Goal: Task Accomplishment & Management: Contribute content

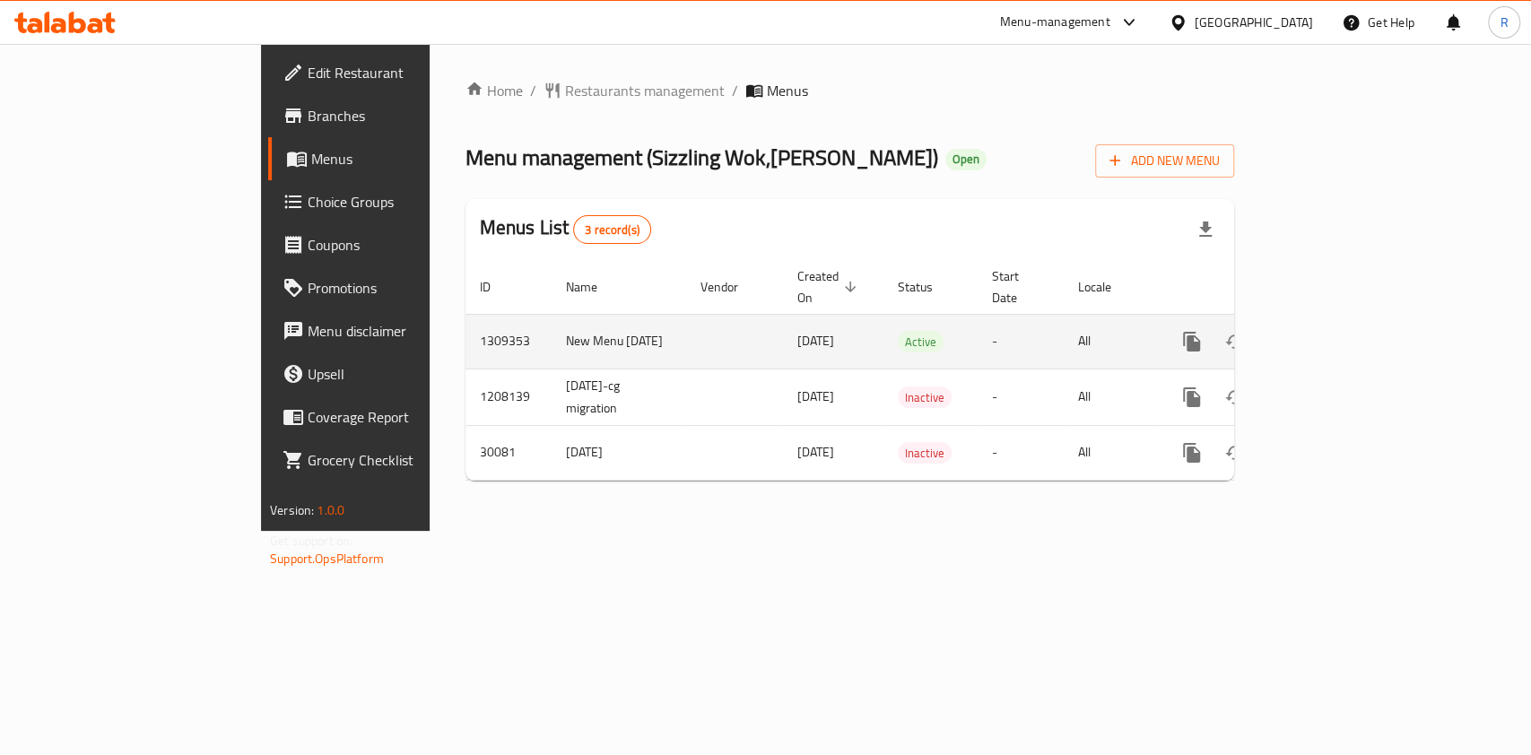
click at [1332, 331] on icon "enhanced table" at bounding box center [1322, 342] width 22 height 22
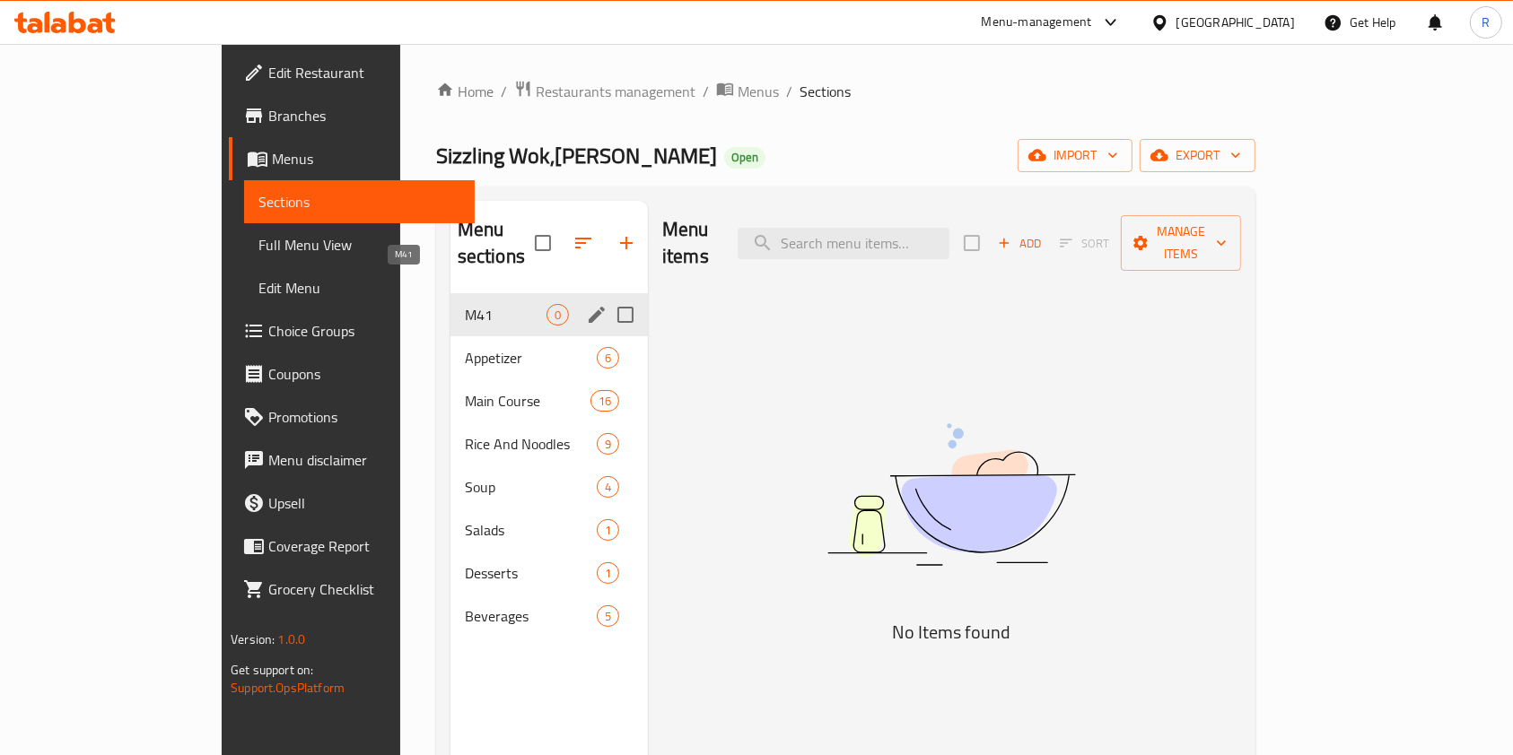
click at [465, 304] on span "M41" at bounding box center [506, 315] width 82 height 22
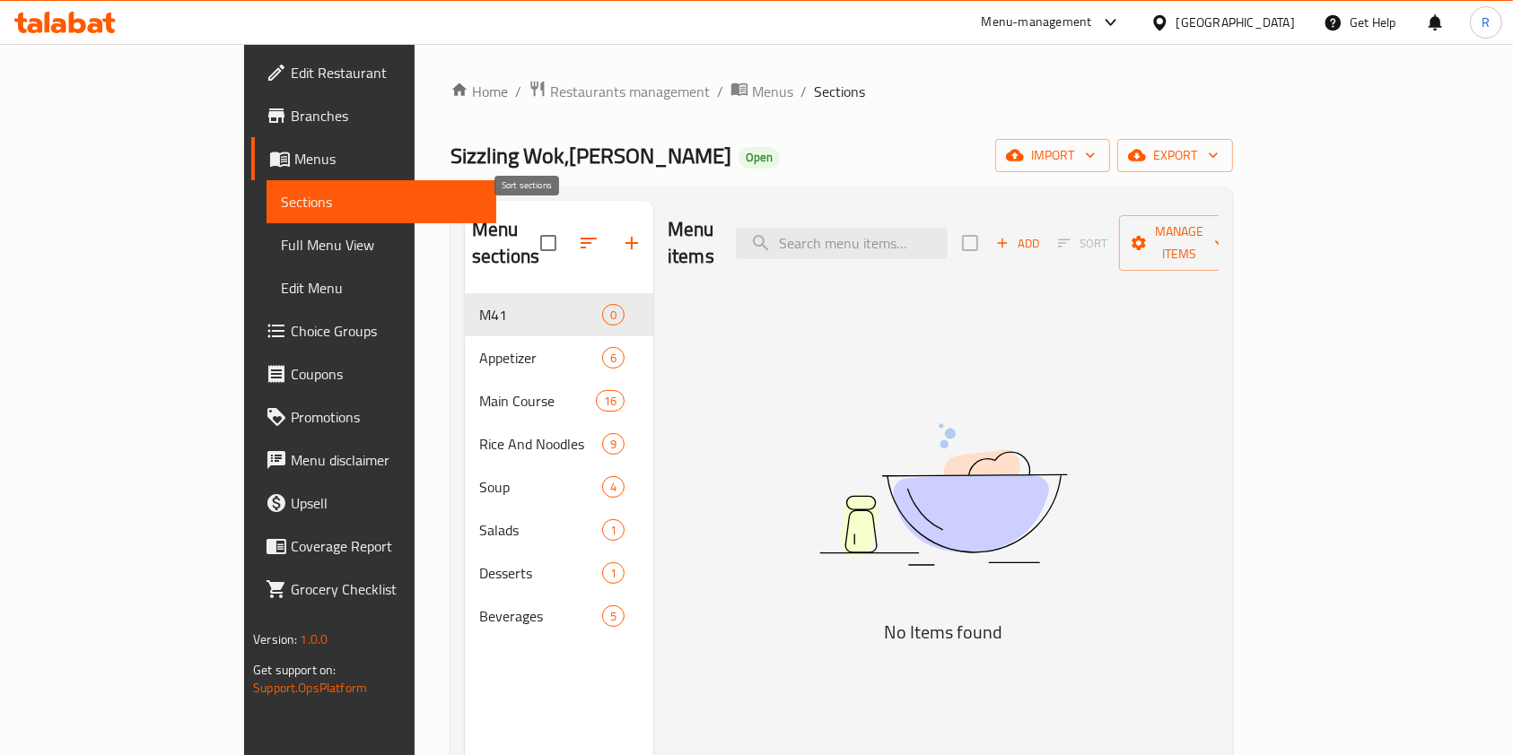
click at [578, 232] on icon "button" at bounding box center [589, 243] width 22 height 22
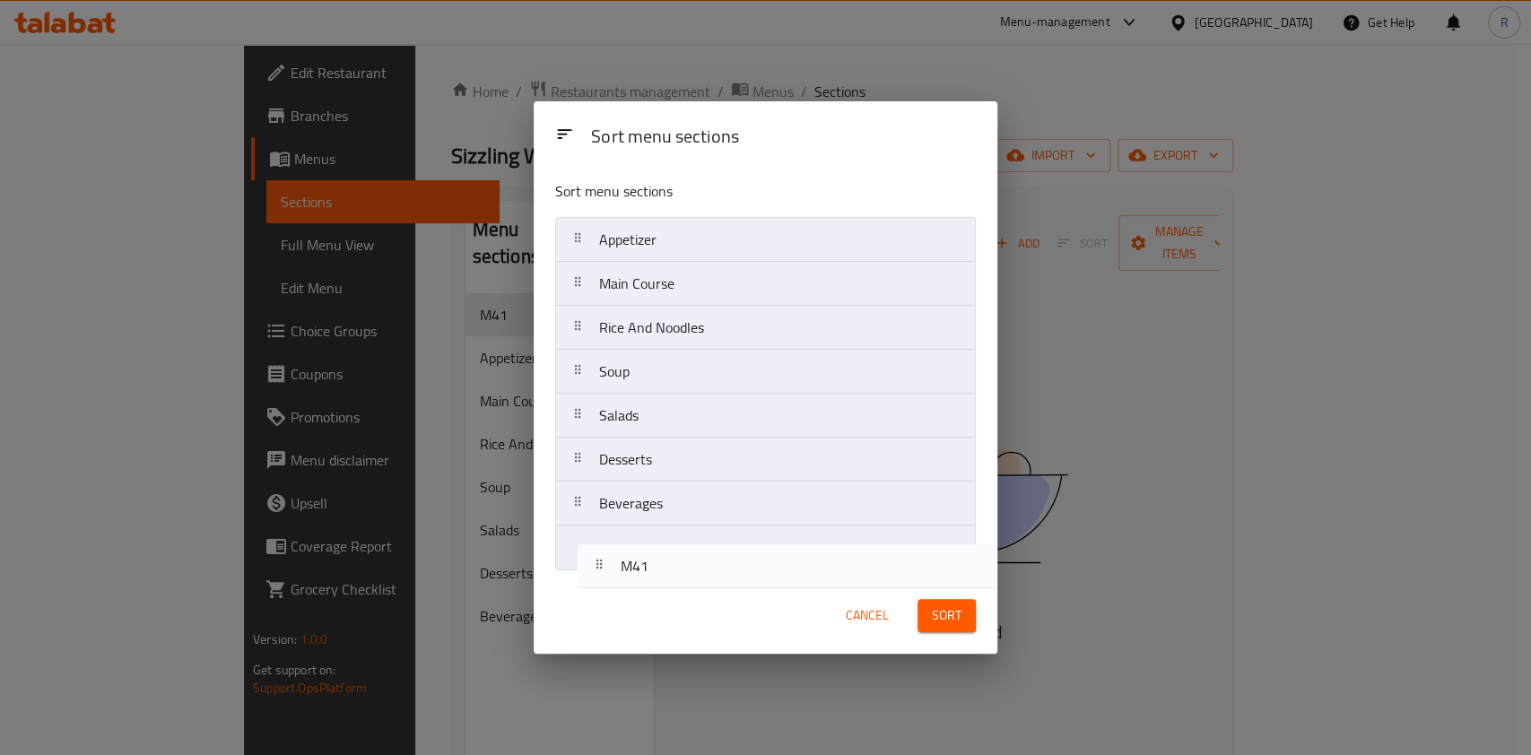
drag, startPoint x: 647, startPoint y: 252, endPoint x: 668, endPoint y: 584, distance: 332.6
click at [668, 584] on div "Sort menu sections Sort menu sections M41 Appetizer Main Course Rice And Noodle…" at bounding box center [766, 377] width 464 height 553
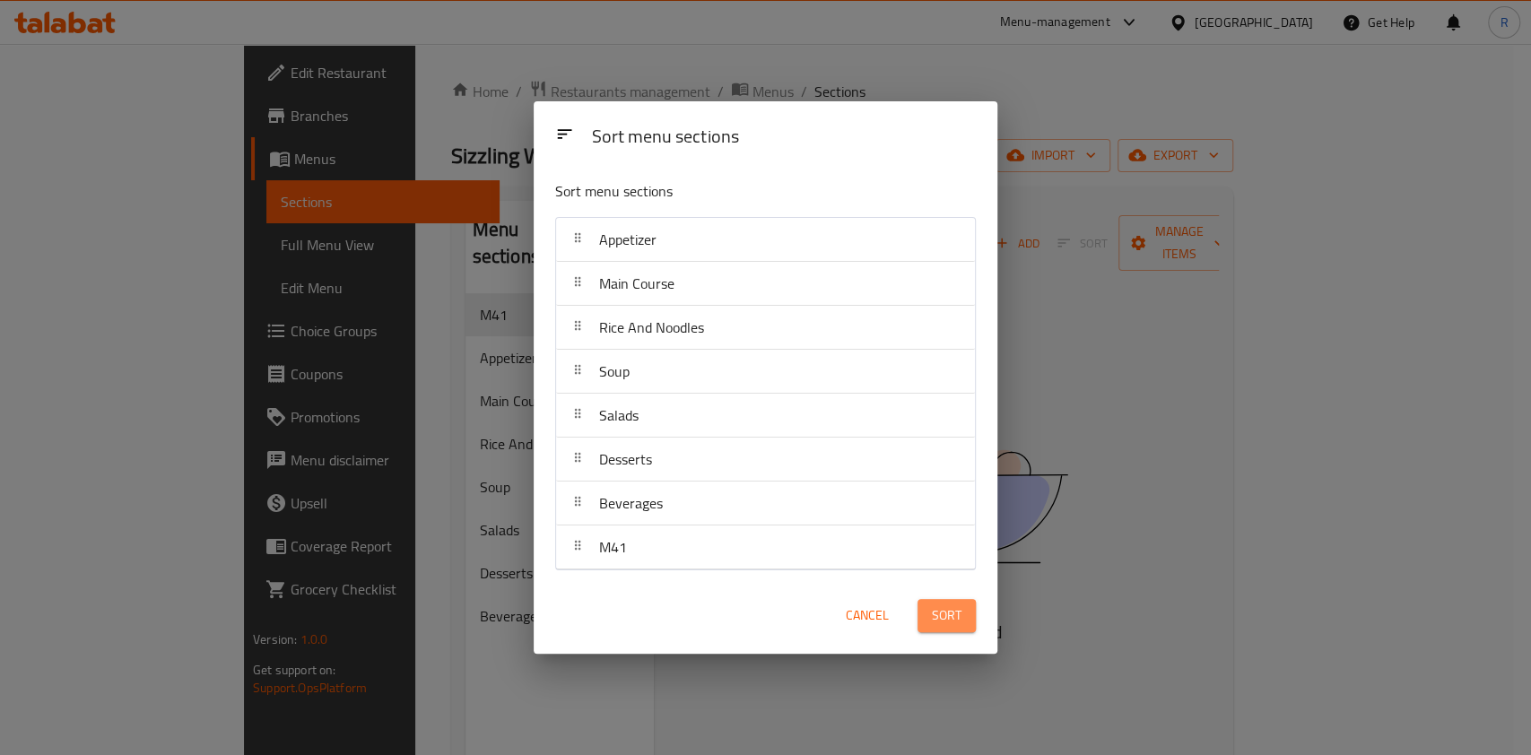
click at [971, 610] on button "Sort" at bounding box center [947, 615] width 58 height 33
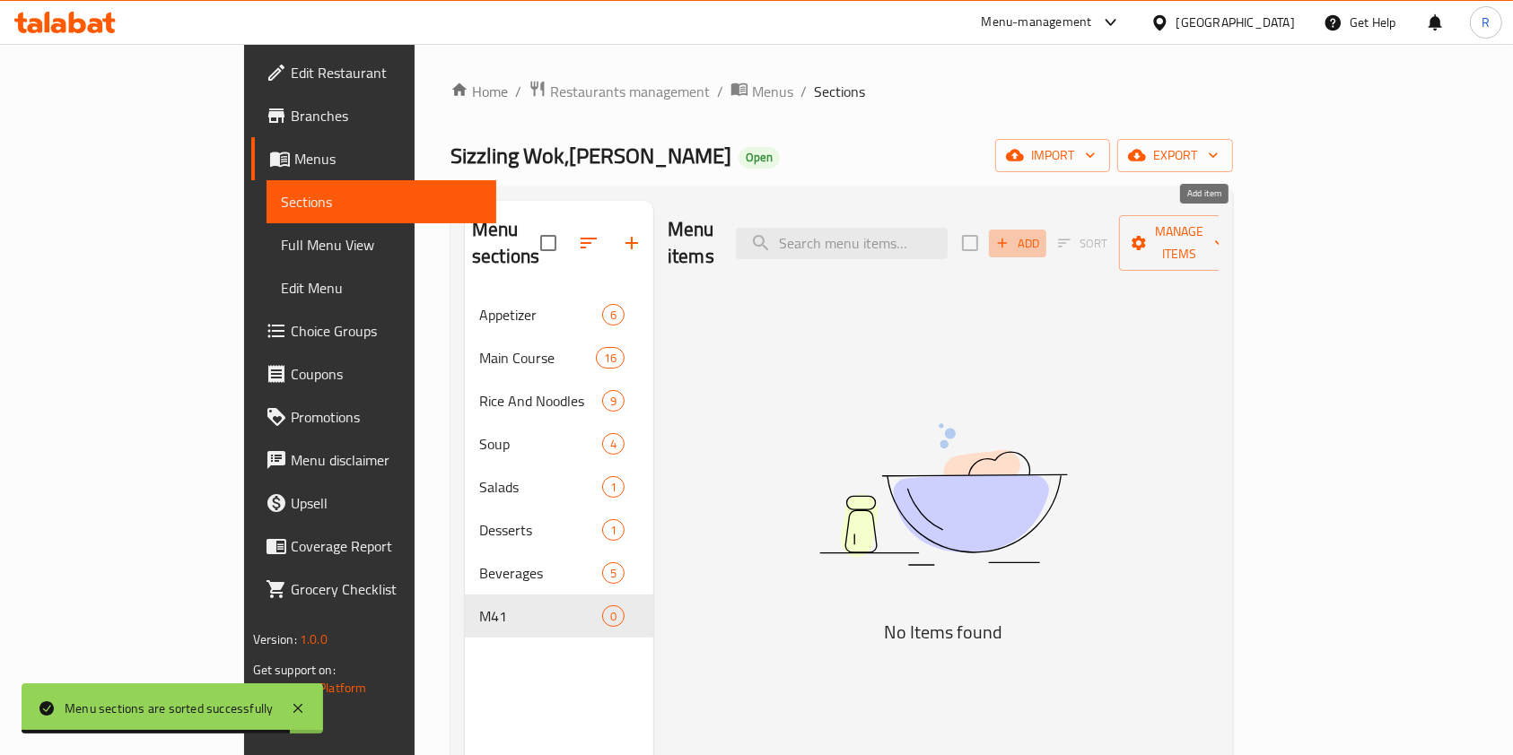
click at [1008, 239] on icon "button" at bounding box center [1003, 244] width 10 height 10
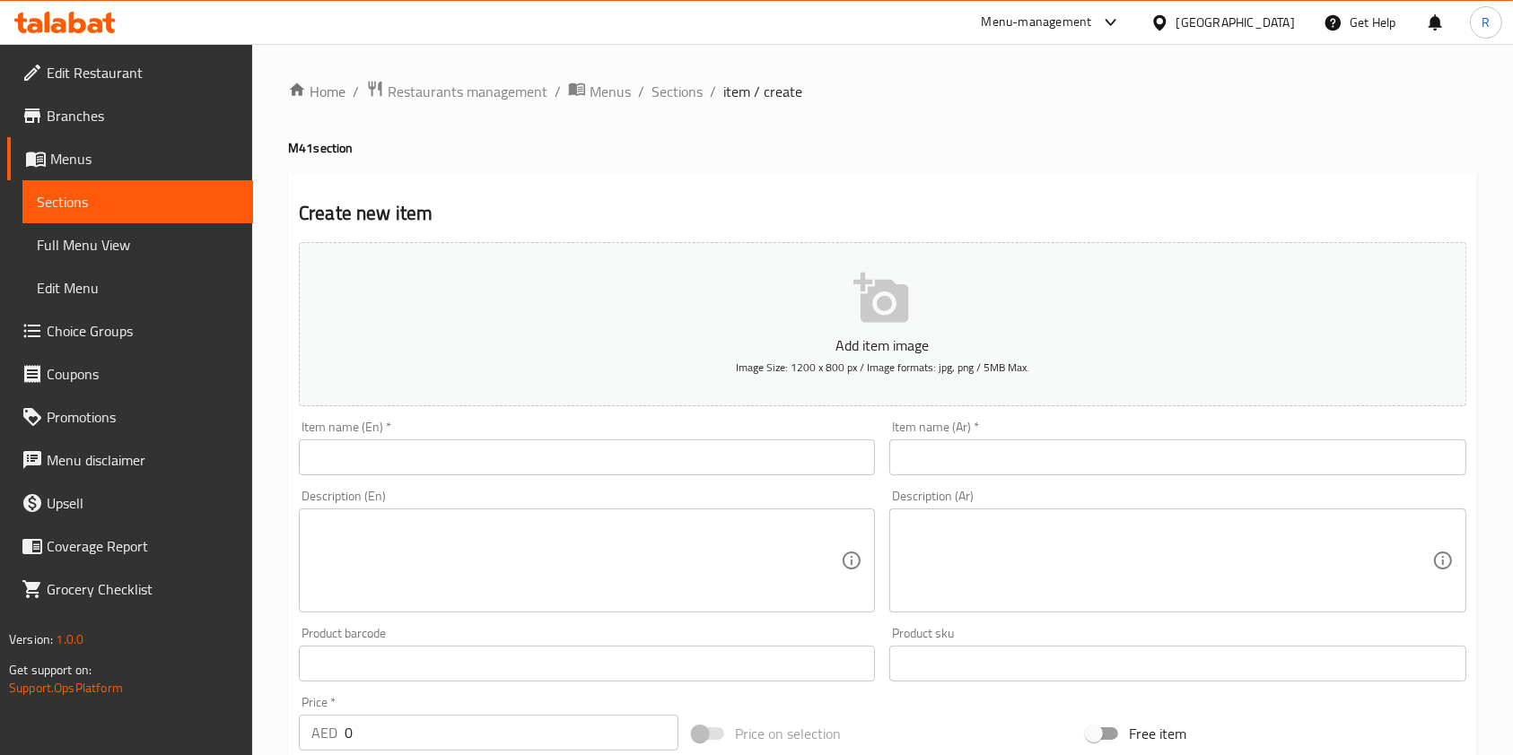
click at [630, 461] on input "text" at bounding box center [587, 458] width 576 height 36
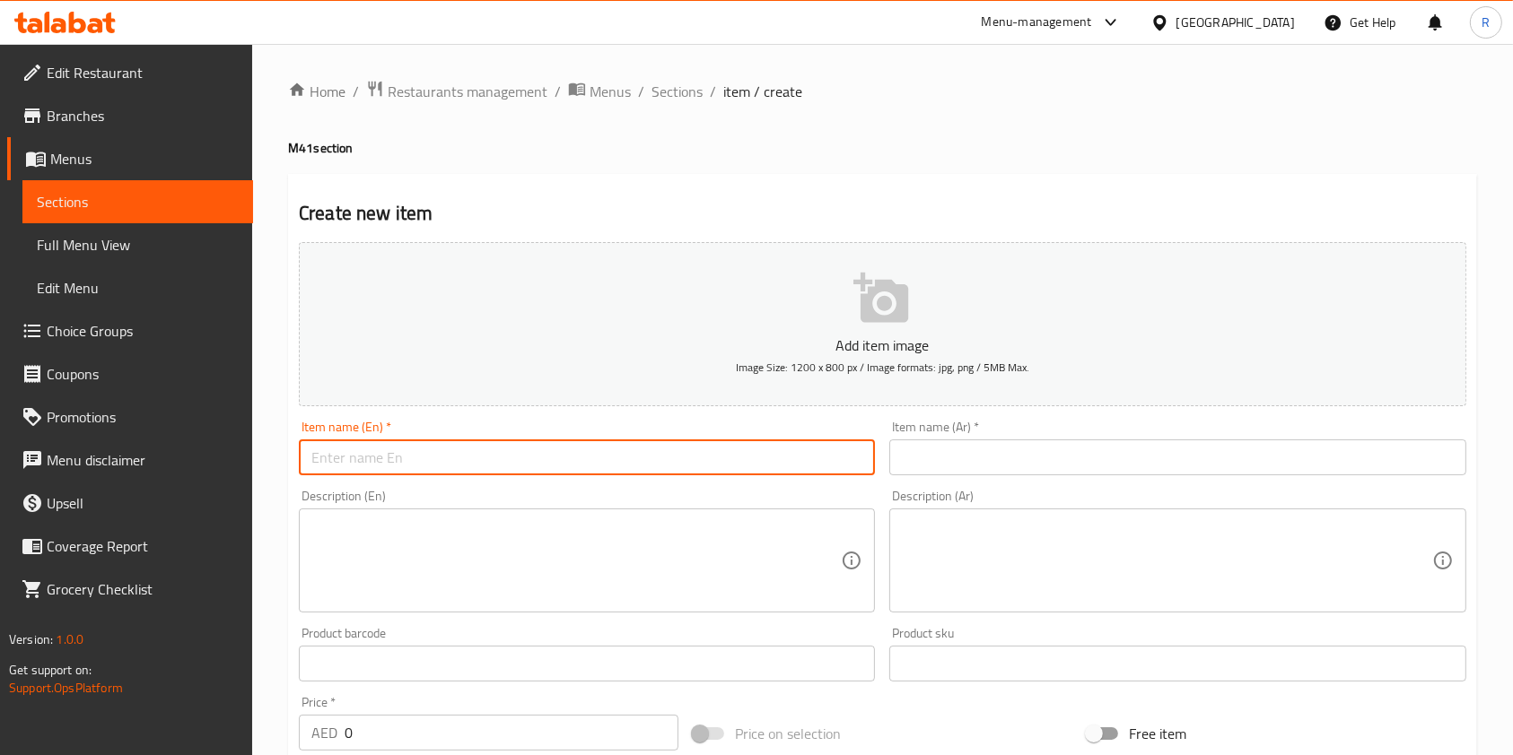
paste input "M41 - Hakka Noodles Combo"
type input "M41 - Hakka Noodles Combo"
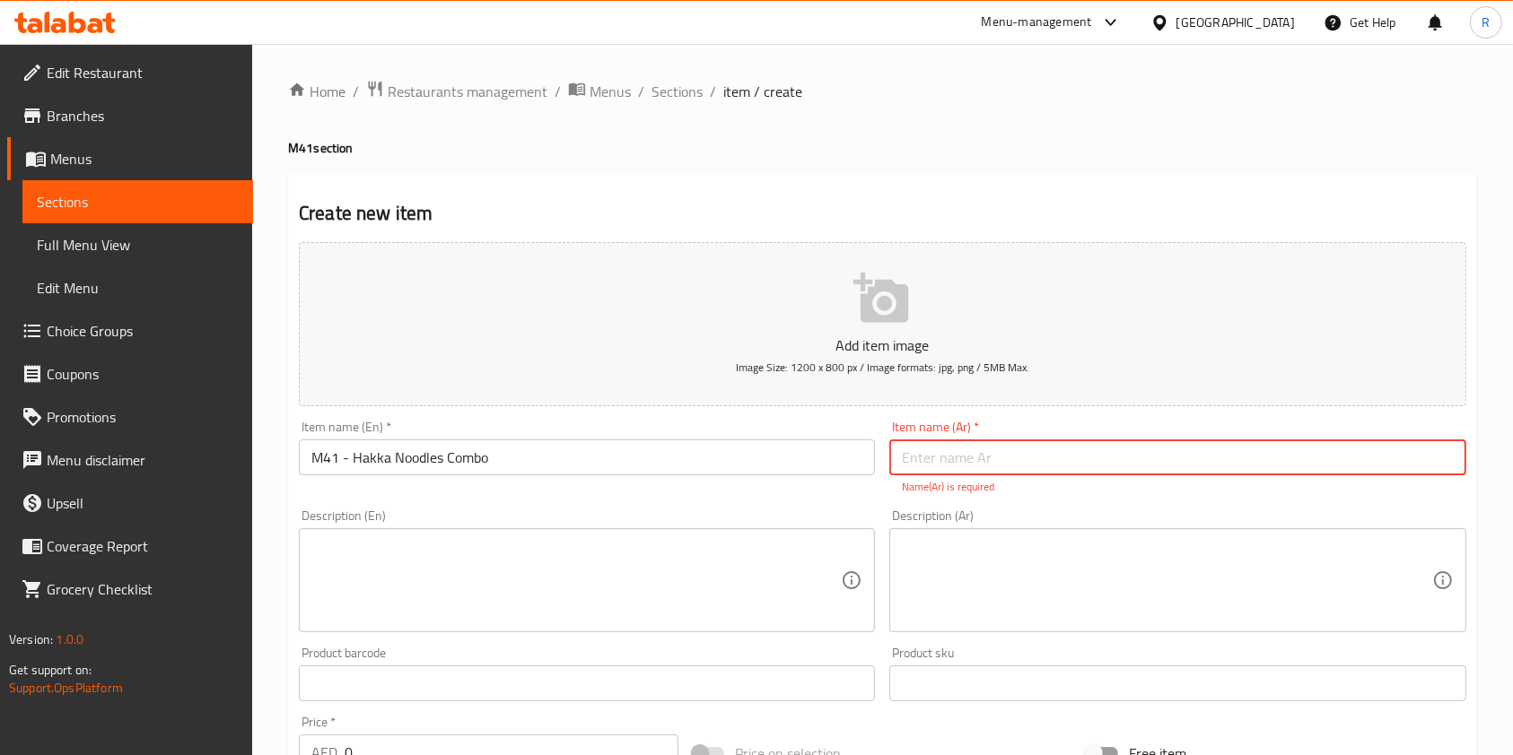
paste input "كومبو نودلز هاكا"
type input "كومبو نودلز هاكا"
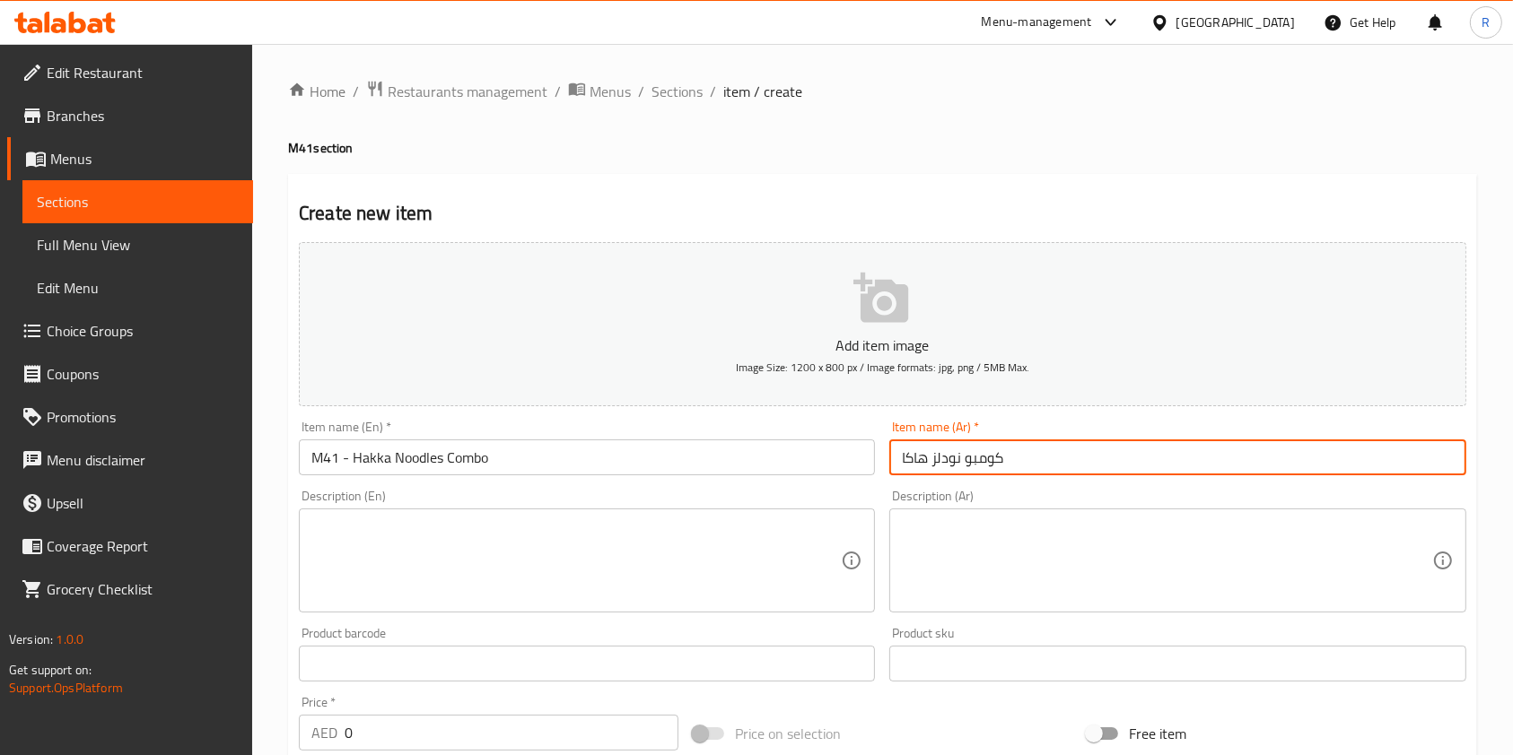
drag, startPoint x: 624, startPoint y: 546, endPoint x: 615, endPoint y: 554, distance: 10.8
click at [624, 545] on textarea at bounding box center [575, 561] width 529 height 85
paste textarea "Egg or Chicken Hakka Noodles with your choice of Drink."
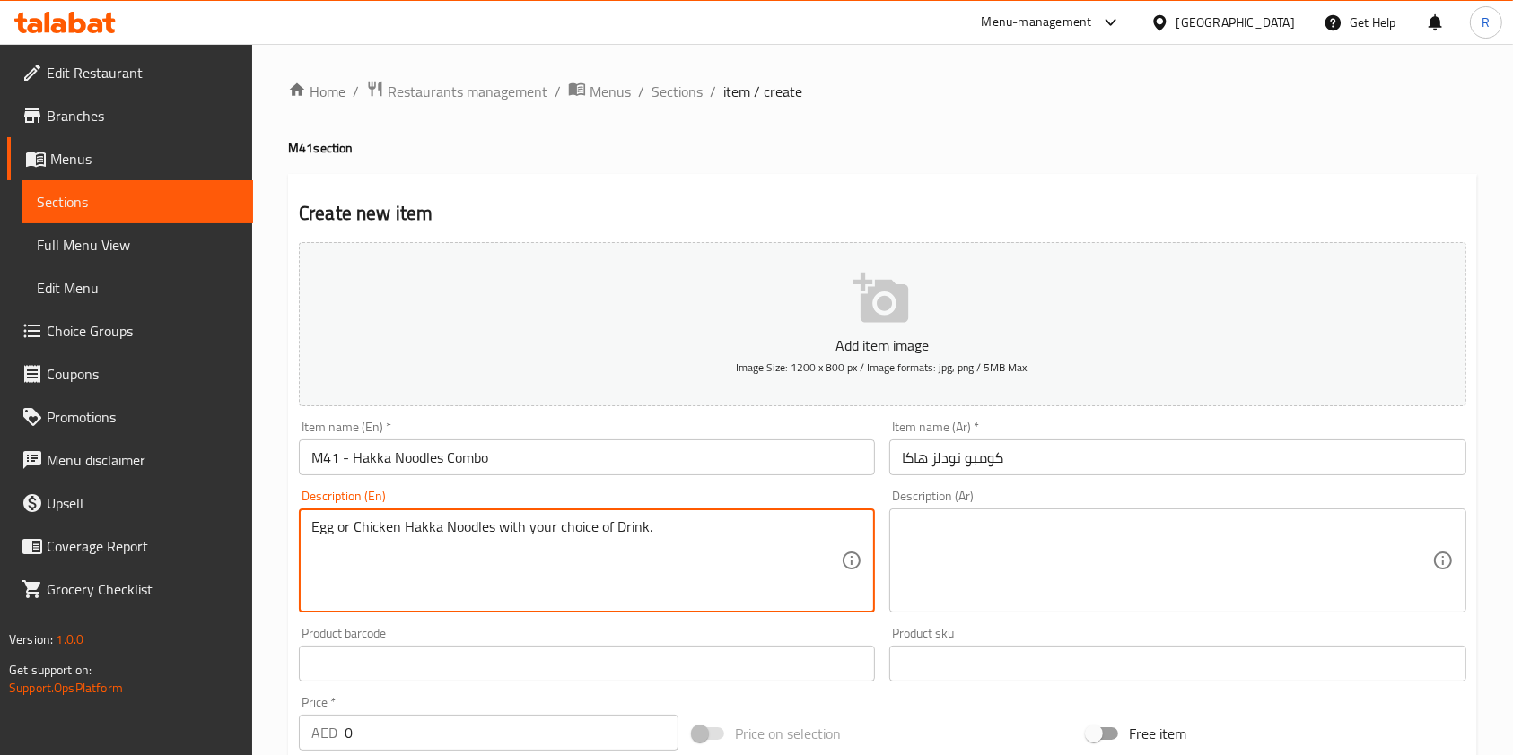
type textarea "Egg or Chicken Hakka Noodles with your choice of Drink."
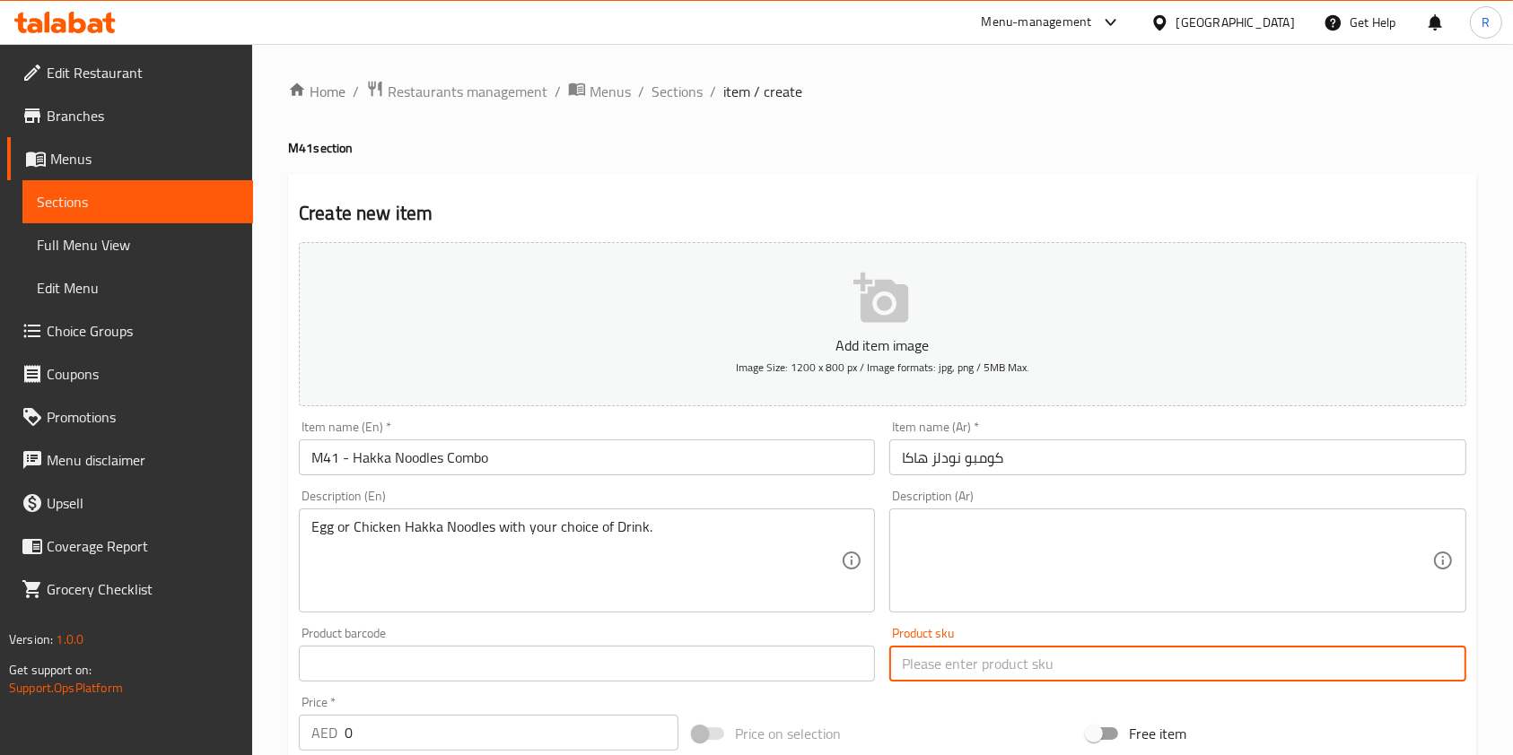
click at [1223, 677] on input "text" at bounding box center [1177, 664] width 576 height 36
click at [1136, 536] on textarea at bounding box center [1166, 561] width 529 height 85
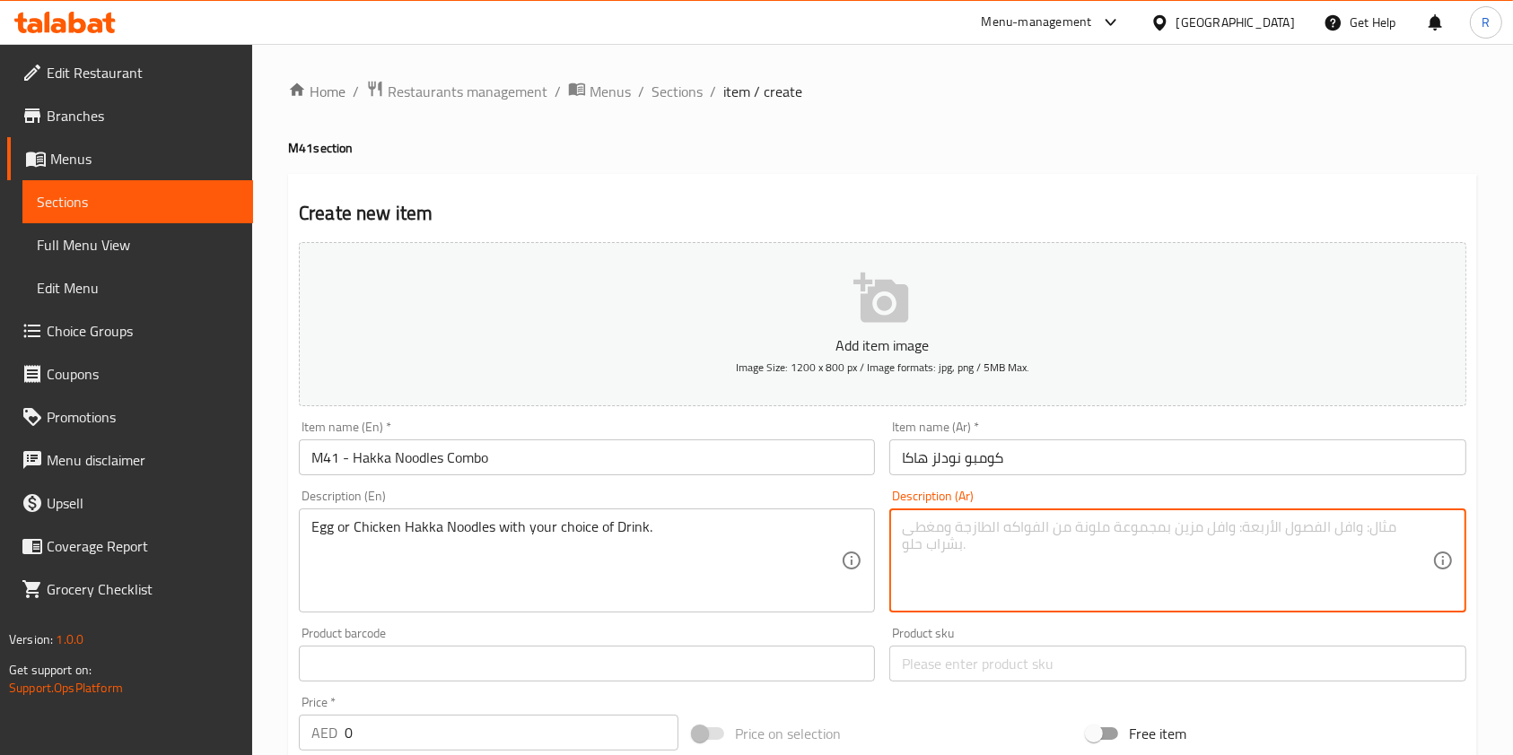
paste textarea "نودلز هاكا بالخضار أو البيض أو الدجاج مع اختيارك من المشروبات."
type textarea "نودلز هاكا بالخضار أو البيض أو الدجاج مع اختيارك من المشروبات."
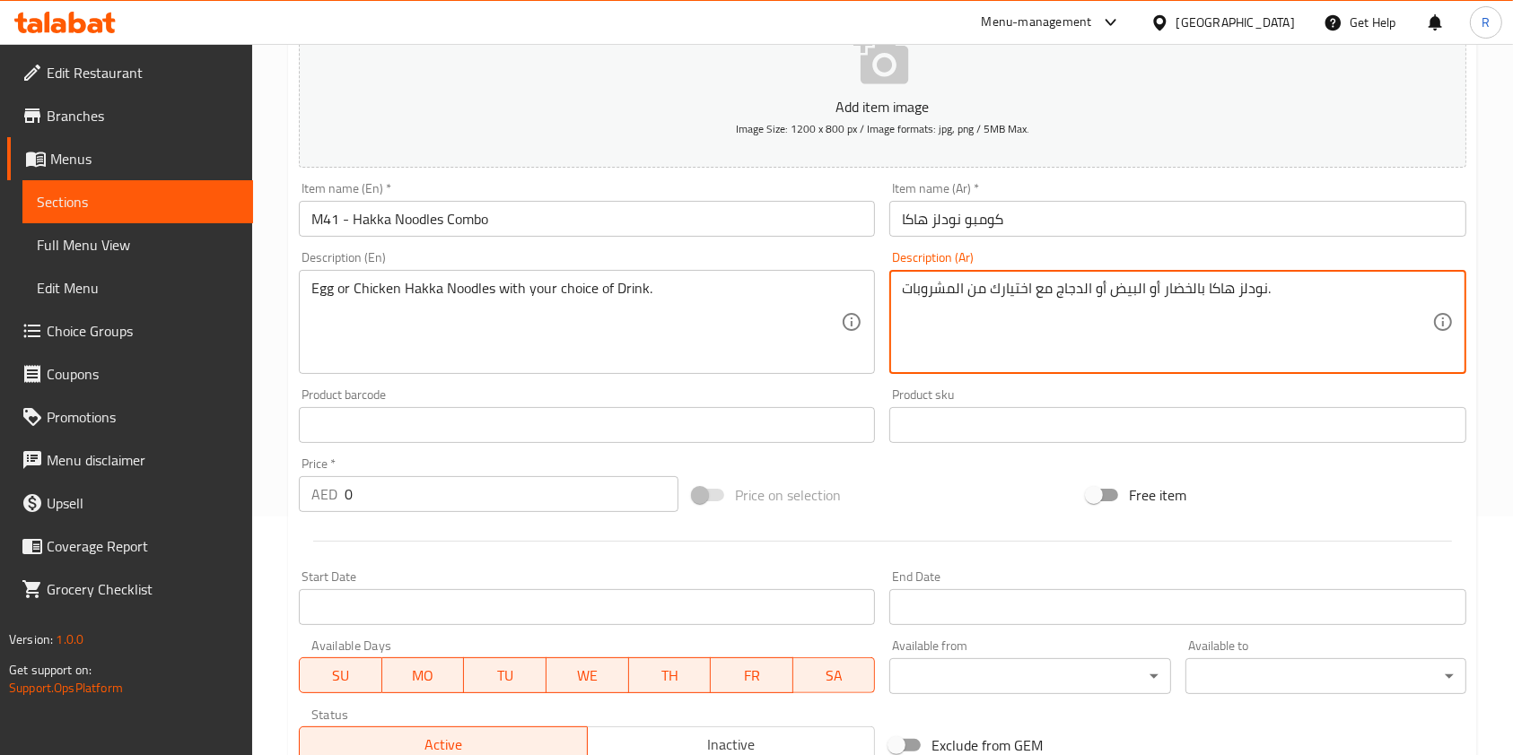
drag, startPoint x: 423, startPoint y: 502, endPoint x: 81, endPoint y: 467, distance: 343.6
click at [81, 467] on div "Edit Restaurant Branches Menus Sections Full Menu View Edit Menu Choice Groups …" at bounding box center [756, 417] width 1513 height 1224
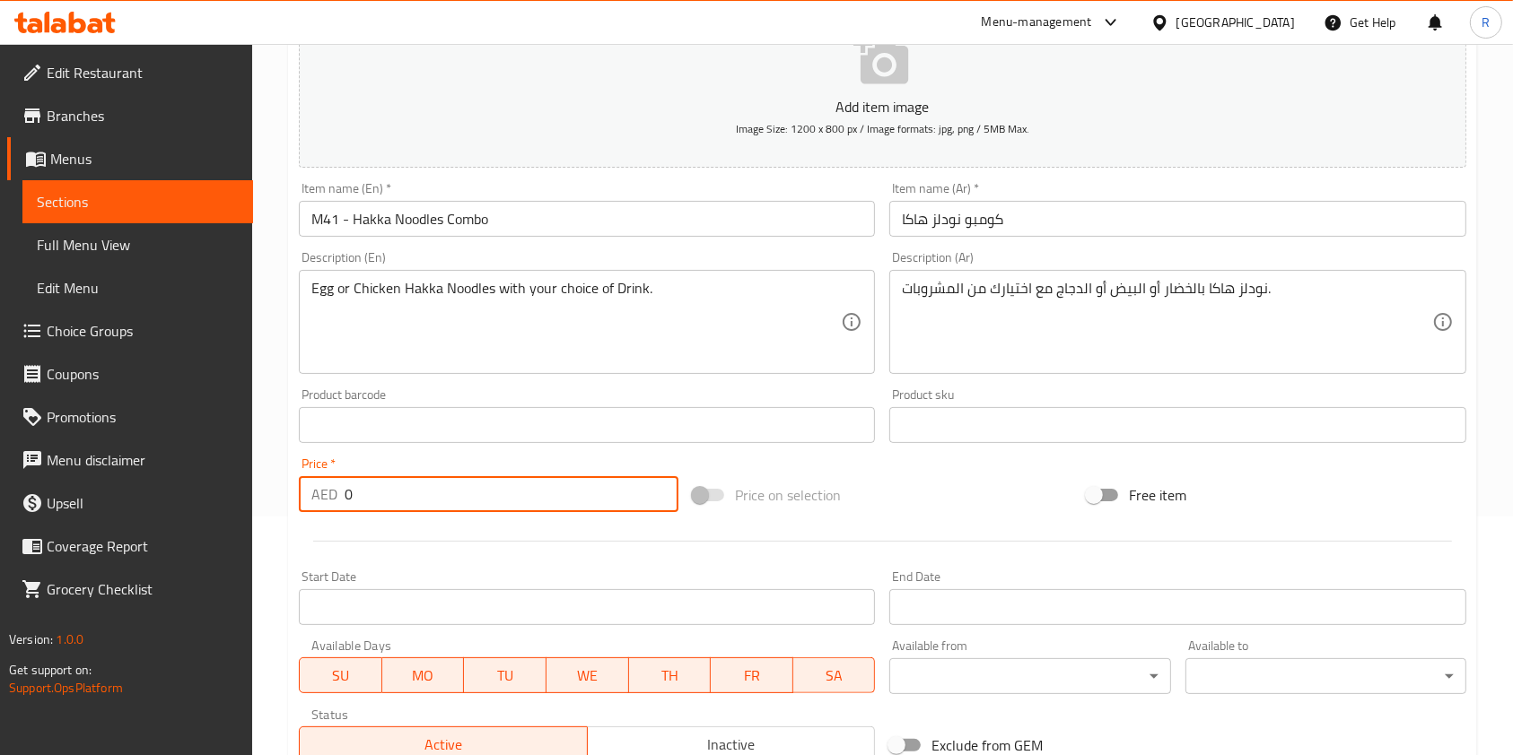
paste input "29"
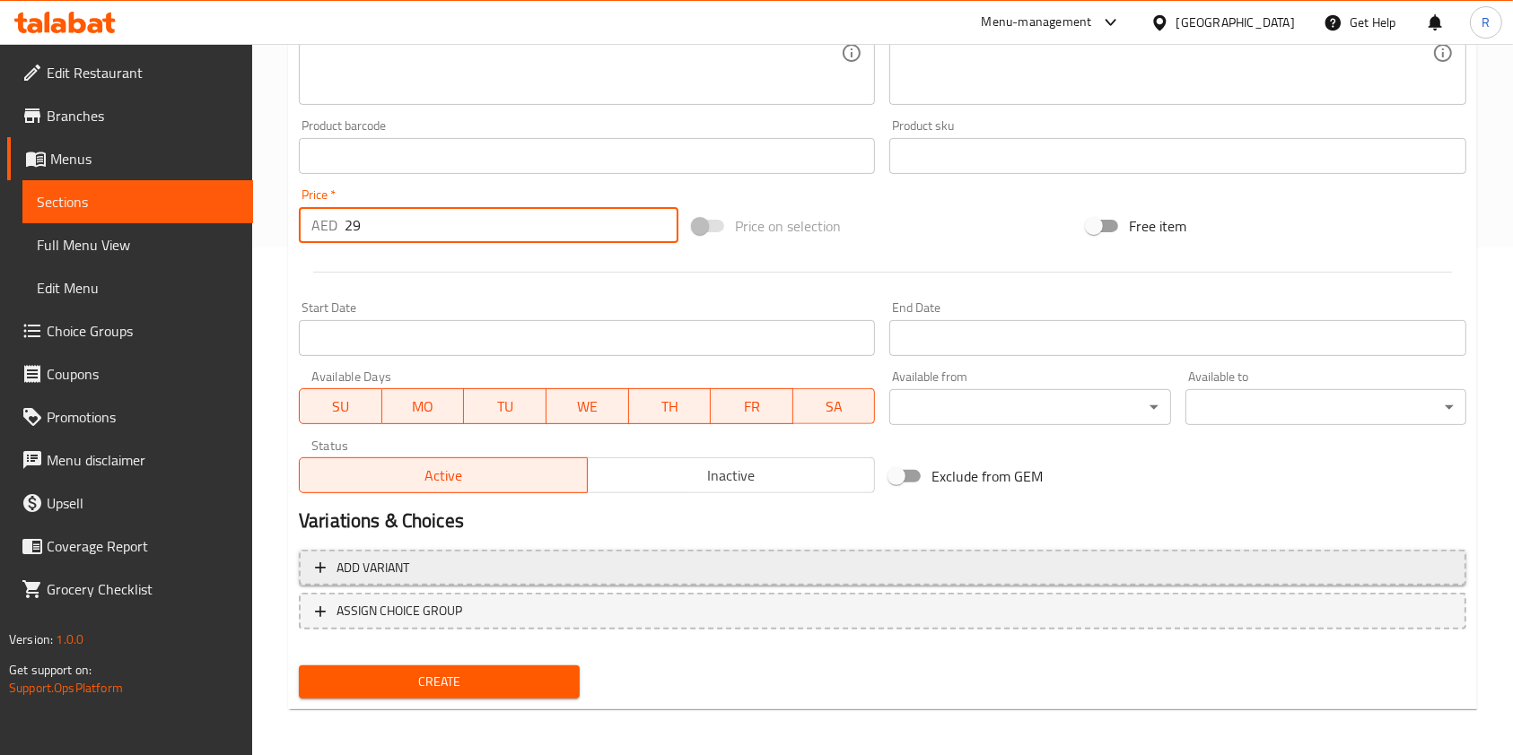
scroll to position [512, 0]
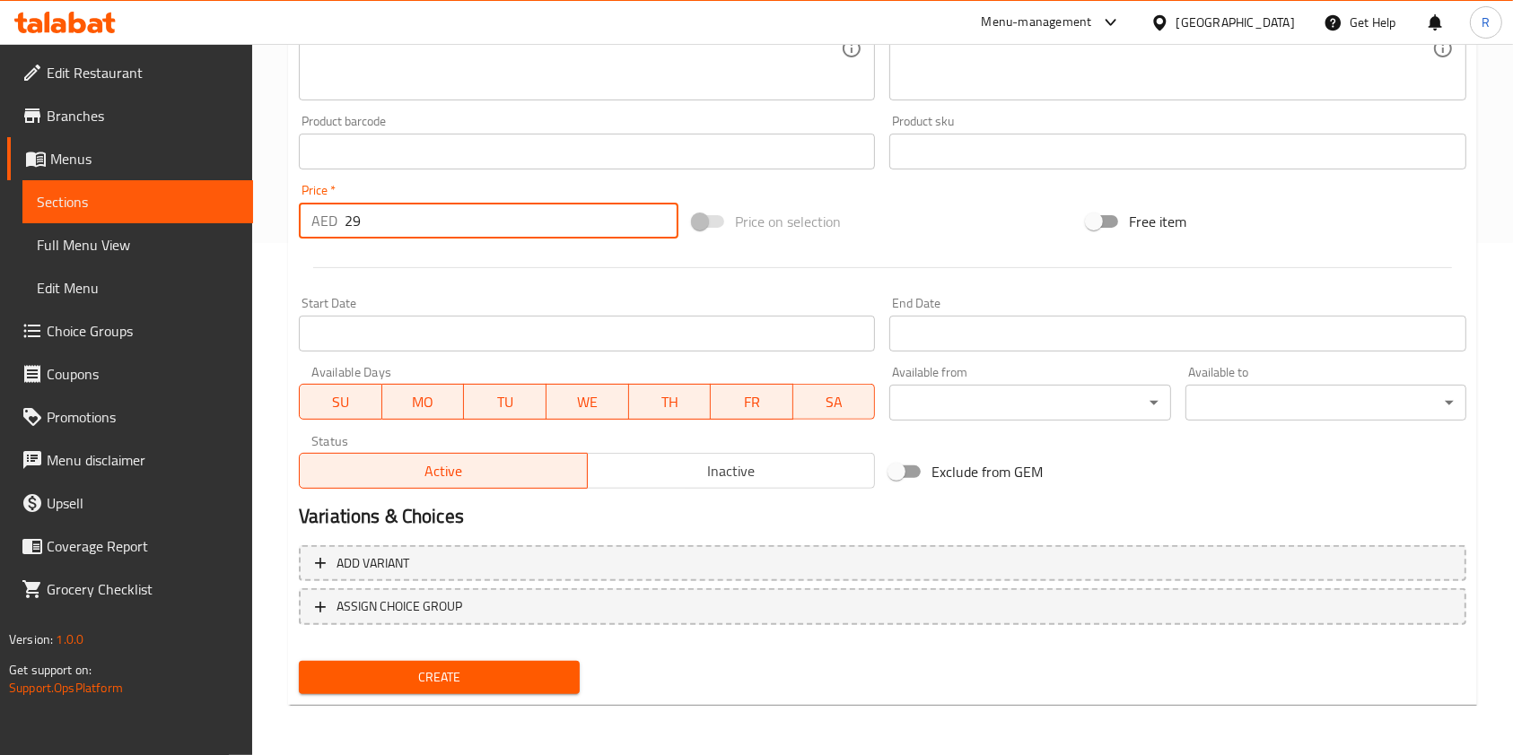
type input "29"
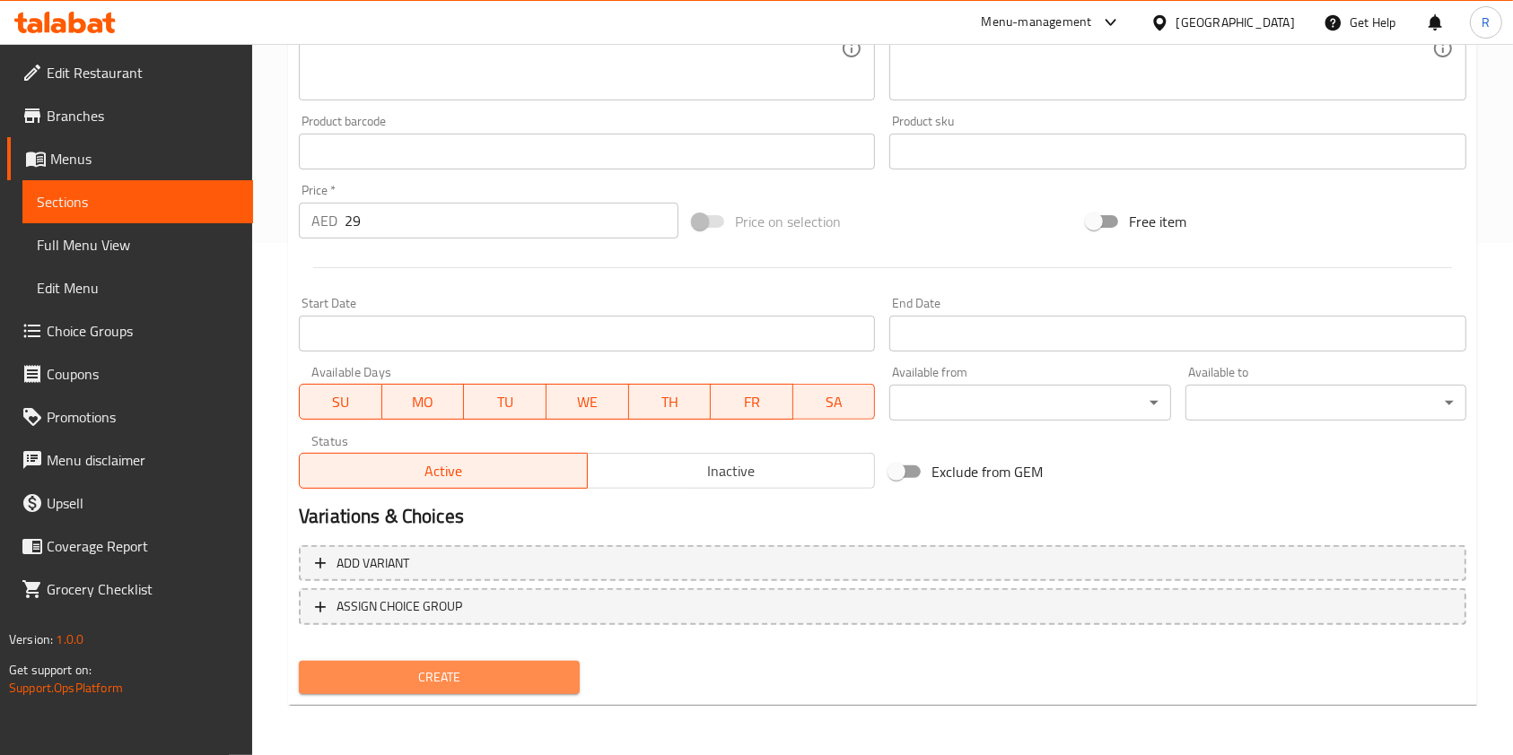
click at [472, 677] on span "Create" at bounding box center [439, 678] width 252 height 22
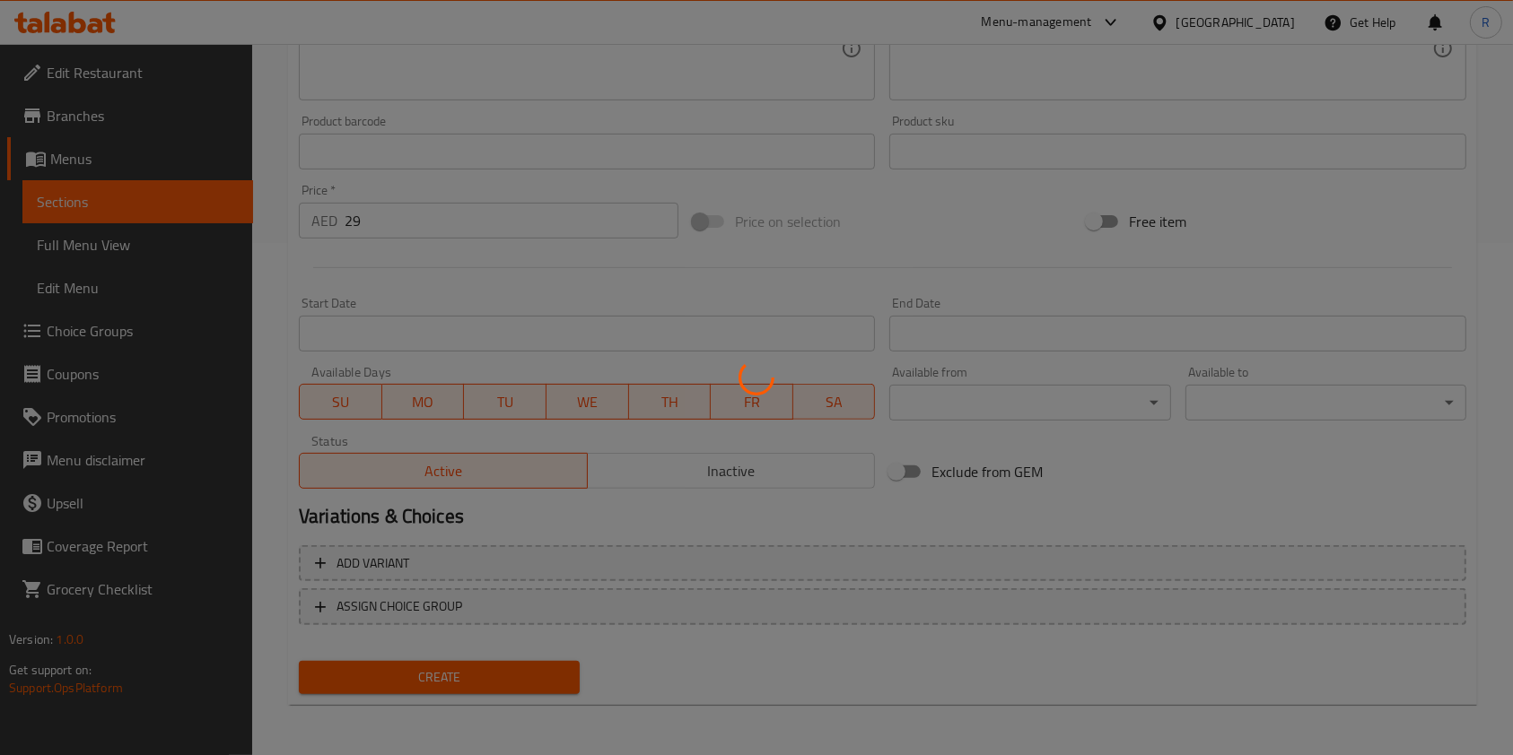
type input "0"
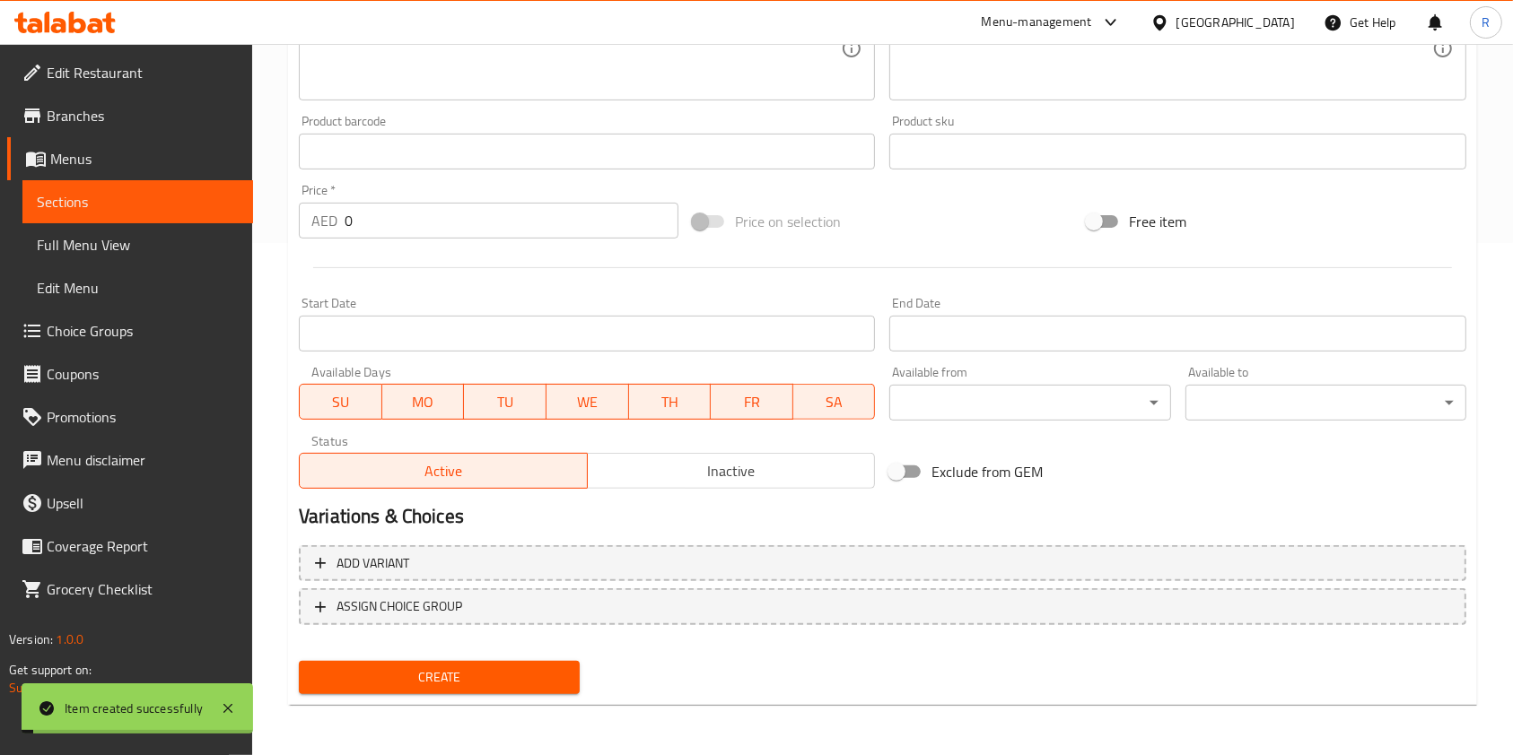
click at [117, 339] on span "Choice Groups" at bounding box center [143, 331] width 192 height 22
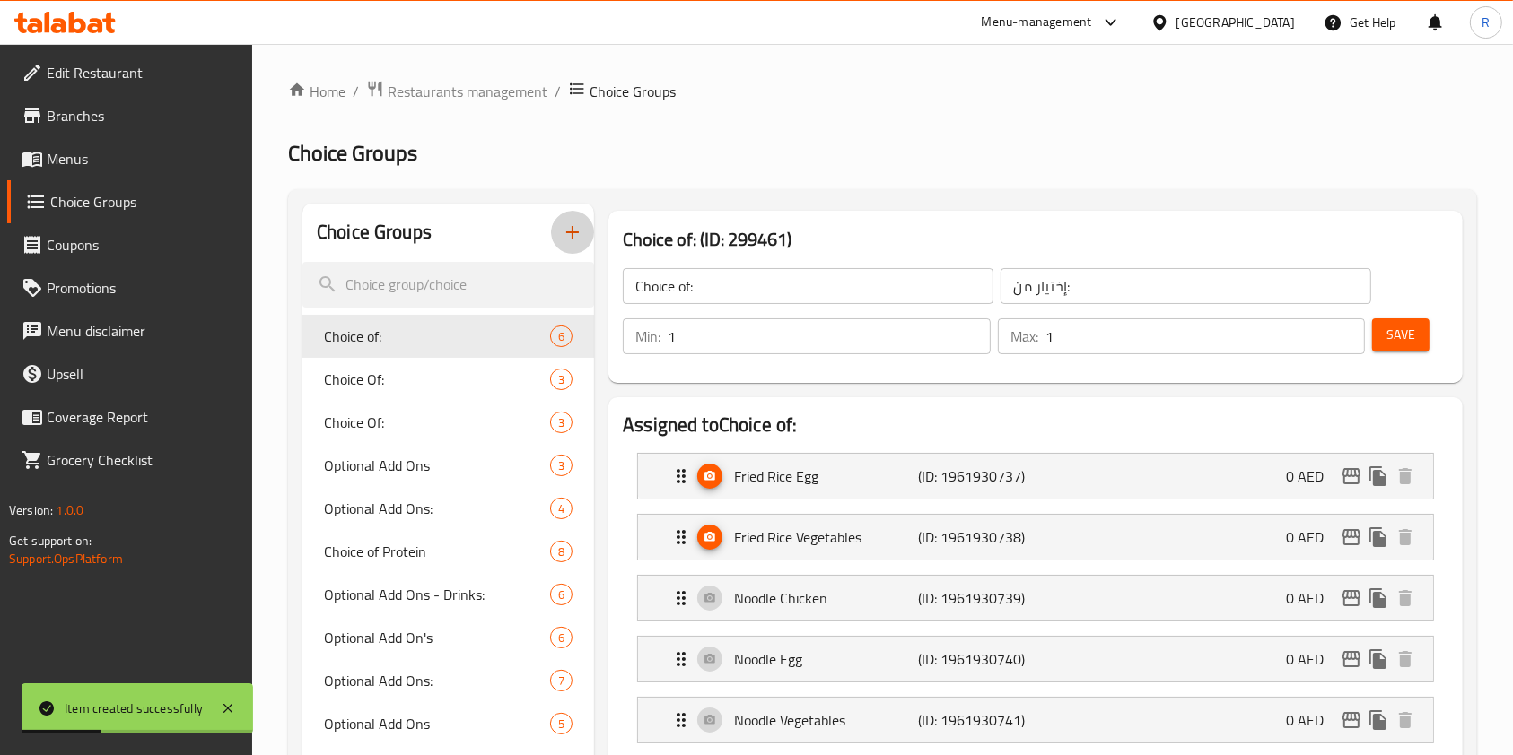
click at [582, 232] on icon "button" at bounding box center [573, 233] width 22 height 22
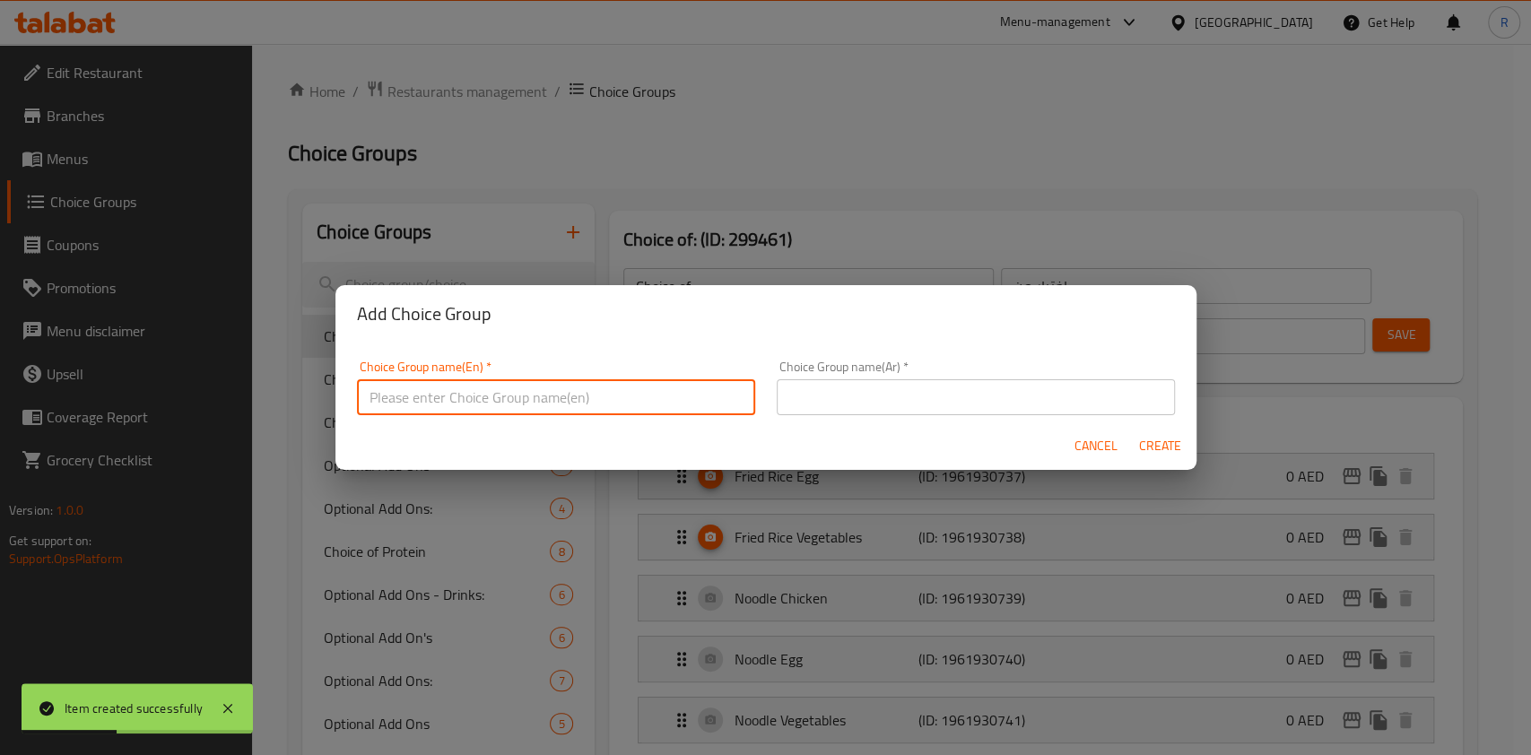
click at [650, 411] on input "text" at bounding box center [556, 397] width 398 height 36
type input "Choice for M41"
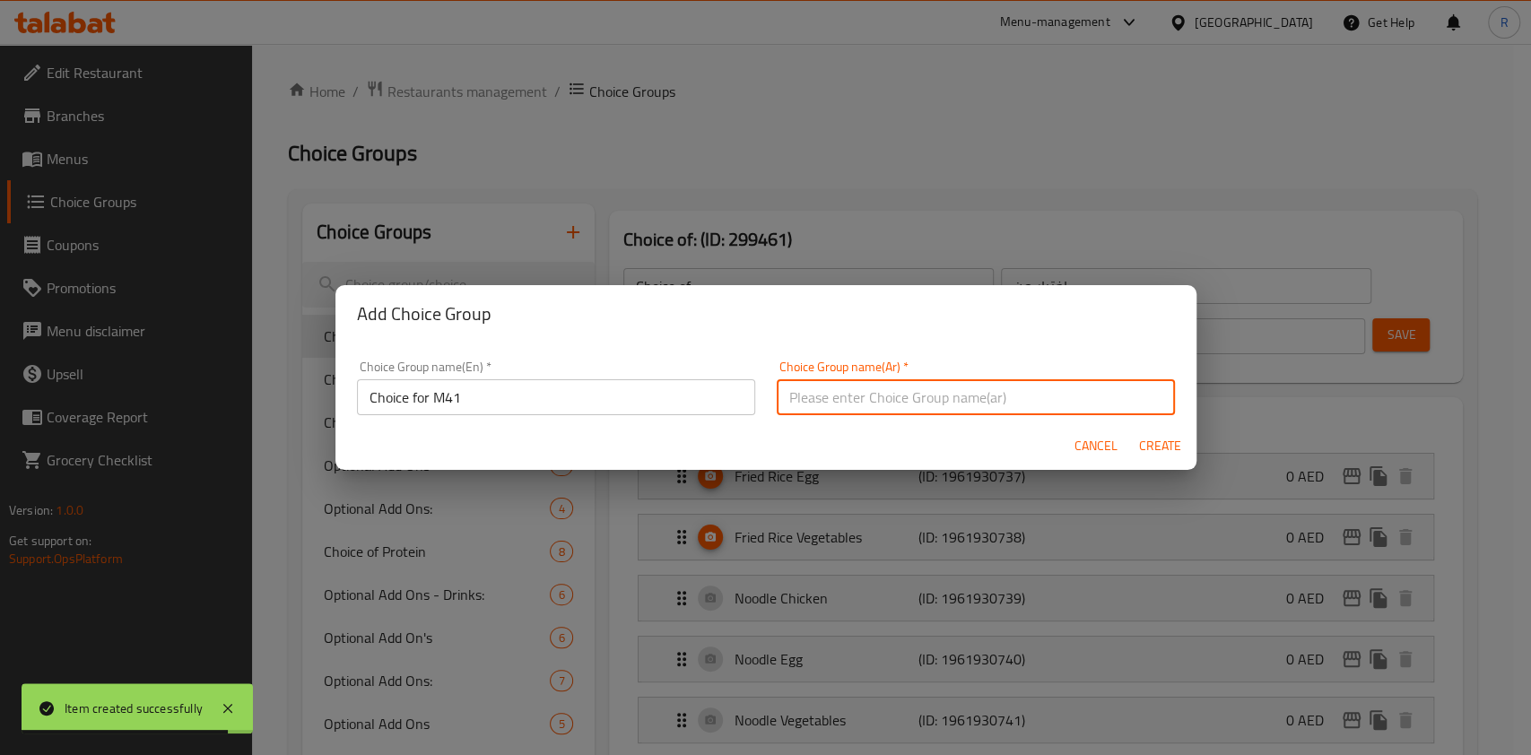
paste input "Choice for M41"
type input "Choice for M41"
click at [1168, 439] on span "Create" at bounding box center [1160, 446] width 43 height 22
type input "Choice for M41"
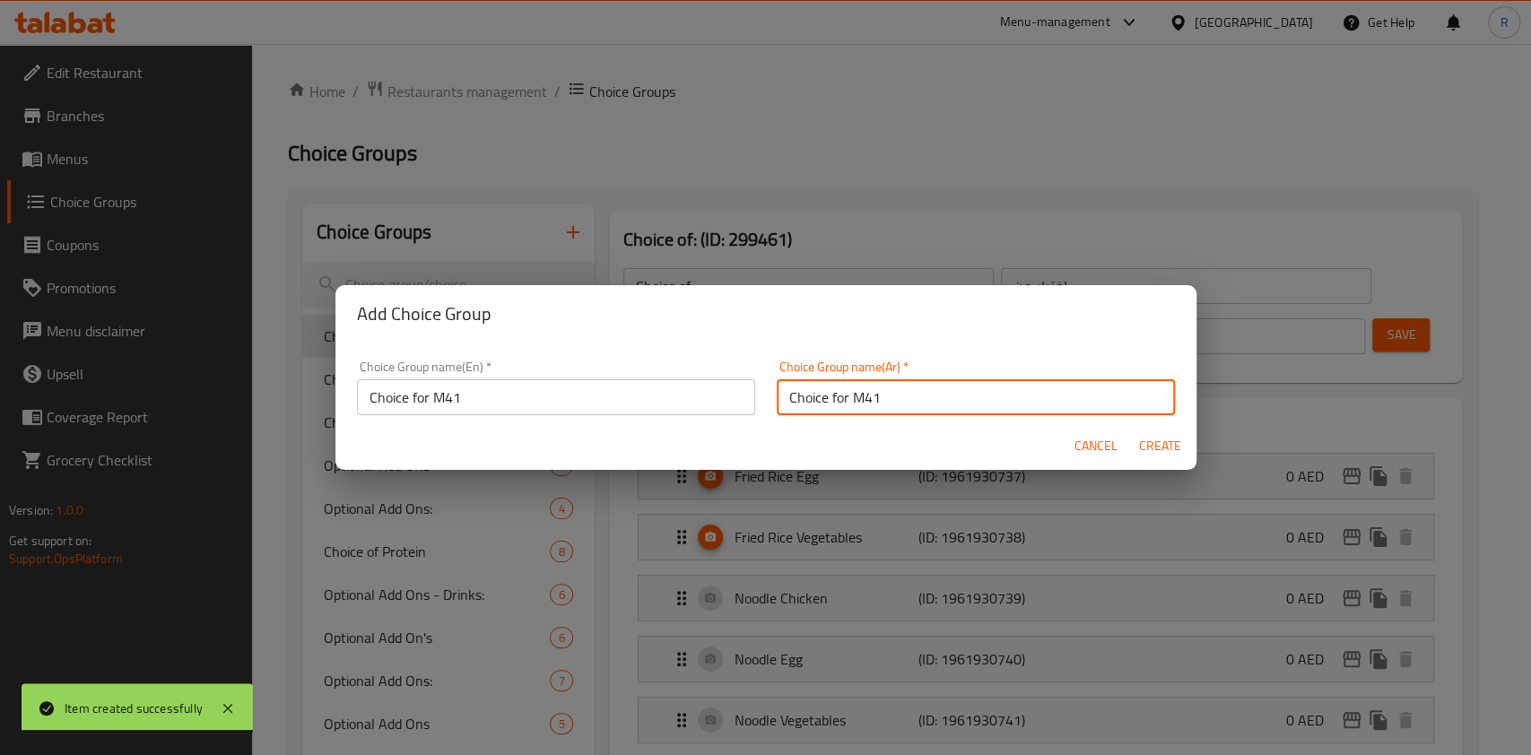
type input "0"
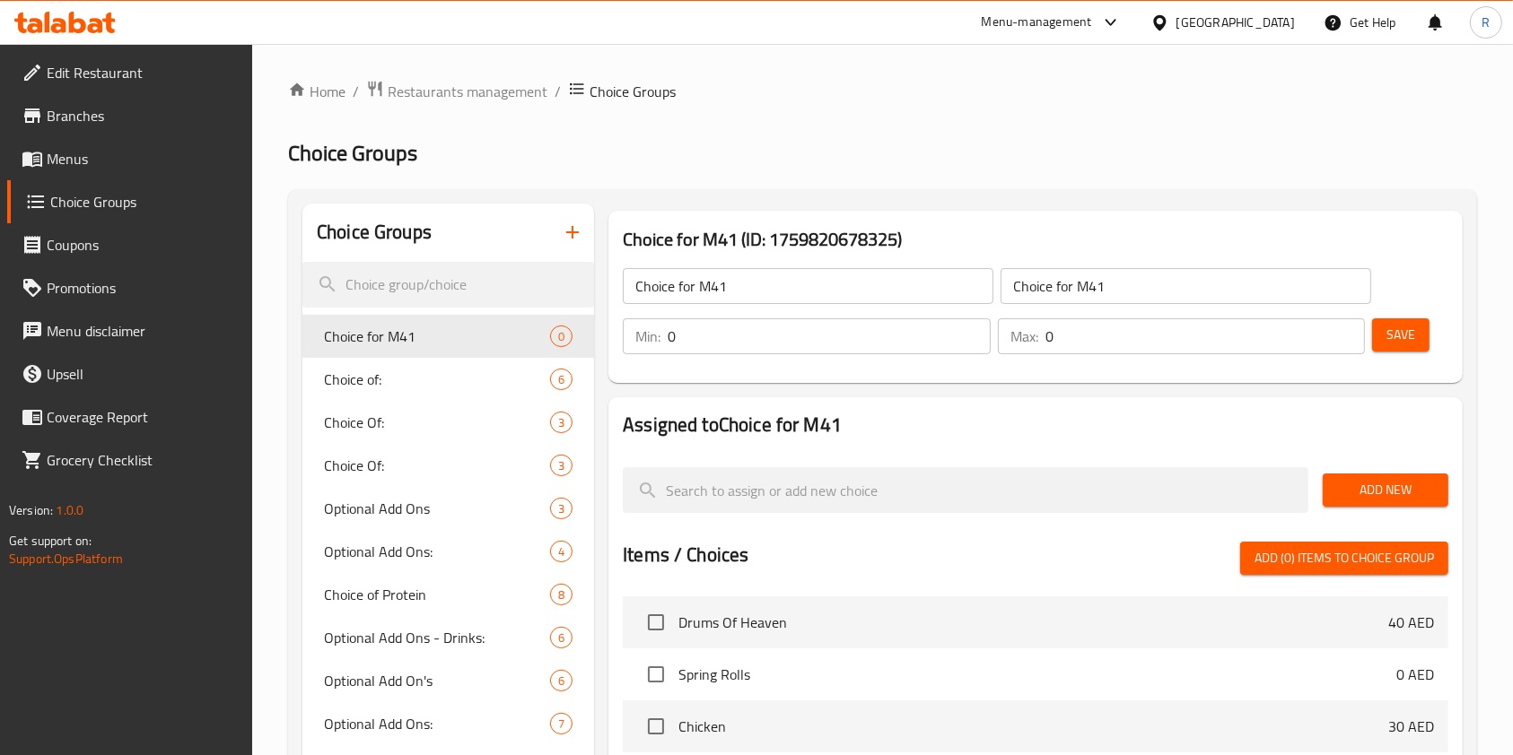
drag, startPoint x: 1378, startPoint y: 486, endPoint x: 1356, endPoint y: 502, distance: 26.4
click at [1378, 488] on span "Add New" at bounding box center [1385, 490] width 97 height 22
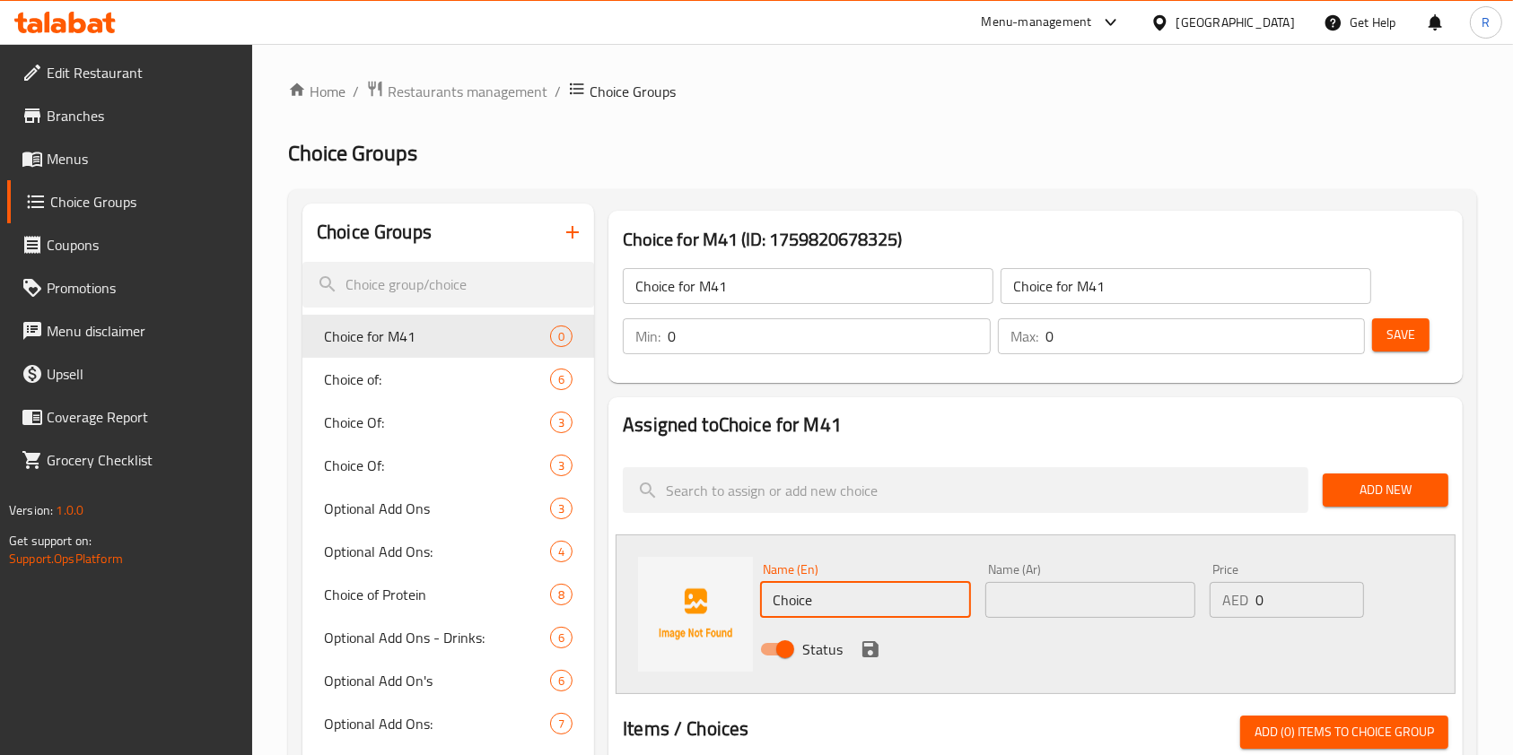
click at [863, 597] on input "Choice" at bounding box center [865, 600] width 210 height 36
type input "Egg"
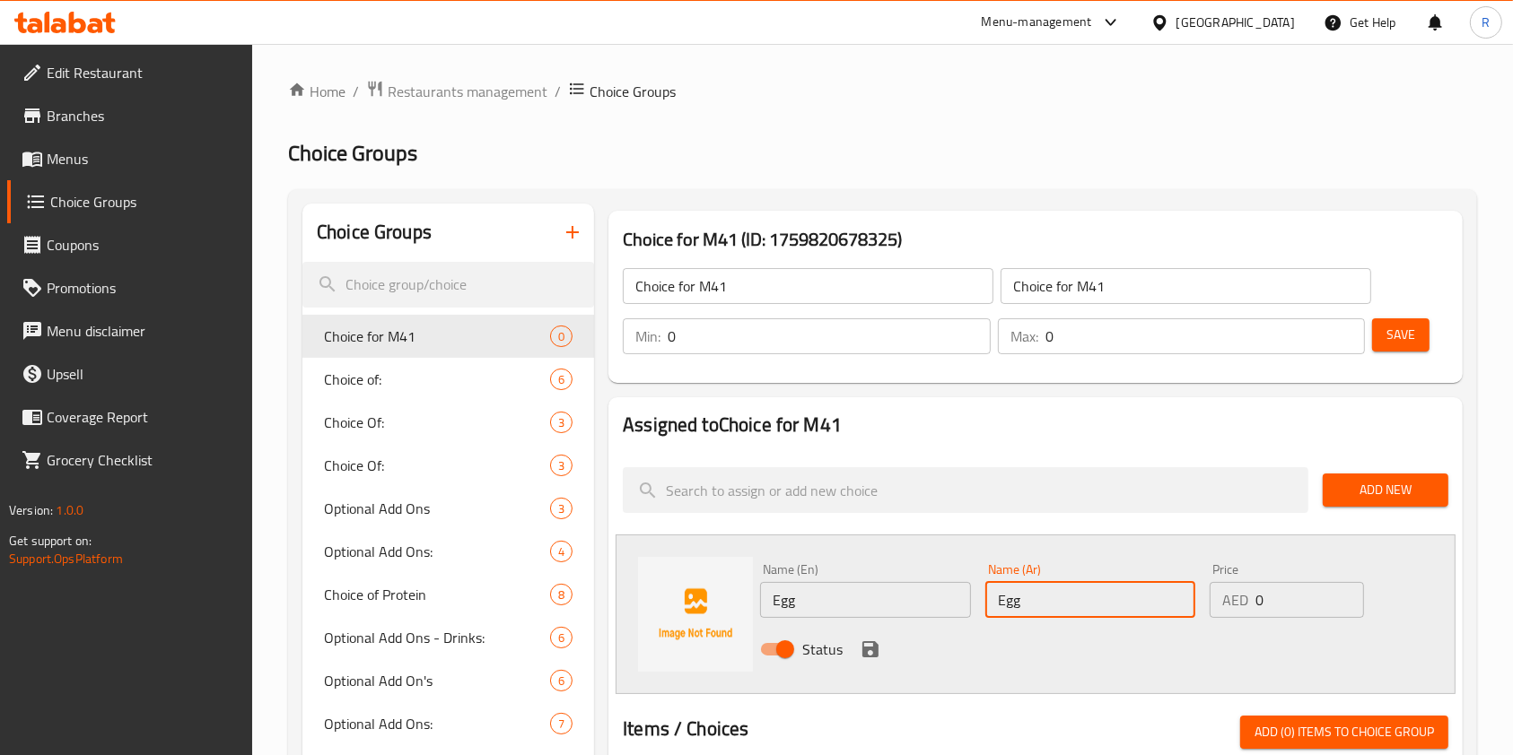
type input "Egg"
click at [857, 651] on button "save" at bounding box center [870, 649] width 27 height 27
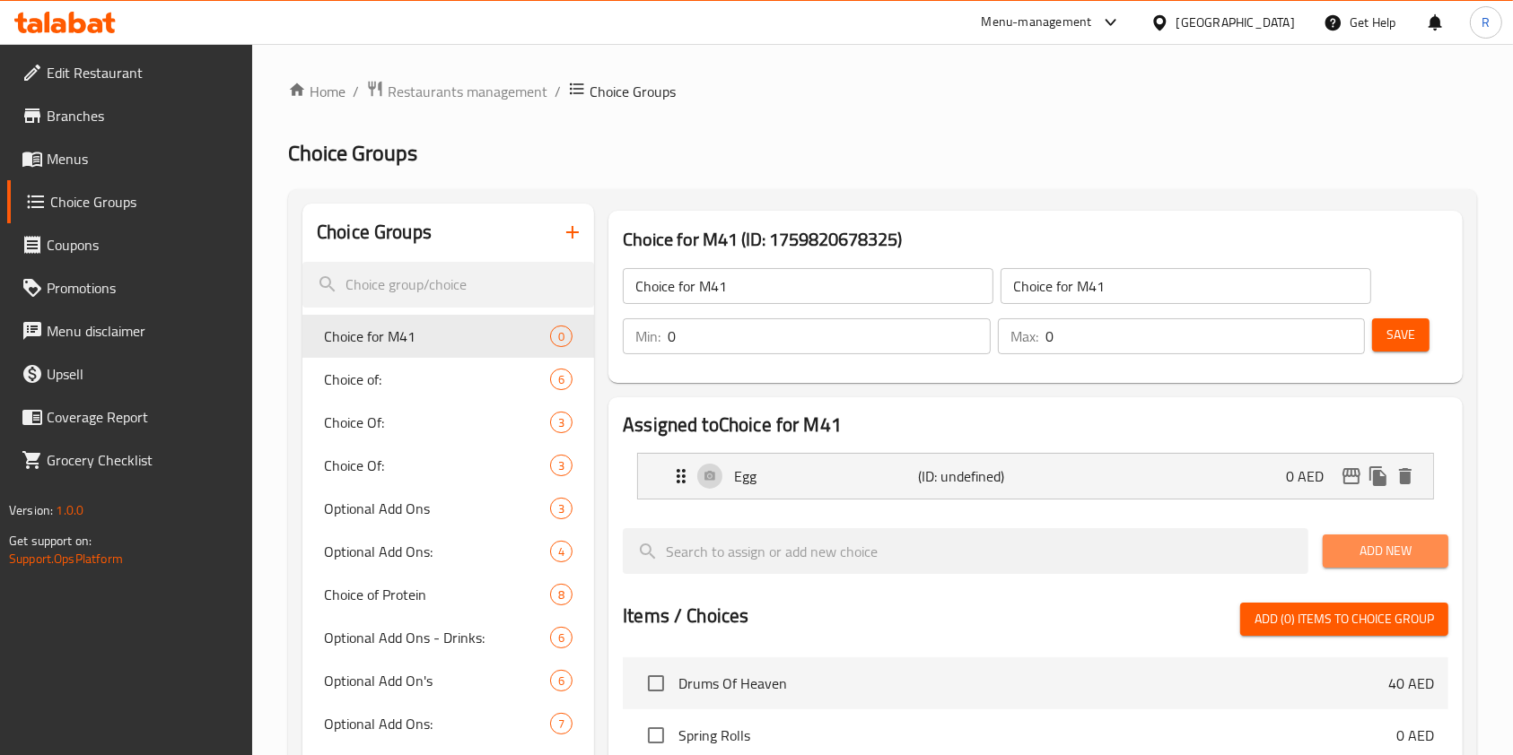
click at [1374, 554] on span "Add New" at bounding box center [1385, 551] width 97 height 22
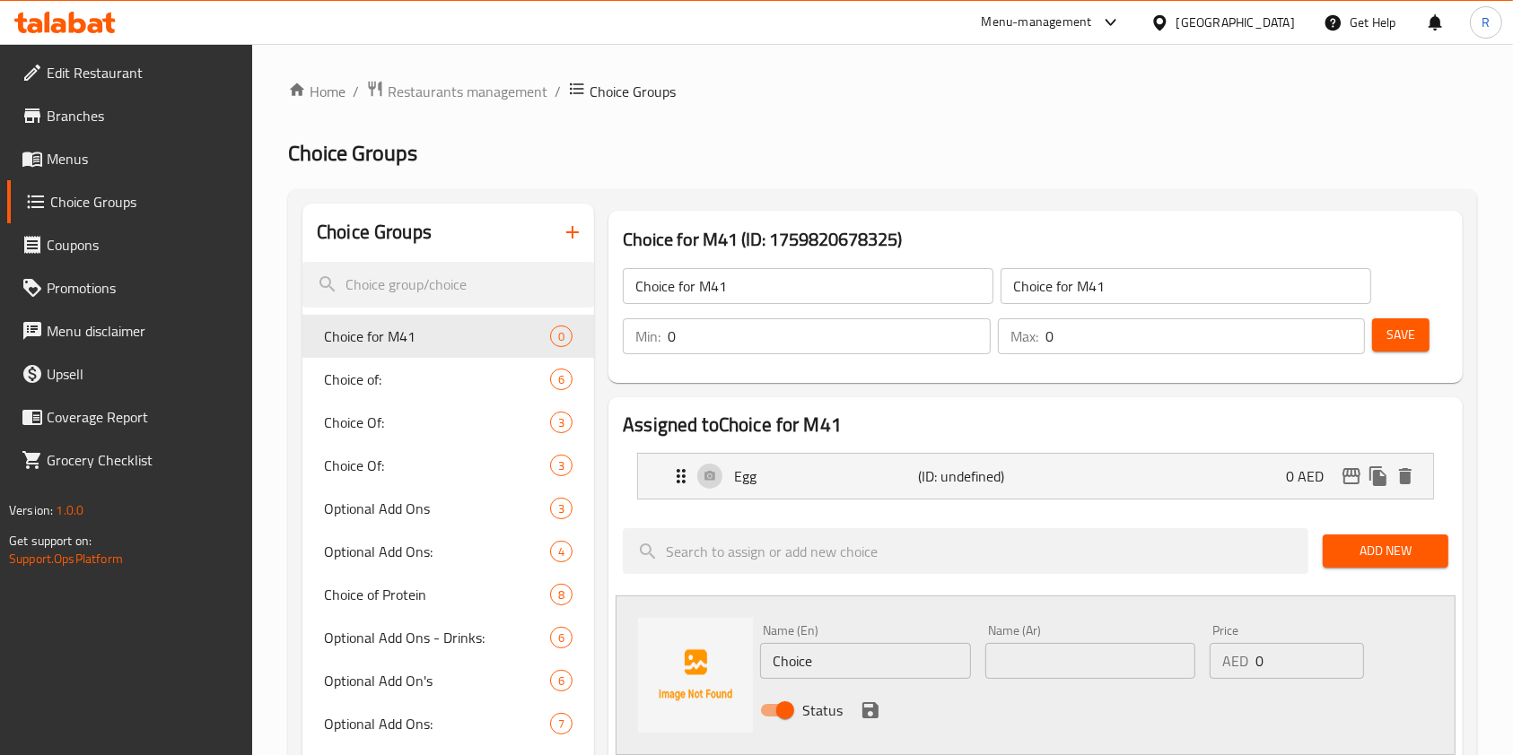
click at [848, 649] on input "Choice" at bounding box center [865, 661] width 210 height 36
type input "Chicken"
click at [877, 705] on icon "save" at bounding box center [870, 711] width 22 height 22
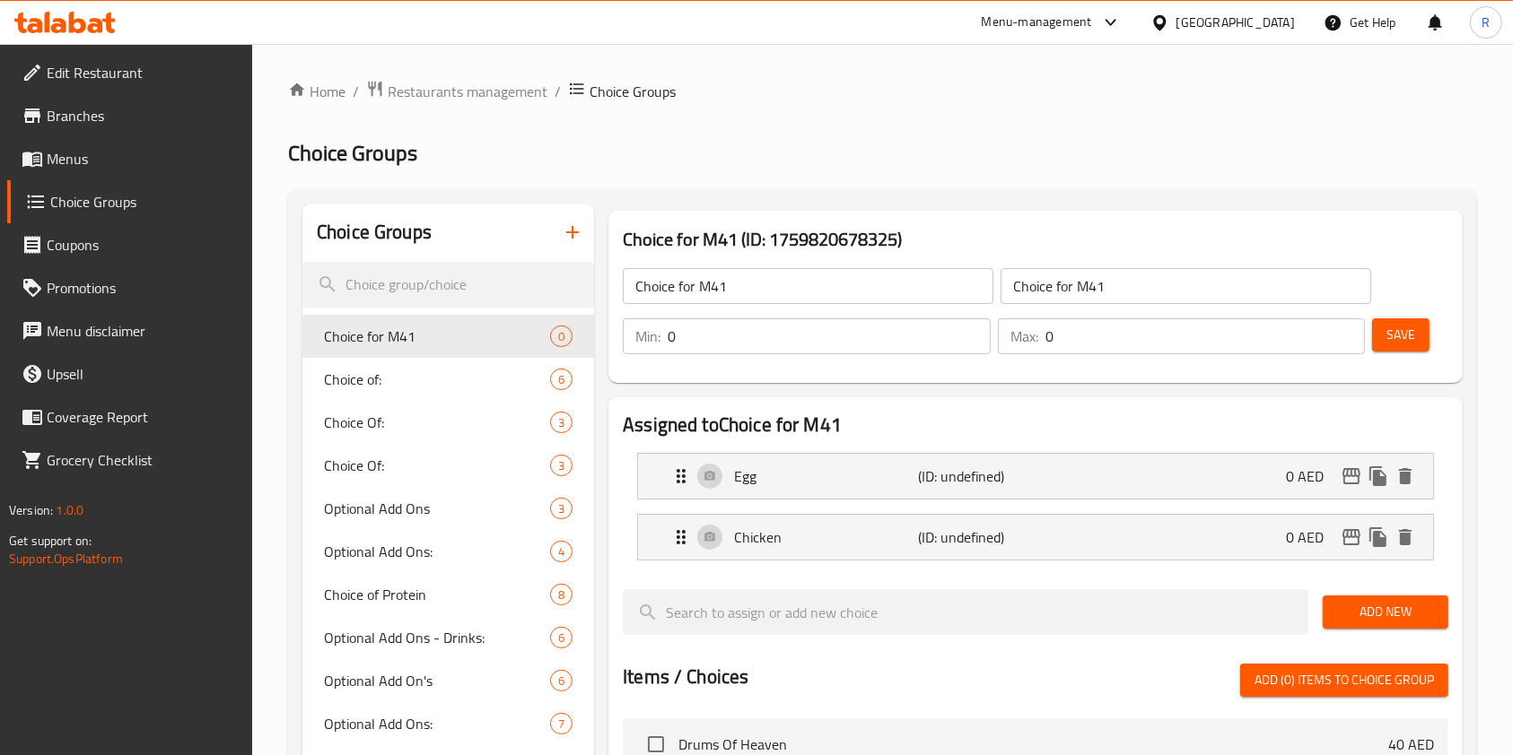
drag, startPoint x: 443, startPoint y: 359, endPoint x: 477, endPoint y: 365, distance: 34.7
type input "1"
drag, startPoint x: 1103, startPoint y: 336, endPoint x: 845, endPoint y: 332, distance: 257.5
click at [847, 332] on div "Min: 1 ​ Max: 0 ​" at bounding box center [993, 336] width 756 height 50
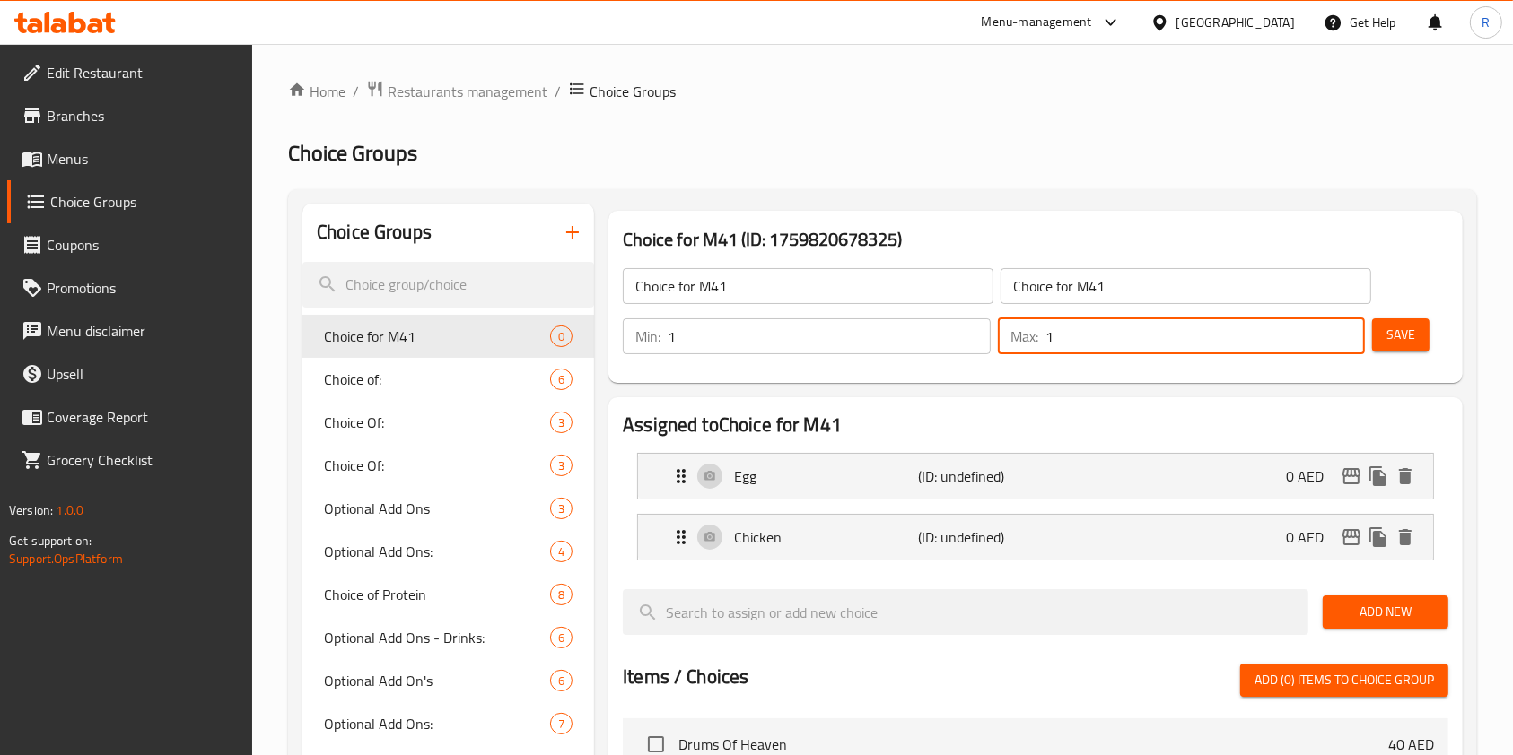
type input "1"
click at [1397, 327] on span "Save" at bounding box center [1400, 335] width 29 height 22
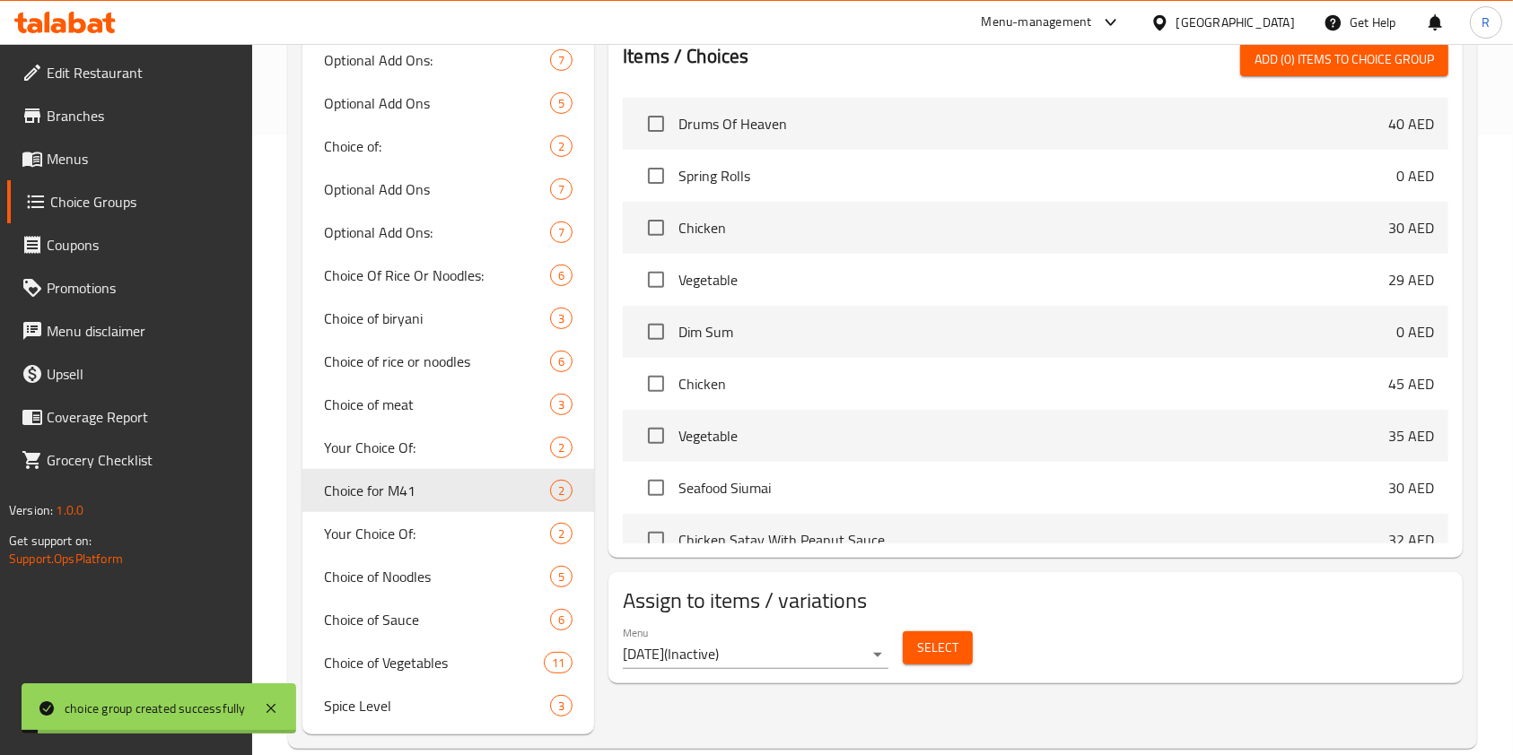
scroll to position [650, 0]
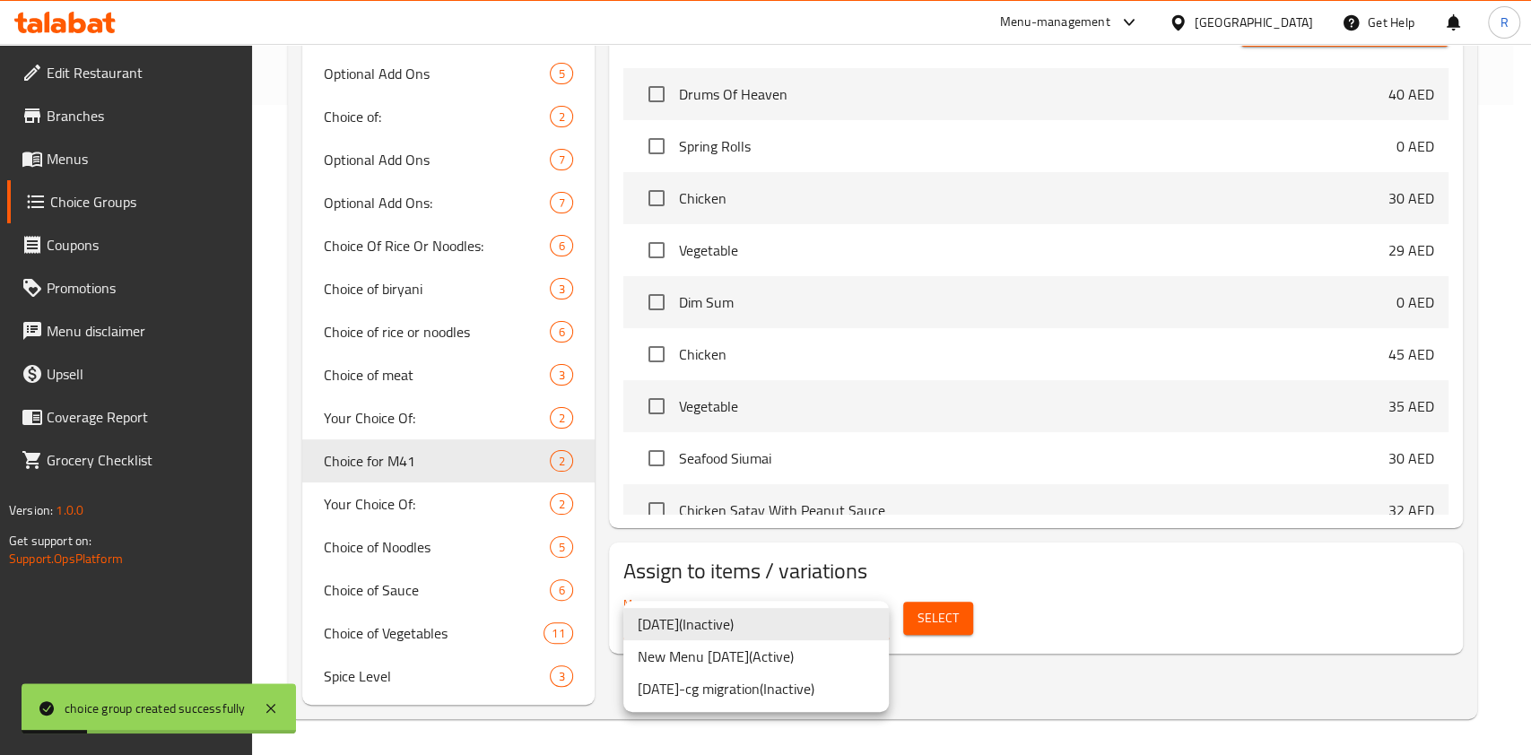
click at [797, 657] on li "New Menu [DATE] ( Active )" at bounding box center [757, 657] width 266 height 32
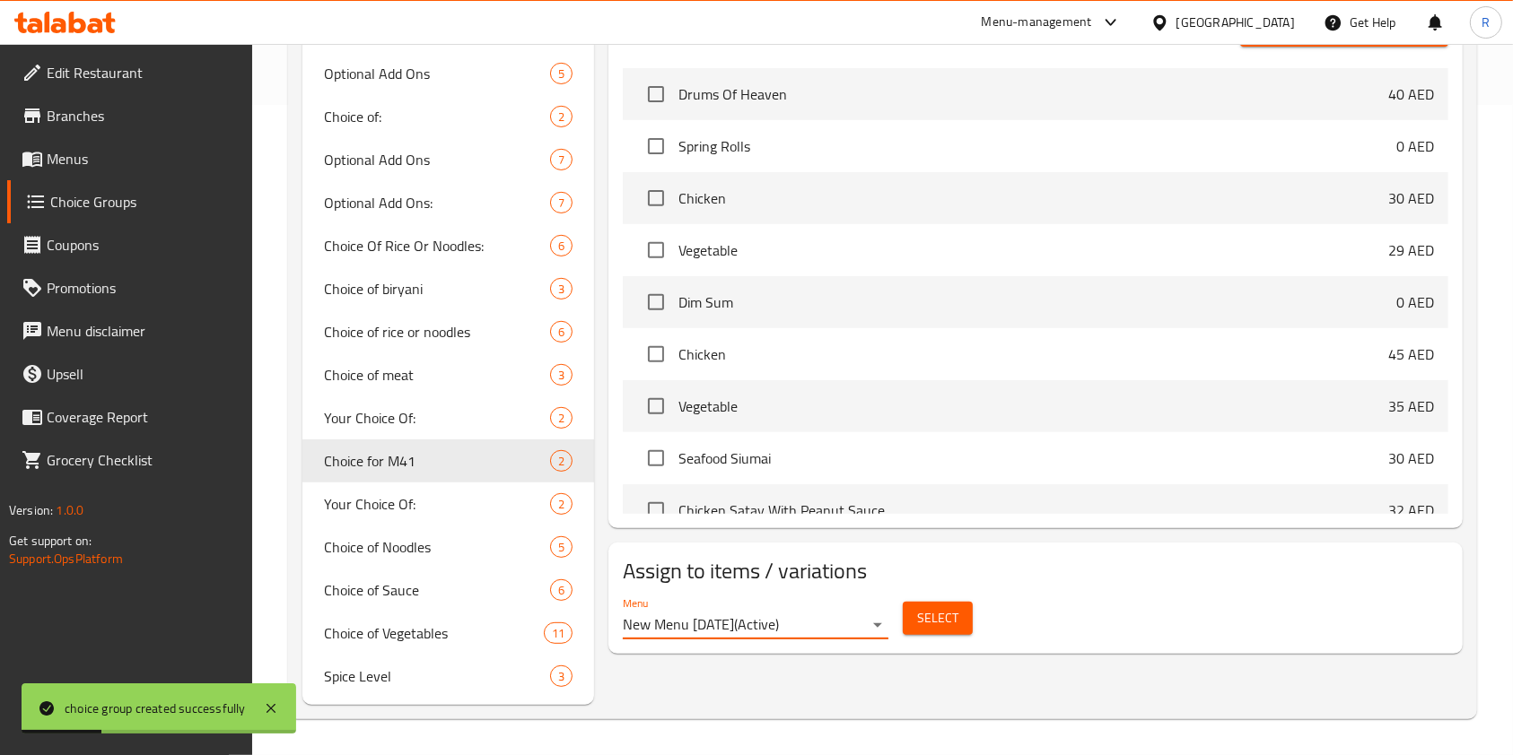
click at [941, 609] on span "Select" at bounding box center [937, 618] width 41 height 22
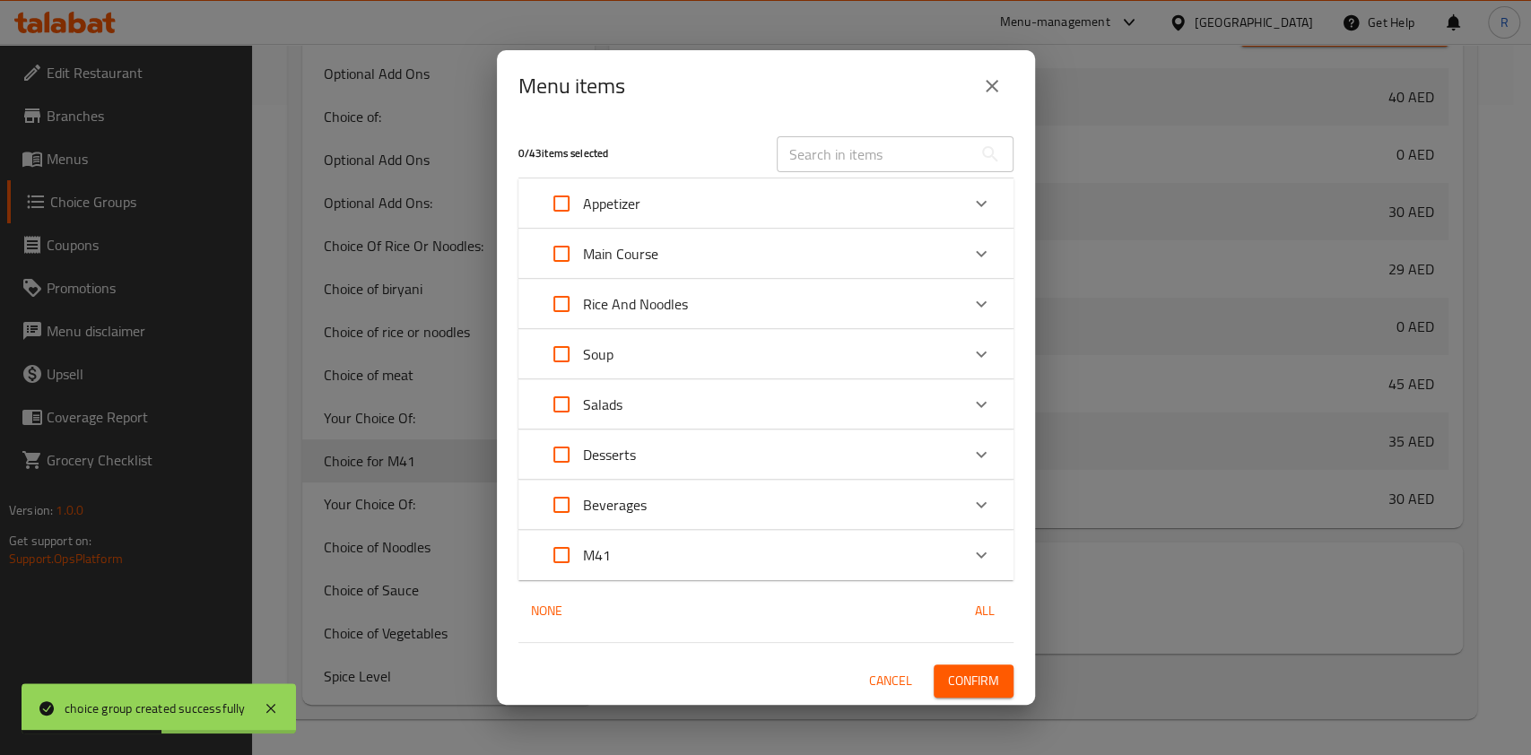
click at [556, 542] on input "Expand" at bounding box center [561, 555] width 43 height 43
checkbox input "true"
click at [979, 685] on span "Confirm" at bounding box center [973, 681] width 51 height 22
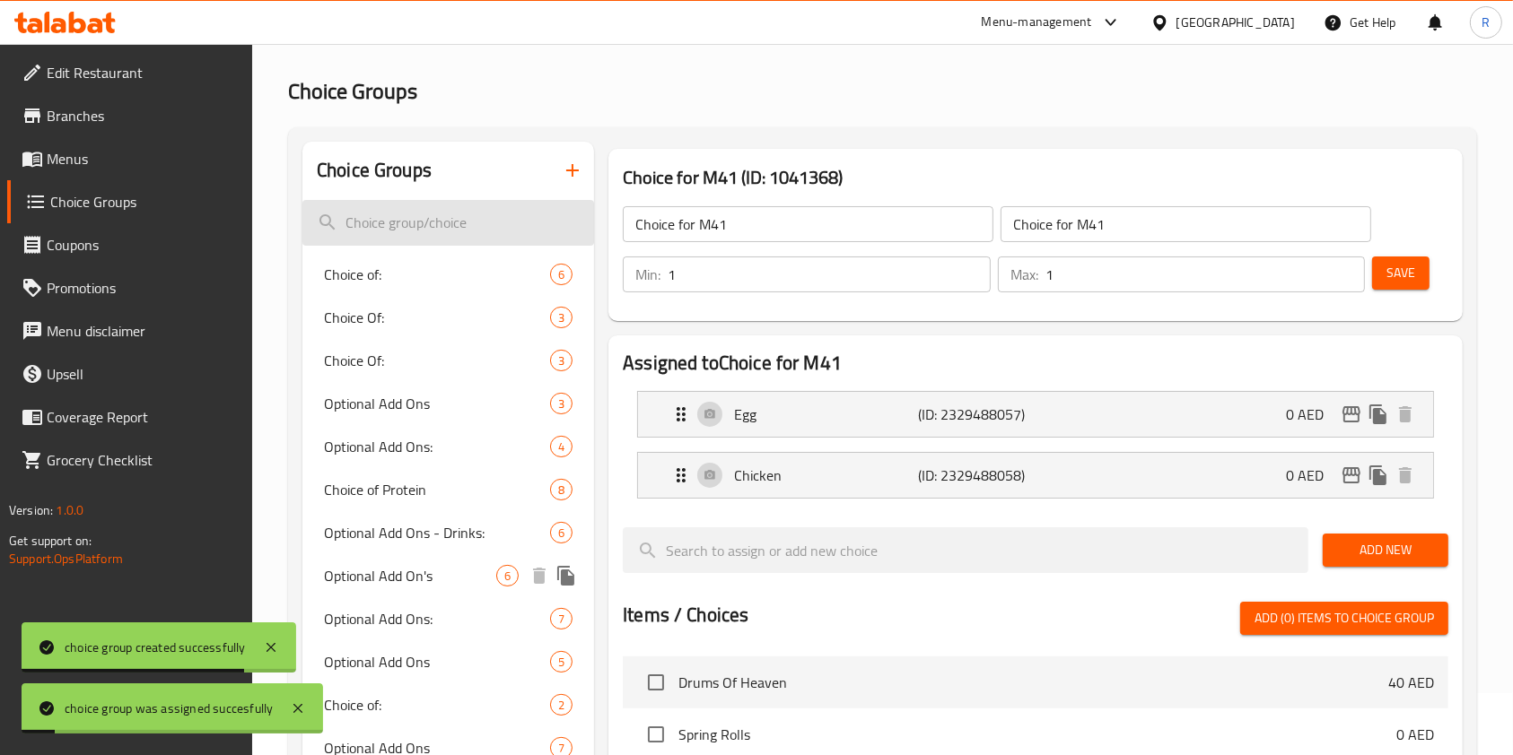
scroll to position [52, 0]
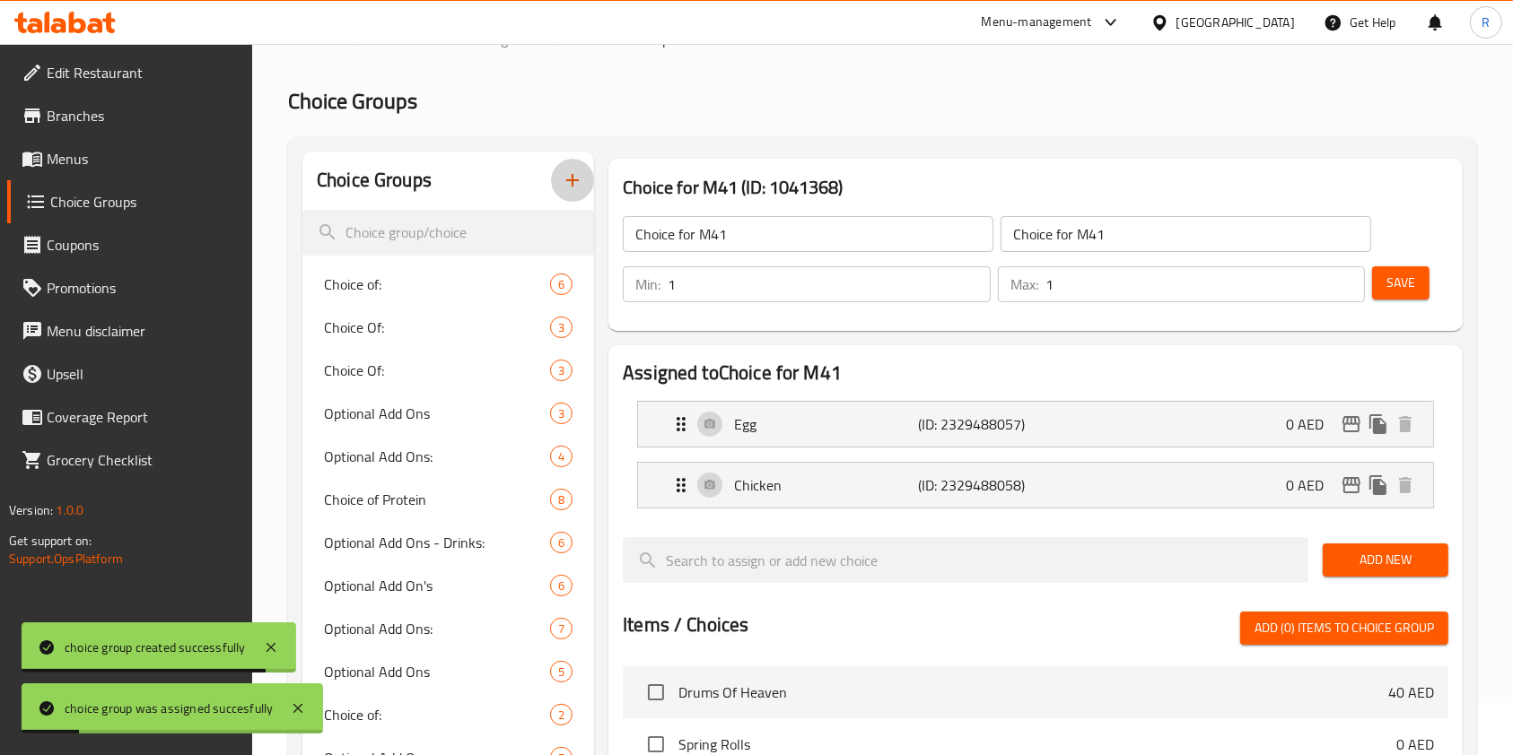
click at [571, 174] on icon "button" at bounding box center [572, 180] width 13 height 13
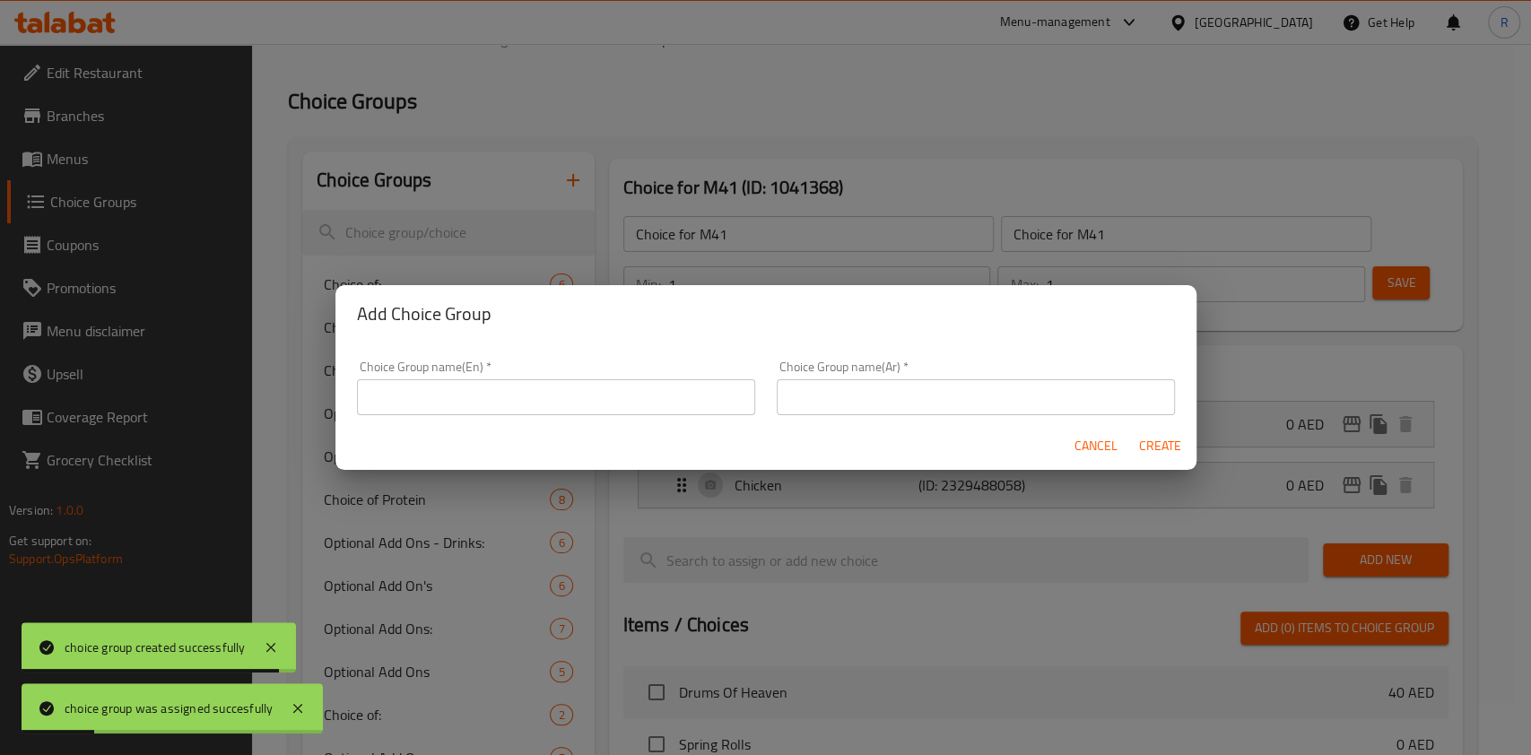
click at [669, 396] on input "text" at bounding box center [556, 397] width 398 height 36
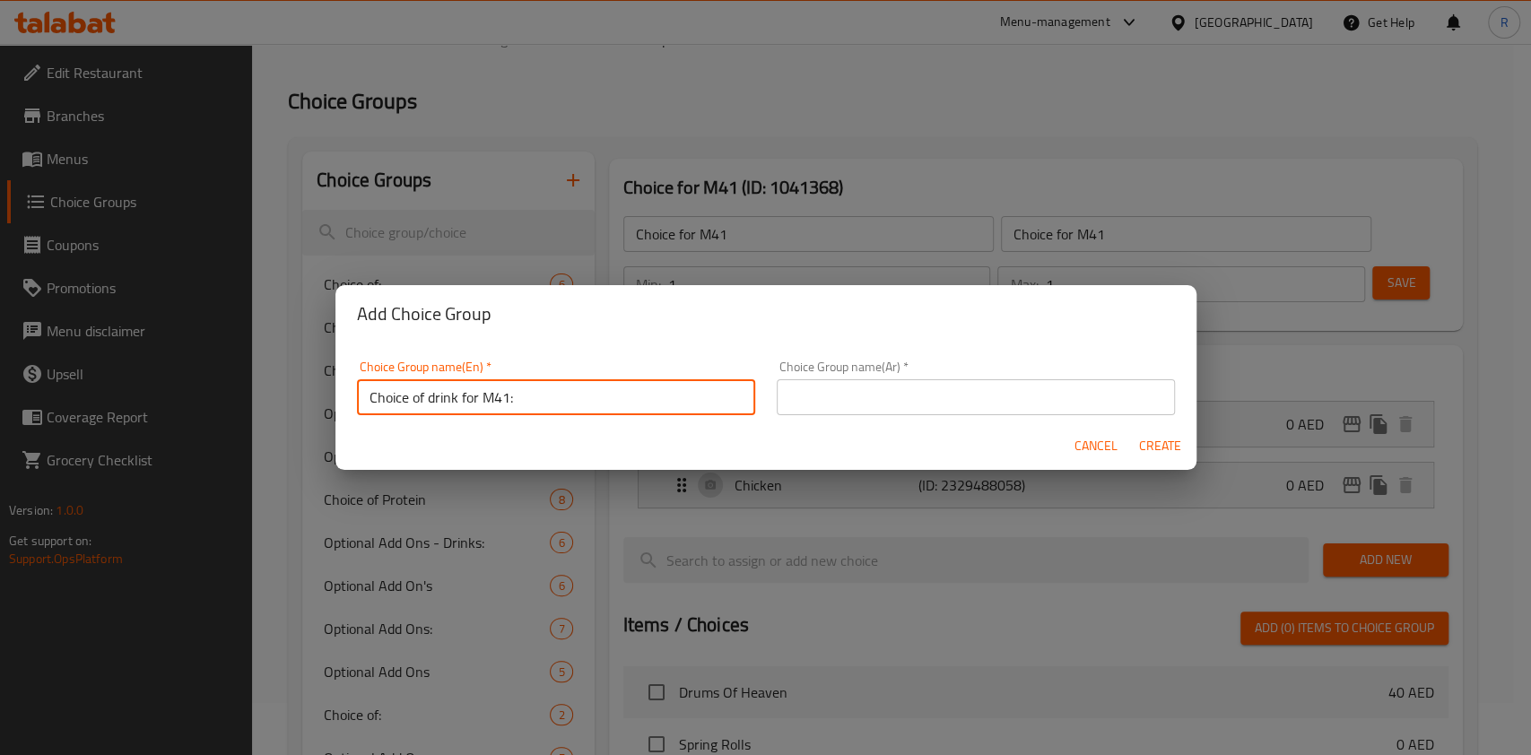
type input "Choice of drink for M41:"
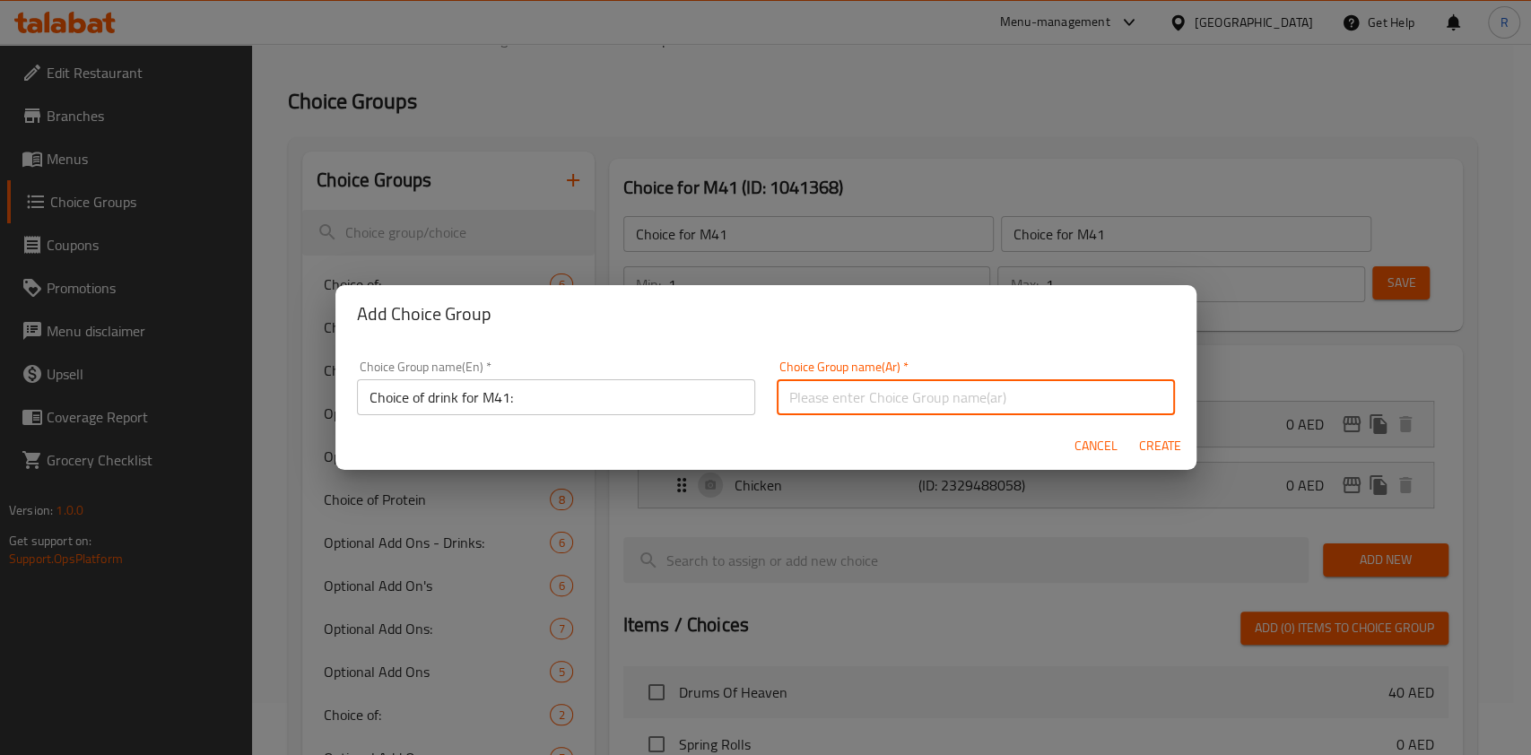
paste input "Choice of drink for M41:"
type input "Choice of drink for M41:"
click at [1177, 441] on span "Create" at bounding box center [1160, 446] width 43 height 22
type input "Choice of drink for M41:"
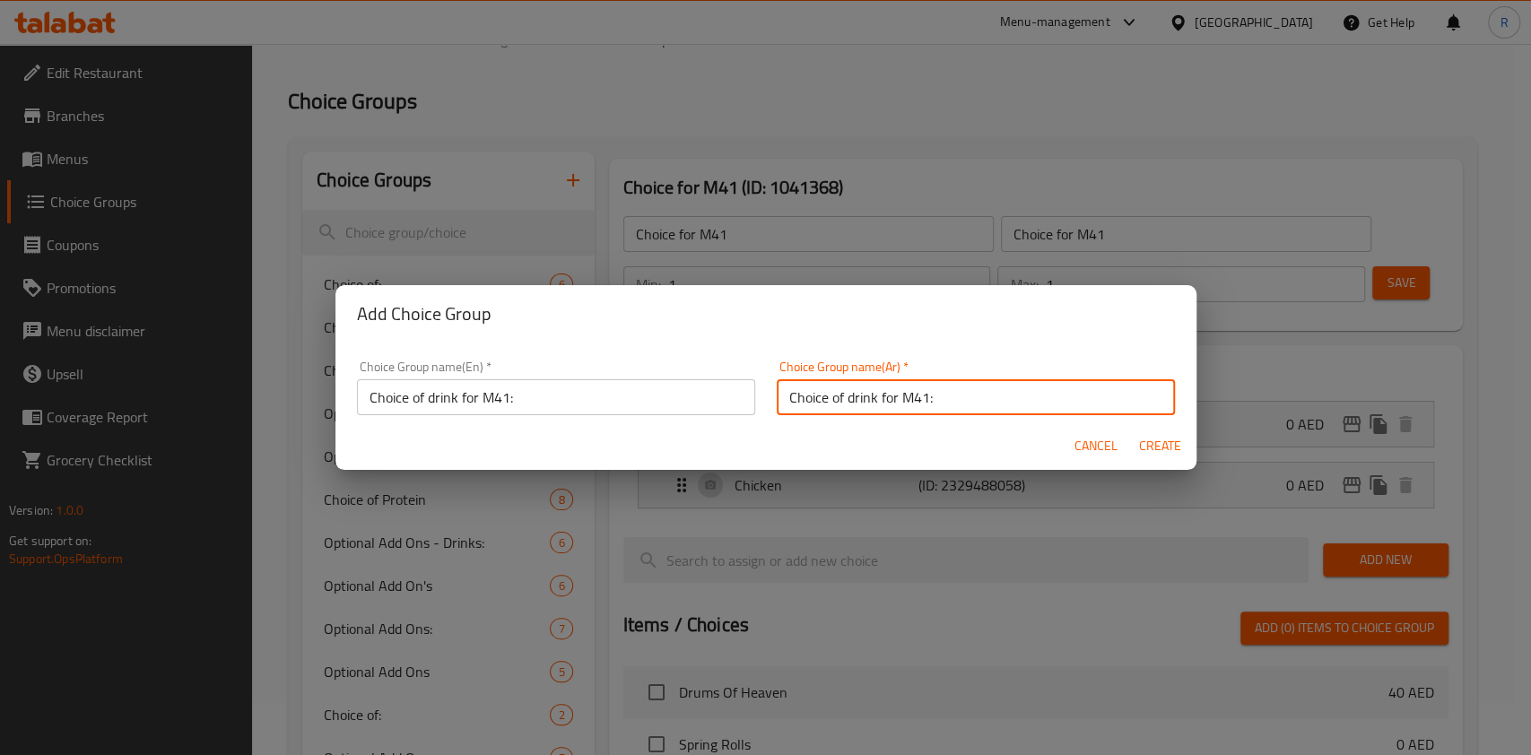
type input "0"
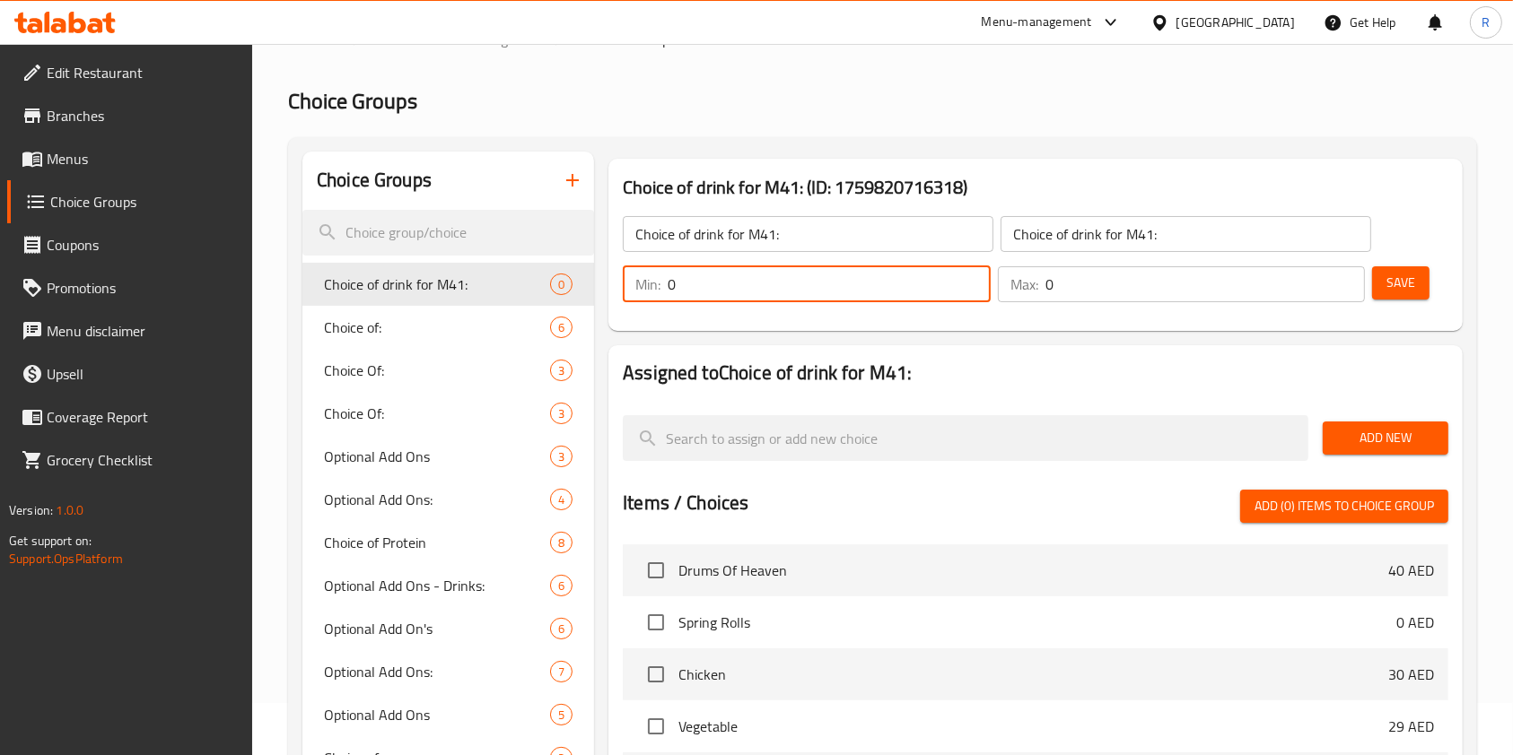
drag, startPoint x: 721, startPoint y: 285, endPoint x: 409, endPoint y: 282, distance: 312.2
click at [409, 282] on div "Choice Groups Choice of drink for M41: 0 Choice of: 6 Choice Of: 3 Choice Of: 3…" at bounding box center [885, 749] width 1167 height 1195
type input "1"
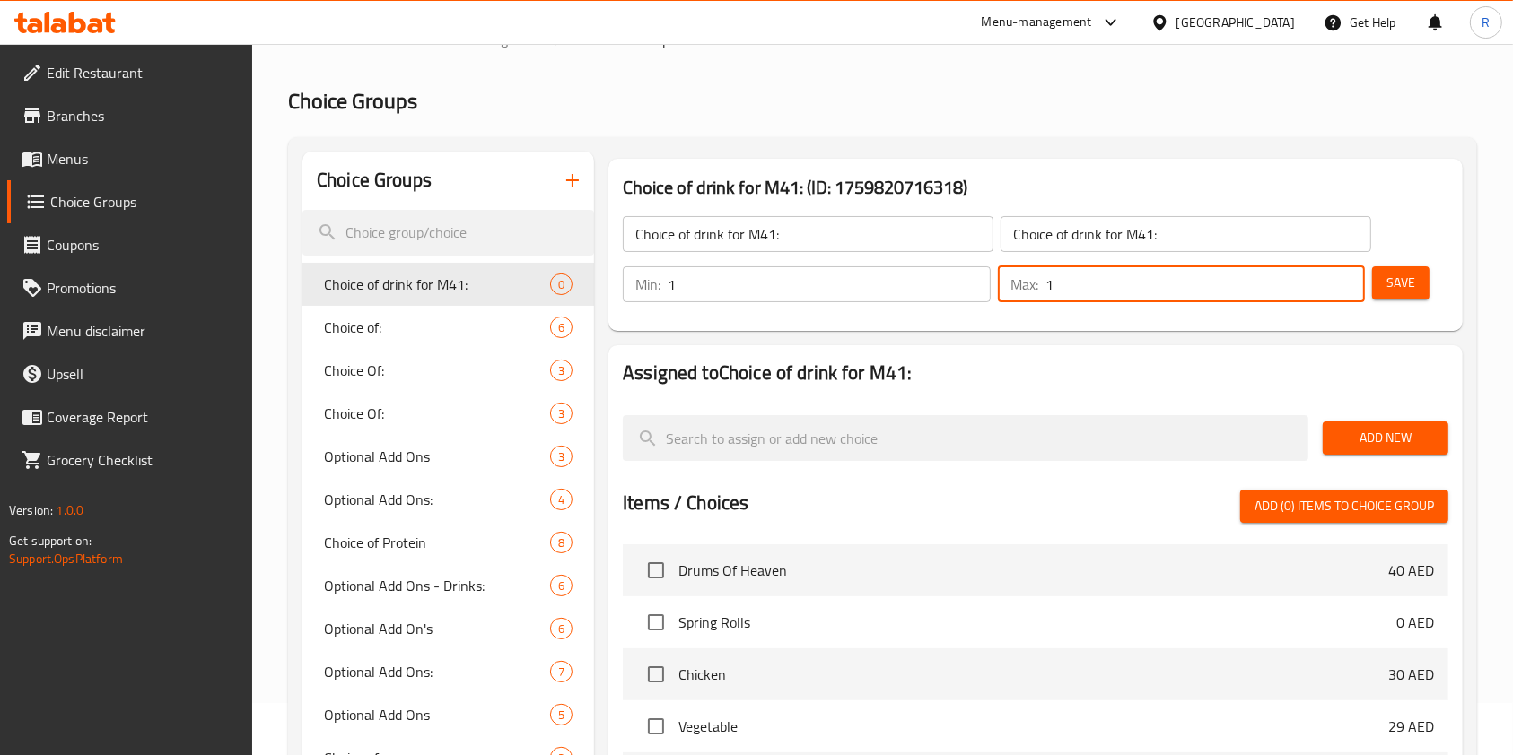
drag, startPoint x: 1095, startPoint y: 275, endPoint x: 854, endPoint y: 310, distance: 243.0
click at [751, 284] on div "Min: 1 ​ Max: 1 ​" at bounding box center [993, 284] width 756 height 50
type input "1"
click at [1425, 281] on button "Save" at bounding box center [1400, 282] width 57 height 33
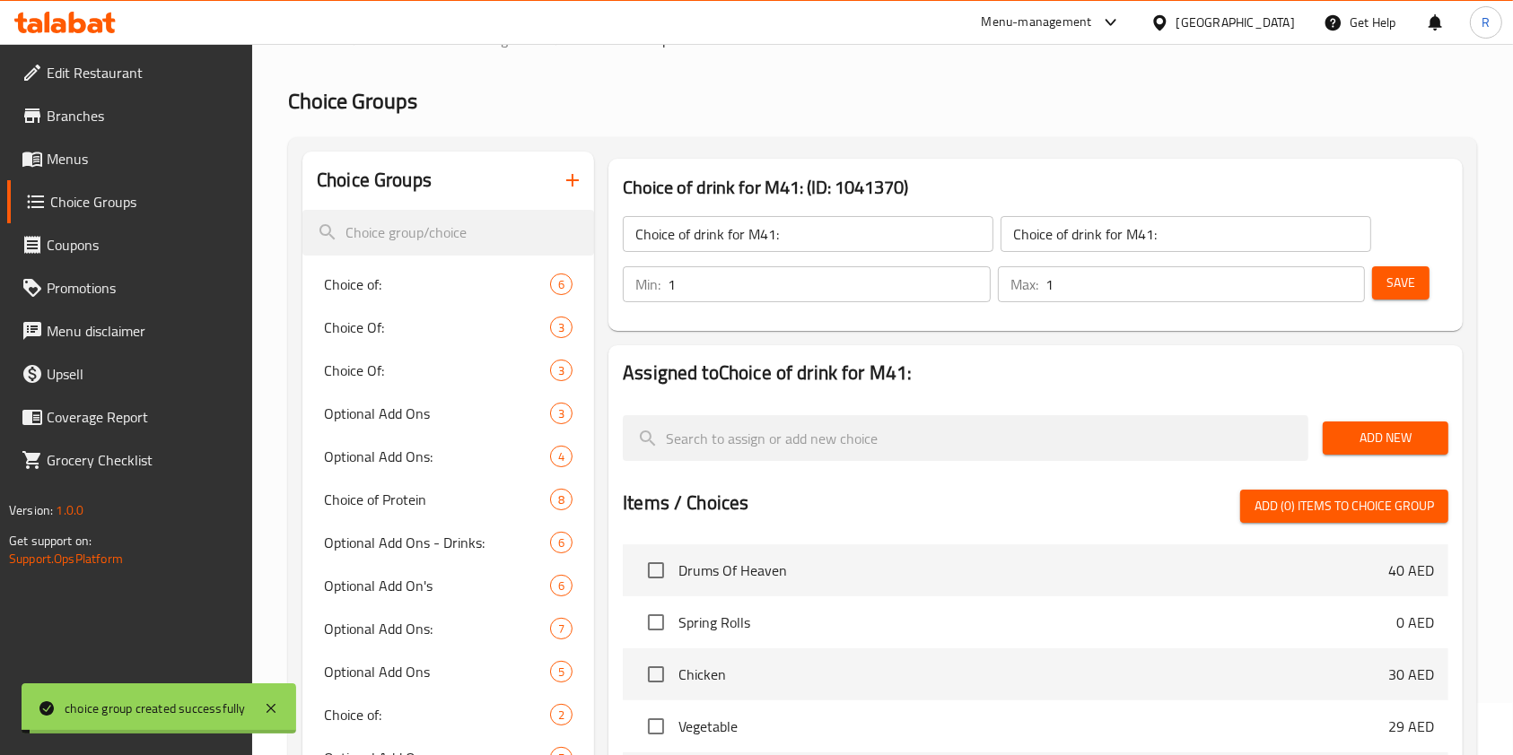
click at [1388, 434] on span "Add New" at bounding box center [1385, 438] width 97 height 22
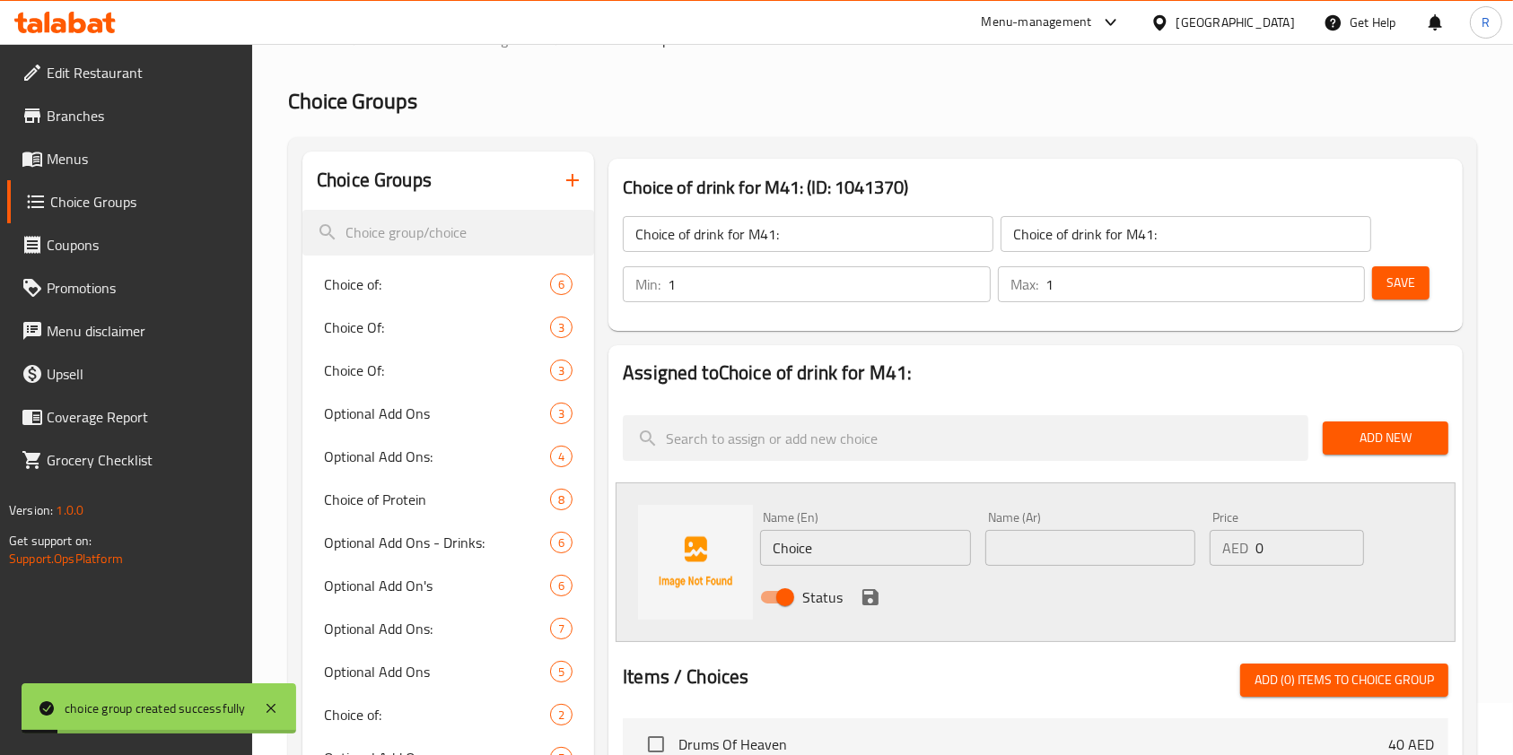
drag, startPoint x: 832, startPoint y: 566, endPoint x: 842, endPoint y: 552, distance: 17.4
click at [834, 563] on div "Name (En) Choice Name (En)" at bounding box center [865, 538] width 224 height 69
drag, startPoint x: 851, startPoint y: 548, endPoint x: 310, endPoint y: 539, distance: 541.1
click at [314, 539] on div "Choice Groups Choice of: 6 Choice Of: 3 Choice Of: 3 Optional Add Ons 3 Optiona…" at bounding box center [885, 749] width 1167 height 1195
type input "Coke"
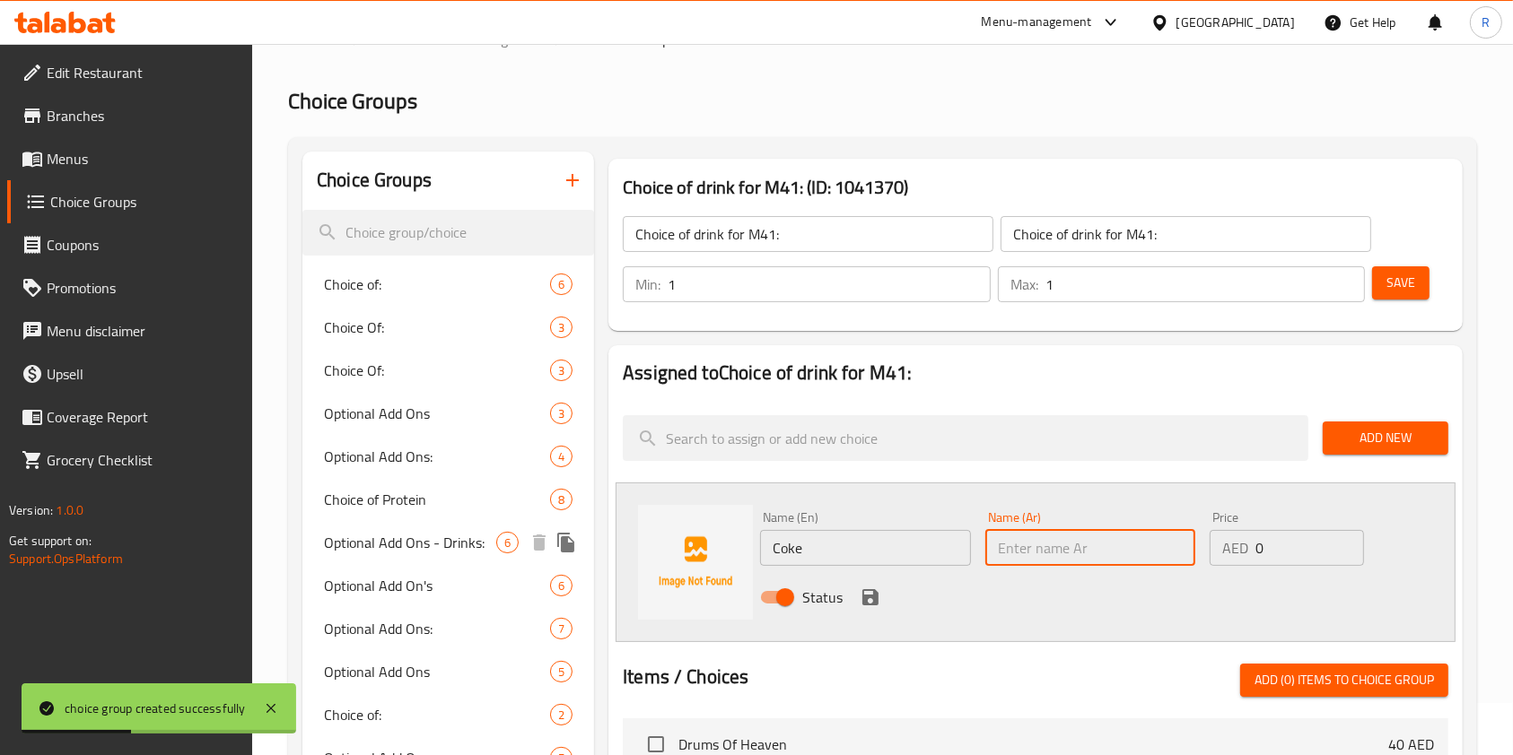
paste input "Coke"
type input "Coke"
click at [871, 599] on icon "save" at bounding box center [870, 598] width 22 height 22
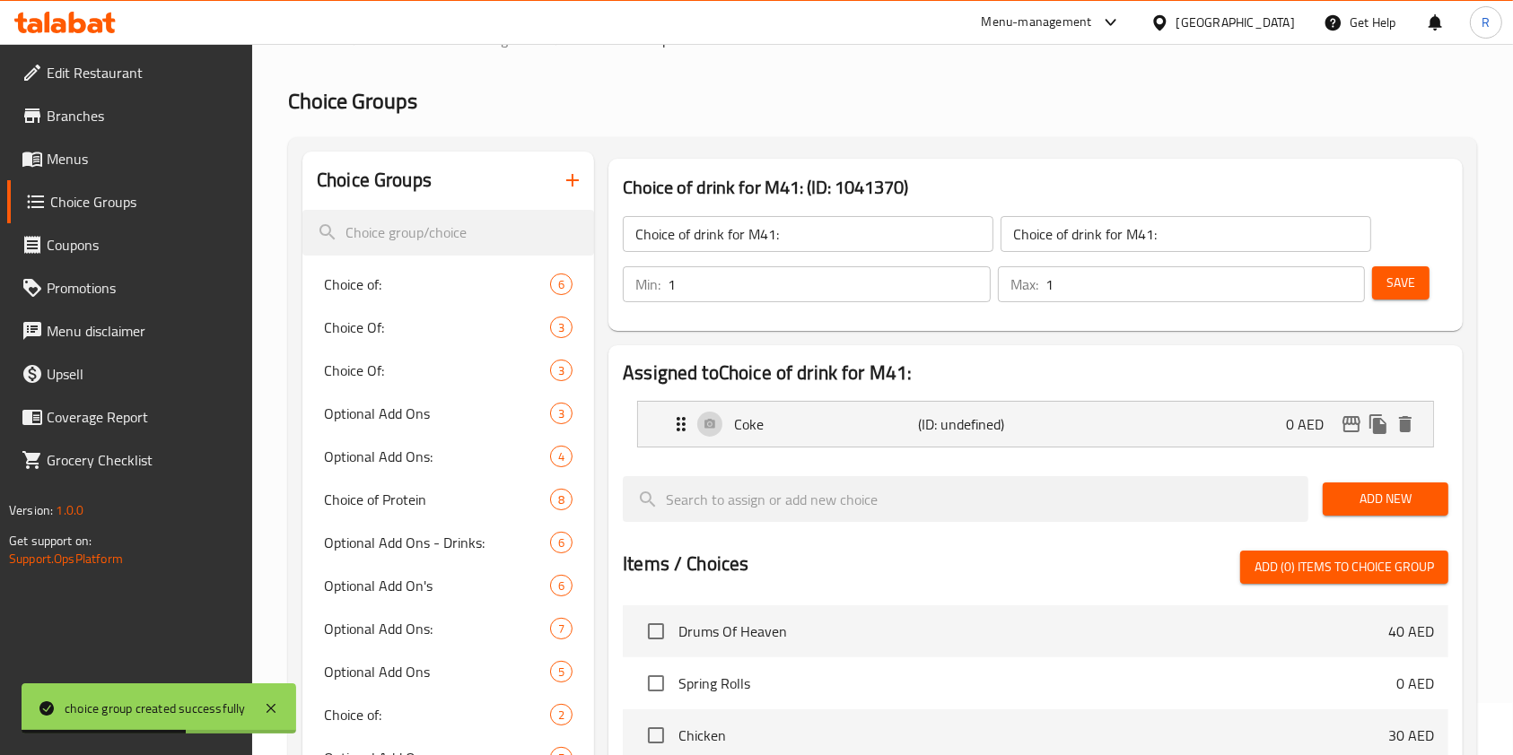
click at [1358, 492] on span "Add New" at bounding box center [1385, 499] width 97 height 22
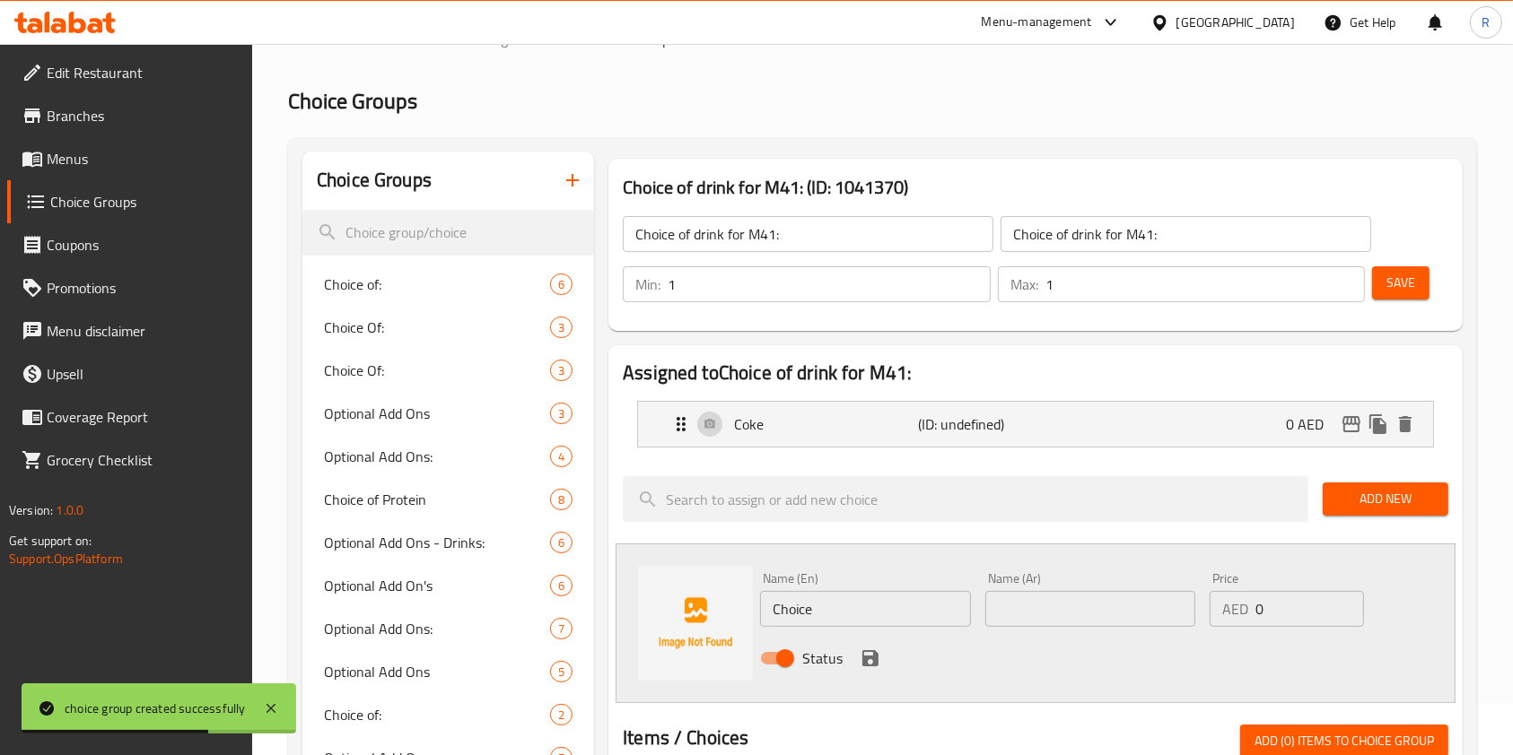
click at [847, 606] on input "Choice" at bounding box center [865, 609] width 210 height 36
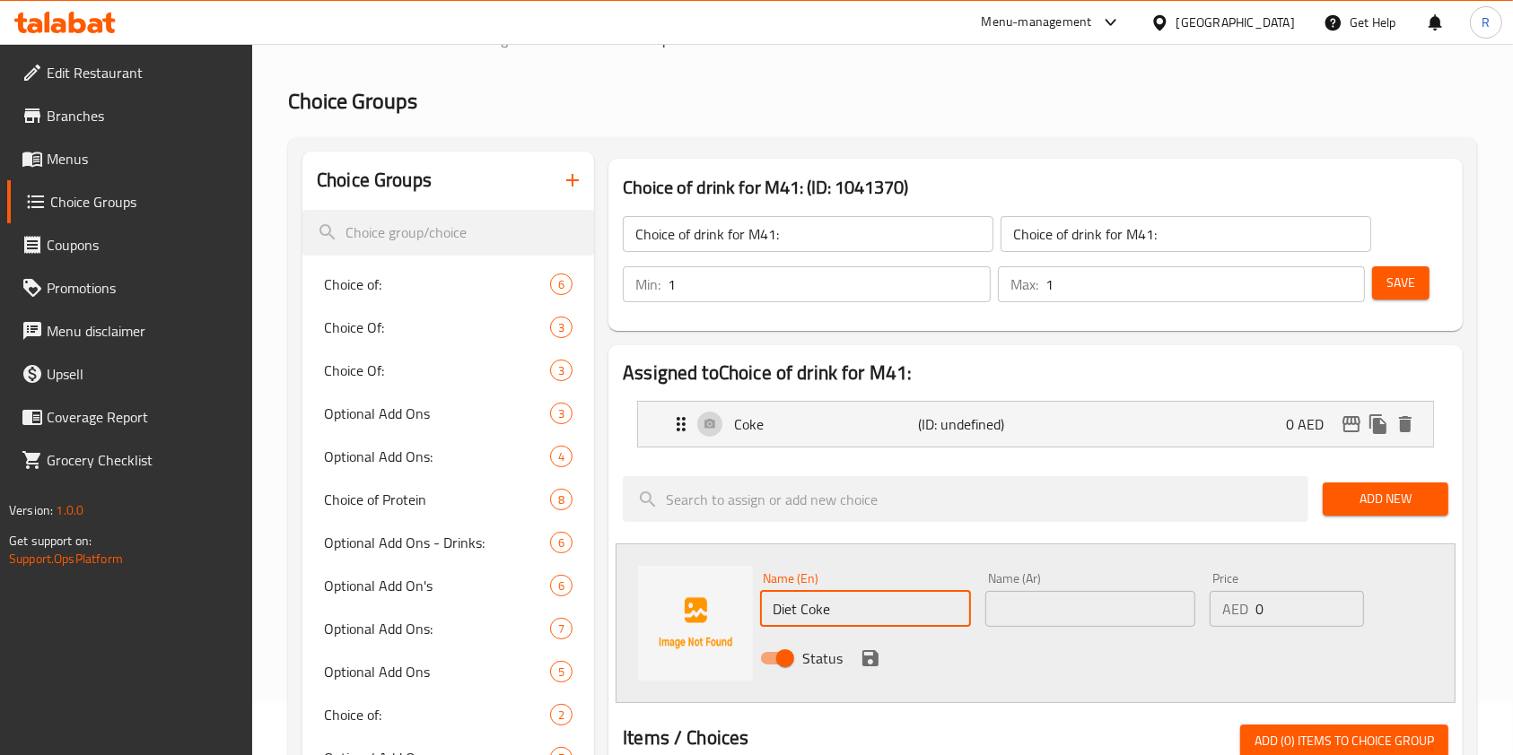
type input "Diet Coke"
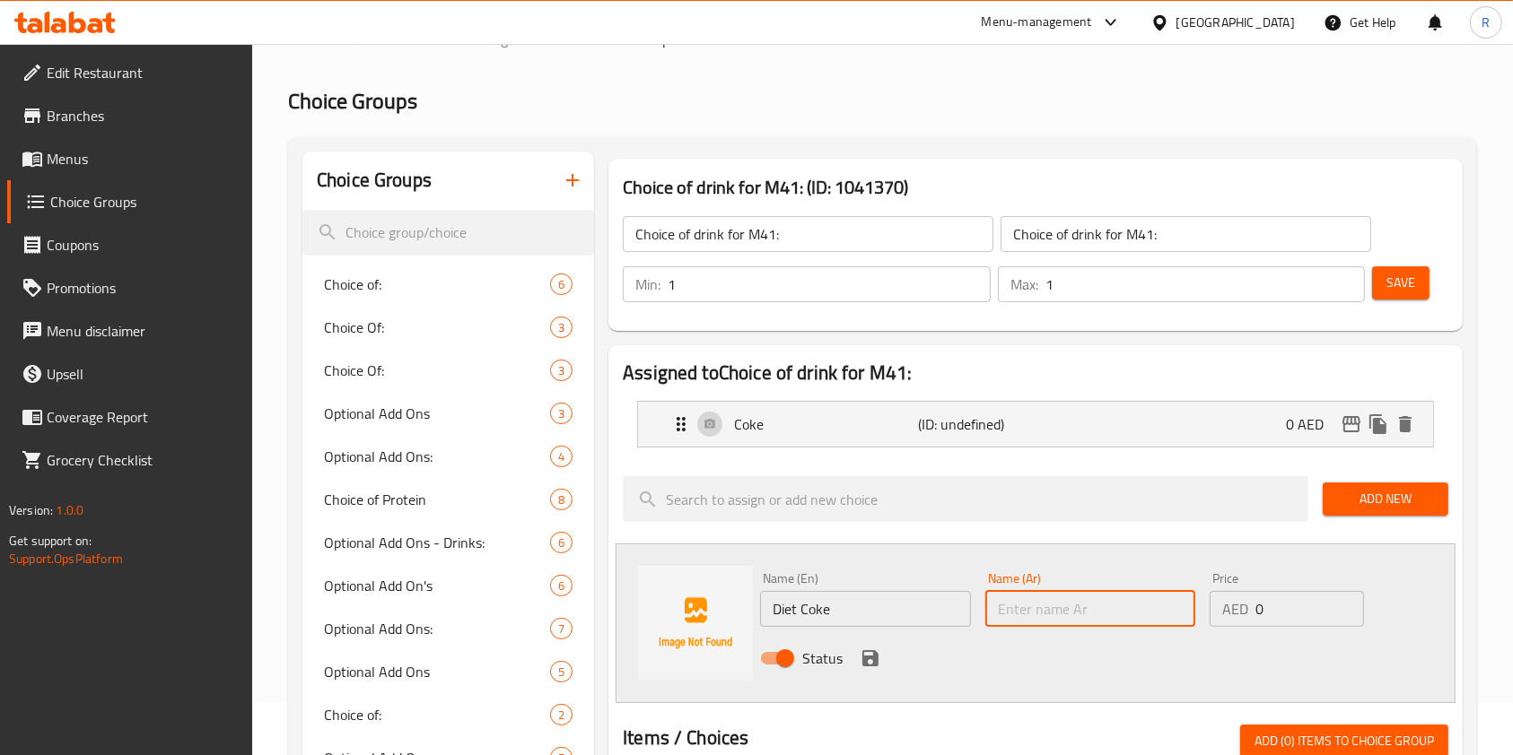
paste input "Diet Coke"
type input "Diet Coke"
click at [862, 650] on icon "save" at bounding box center [870, 658] width 16 height 16
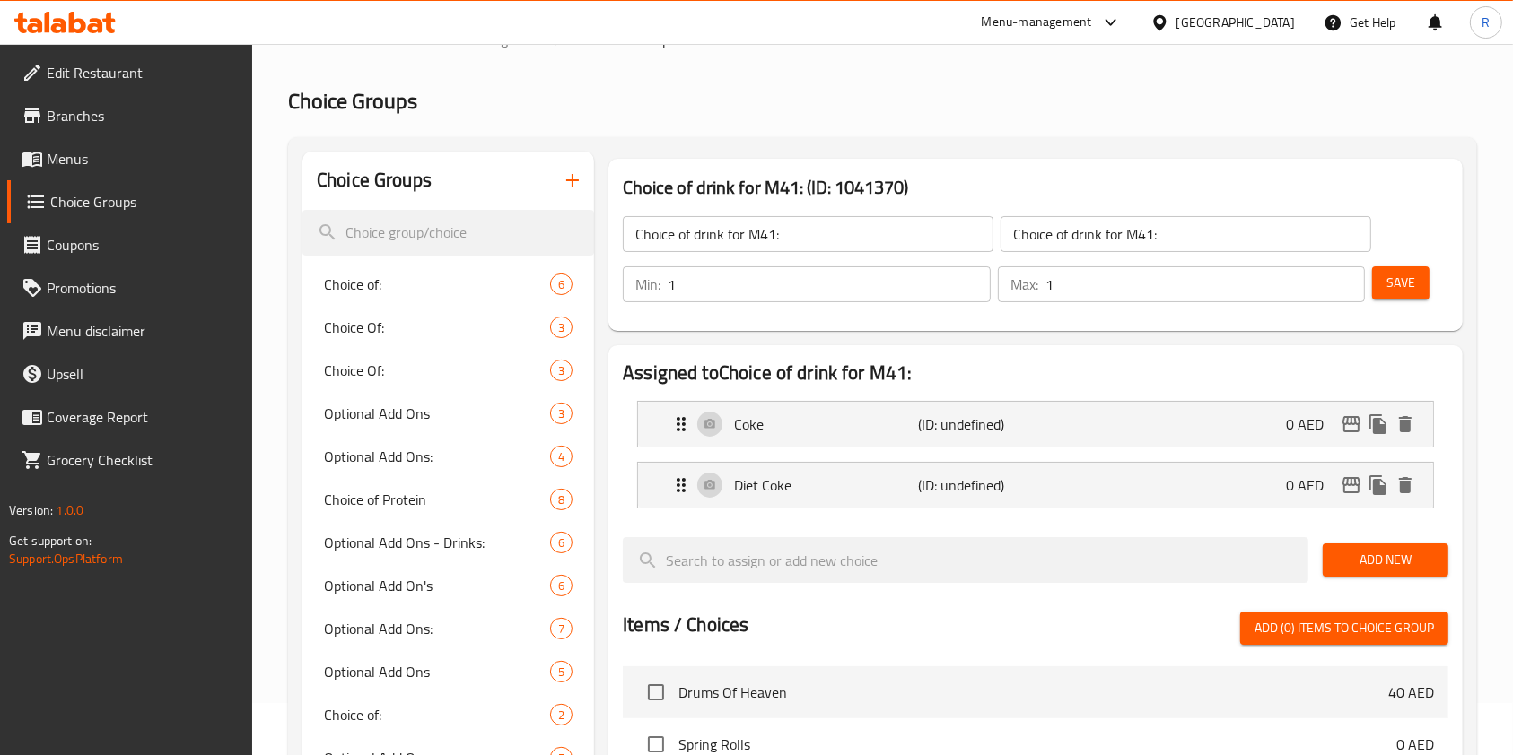
click at [1371, 553] on span "Add New" at bounding box center [1385, 560] width 97 height 22
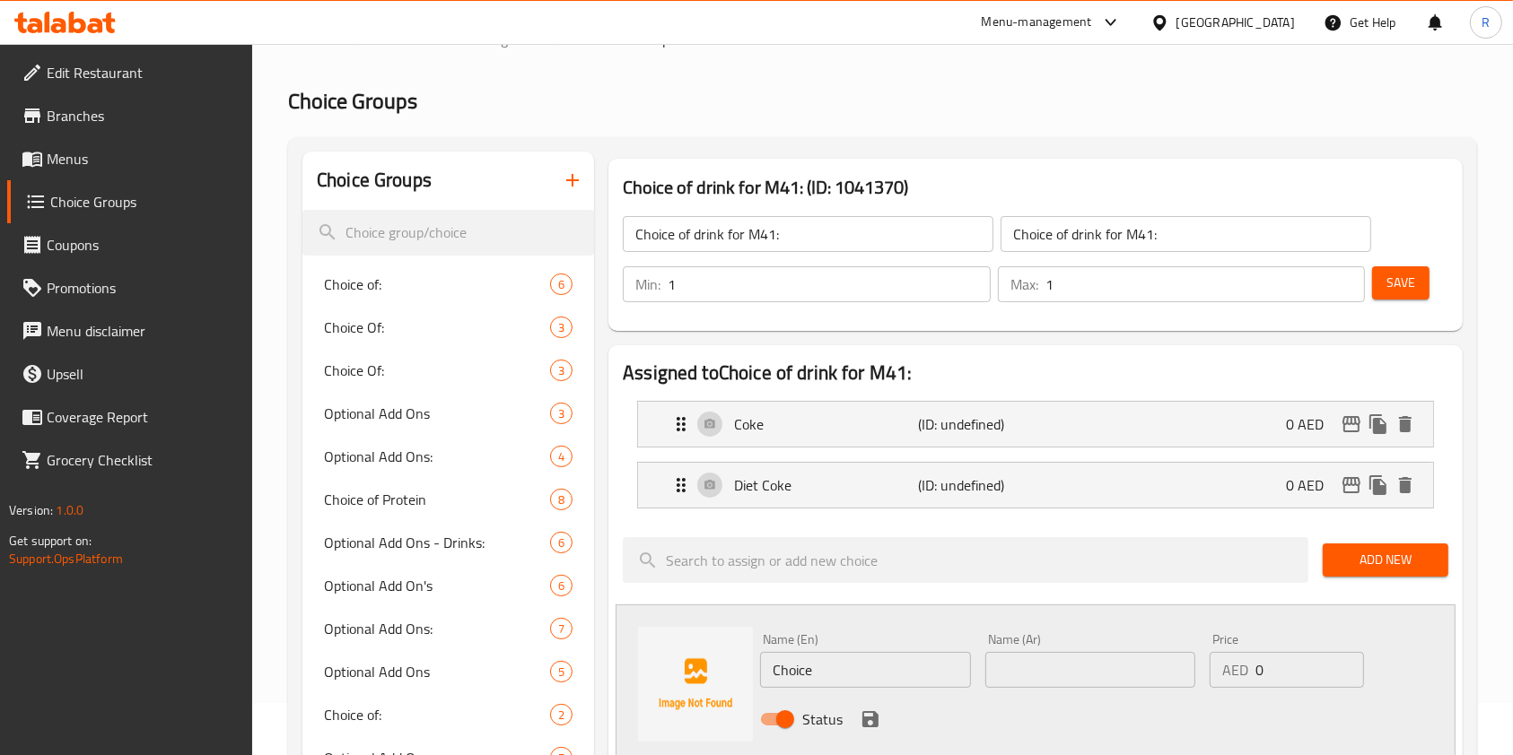
click at [849, 679] on input "Choice" at bounding box center [865, 670] width 210 height 36
type input "Fanta"
paste input "Fanta"
type input "Fanta"
click at [868, 706] on button "save" at bounding box center [870, 719] width 27 height 27
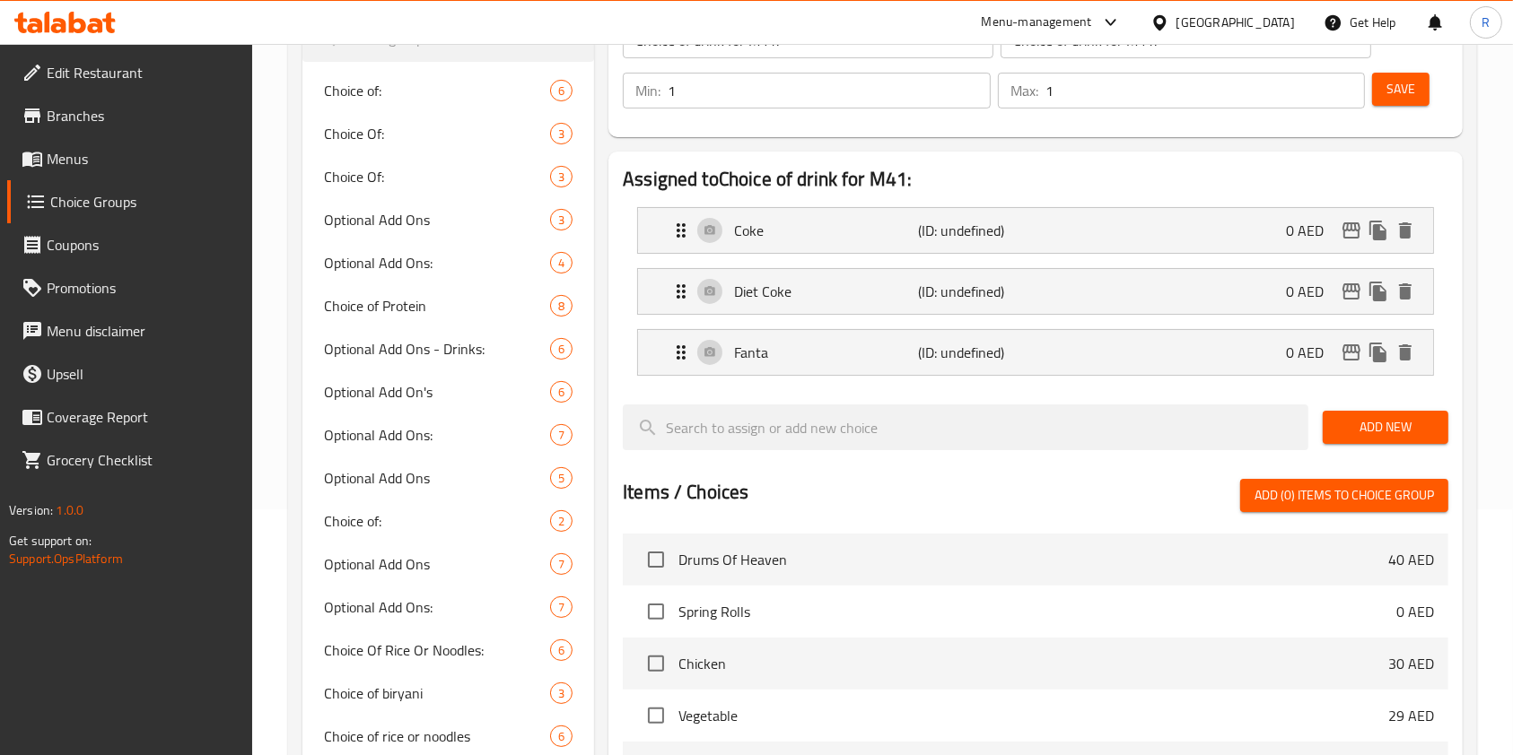
scroll to position [292, 0]
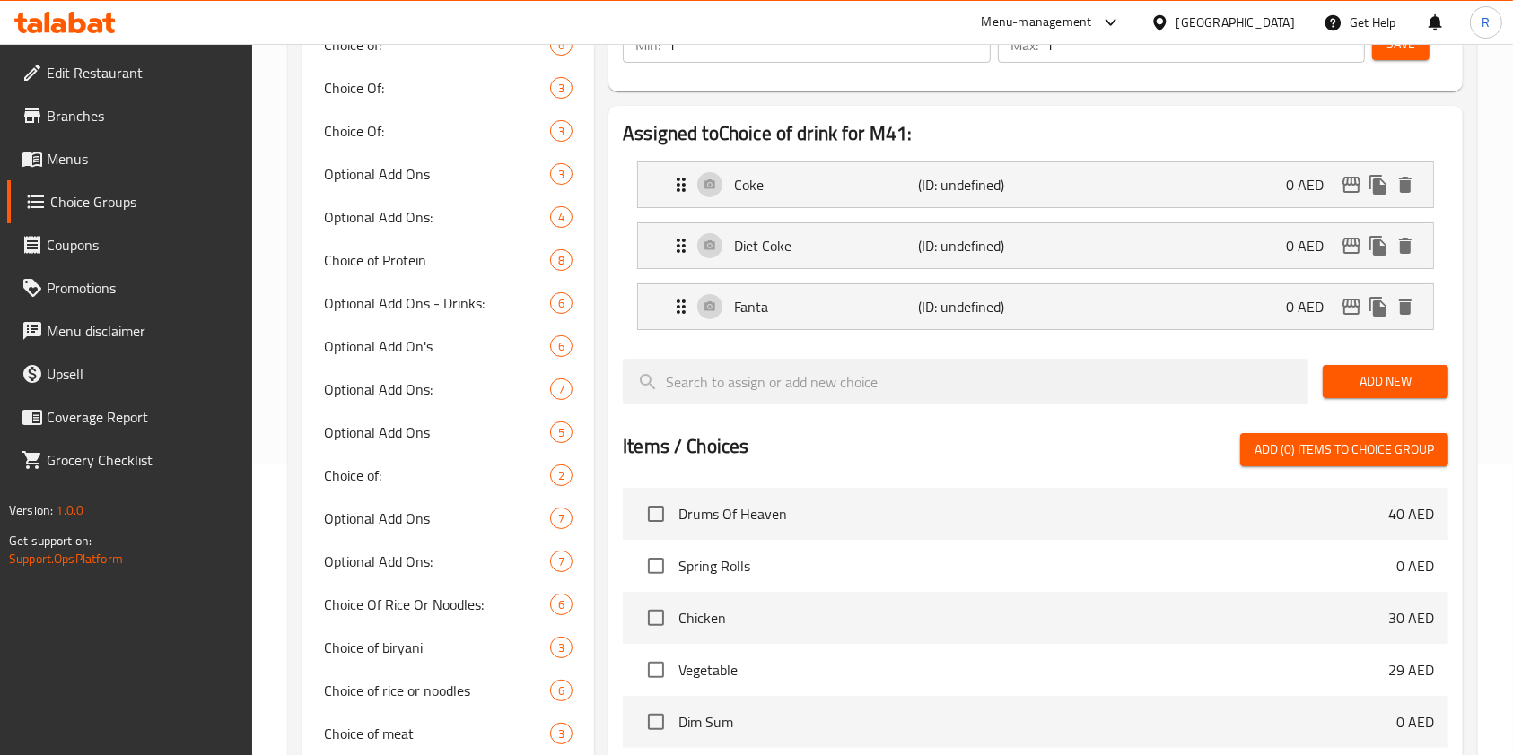
click at [1397, 381] on span "Add New" at bounding box center [1385, 382] width 97 height 22
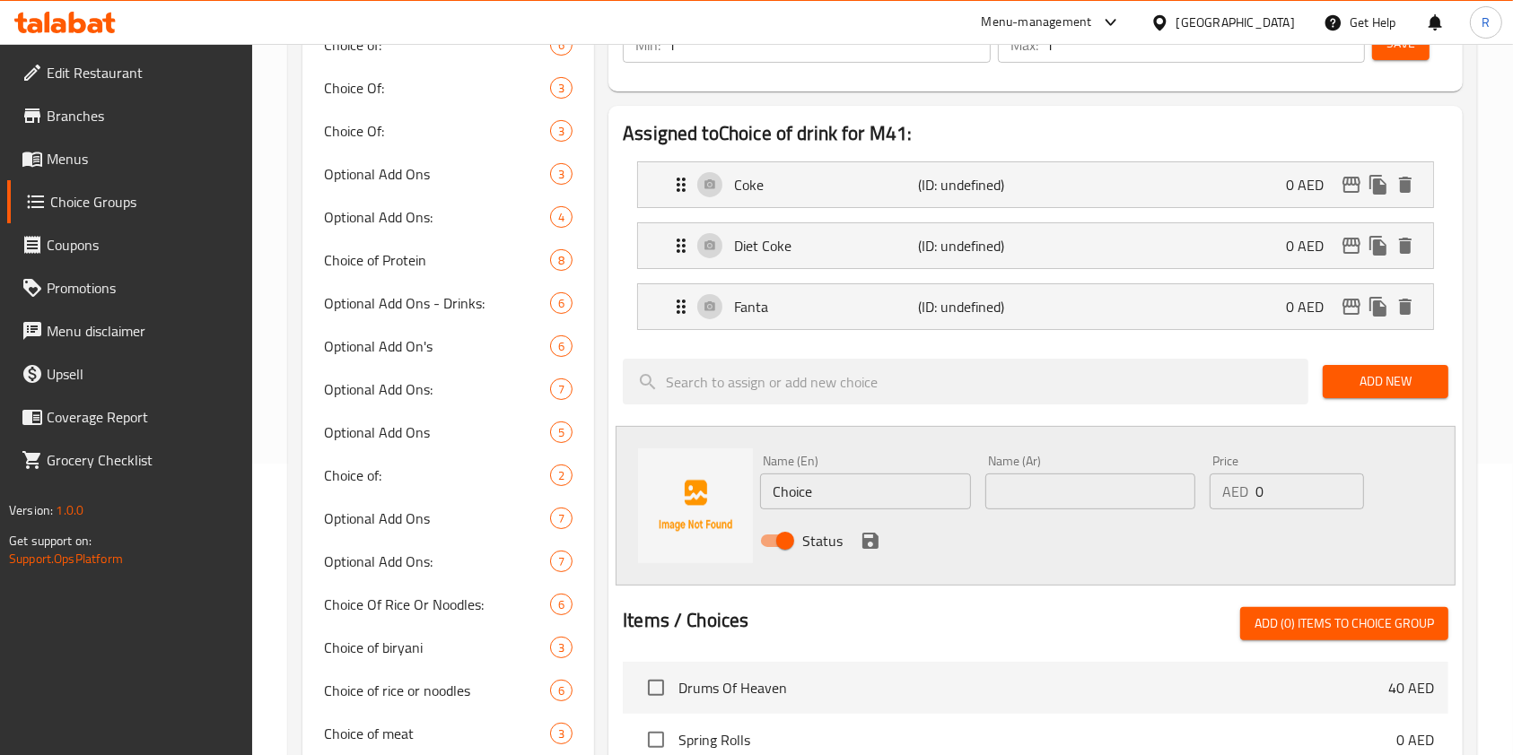
click at [875, 495] on input "Choice" at bounding box center [865, 492] width 210 height 36
type input "Sprite"
paste input "Sprite"
type input "Sprite"
click at [863, 541] on icon "save" at bounding box center [870, 541] width 16 height 16
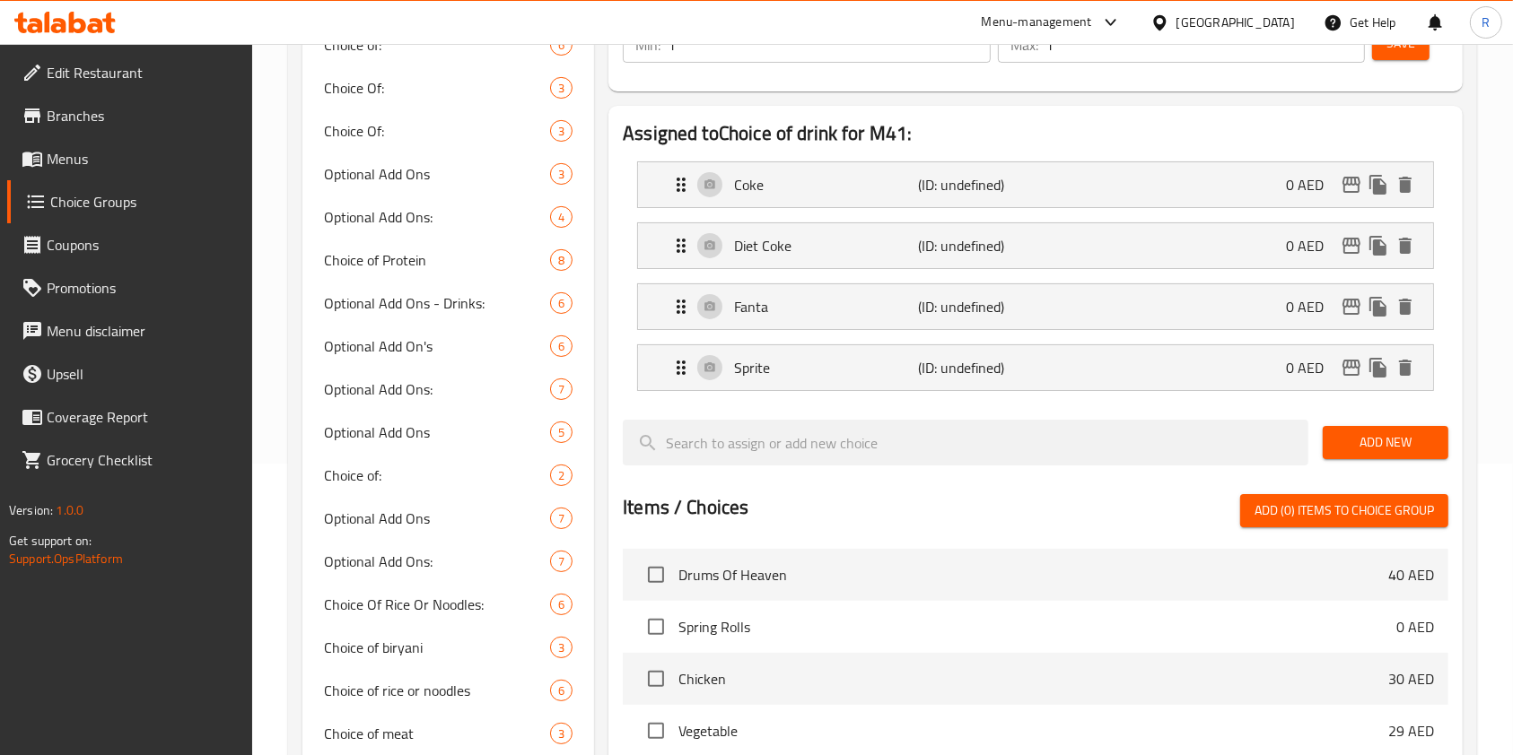
click at [1372, 434] on span "Add New" at bounding box center [1385, 443] width 97 height 22
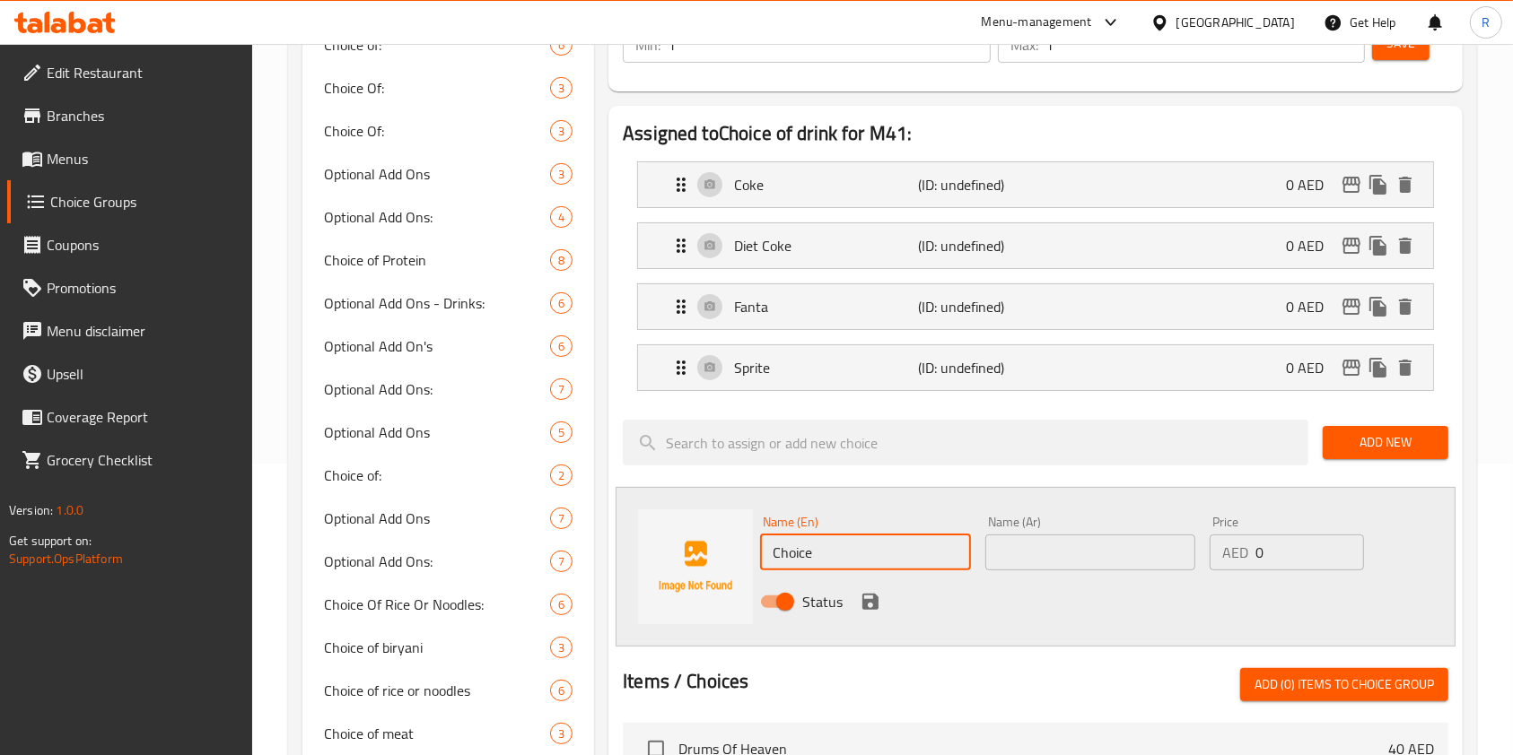
click at [890, 540] on input "Choice" at bounding box center [865, 553] width 210 height 36
type input "Water"
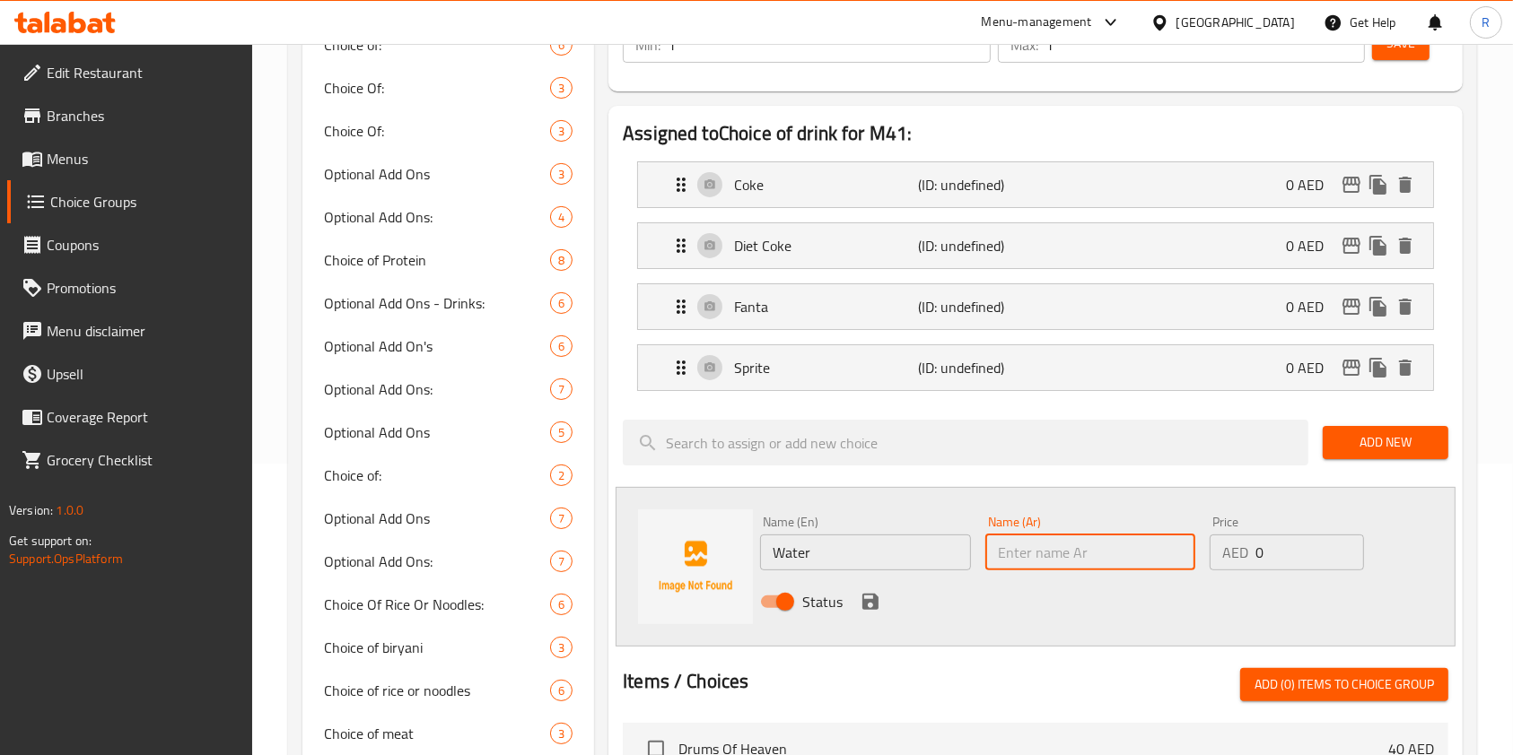
paste input "Water"
type input "Water"
click at [867, 602] on icon "save" at bounding box center [870, 602] width 16 height 16
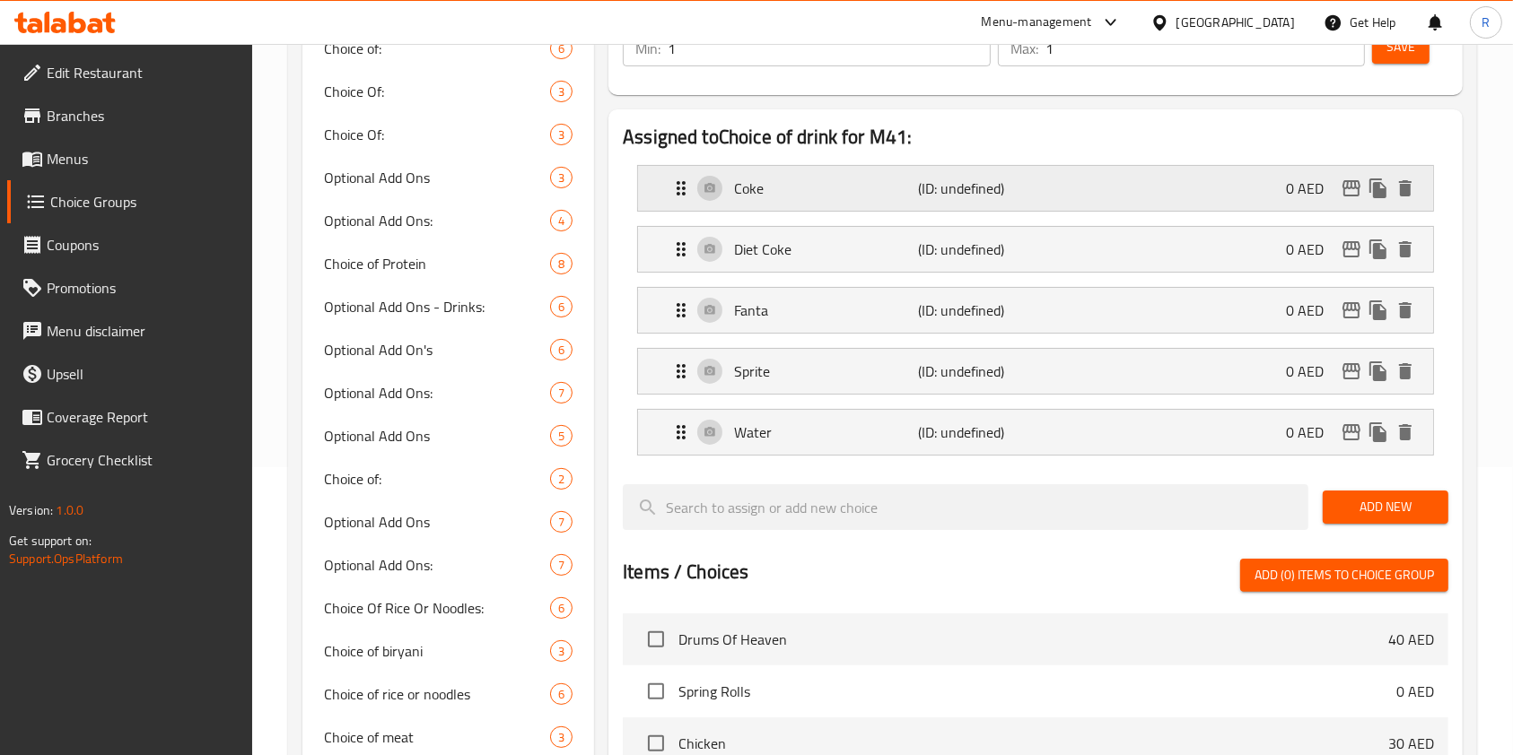
scroll to position [172, 0]
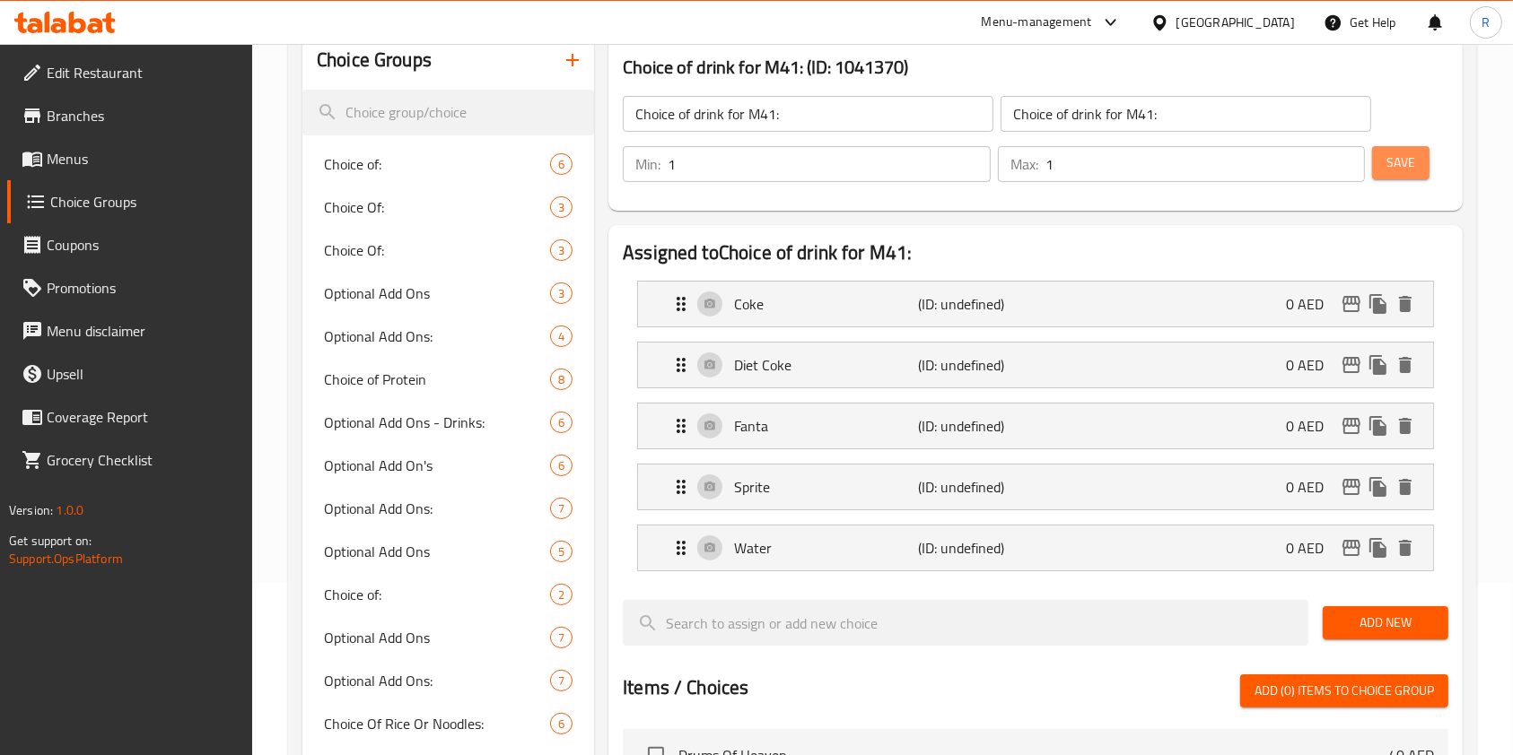
click at [1401, 158] on span "Save" at bounding box center [1400, 163] width 29 height 22
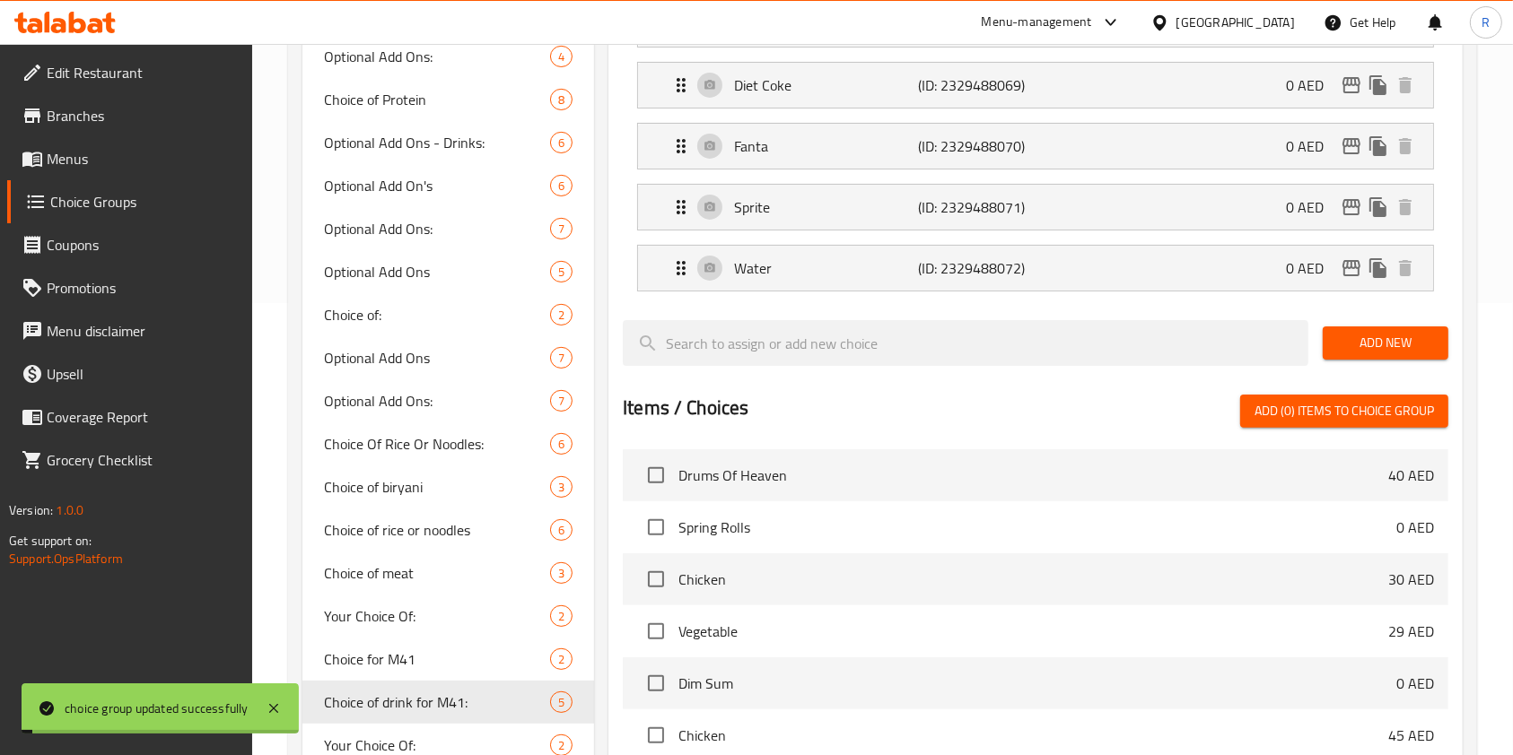
scroll to position [789, 0]
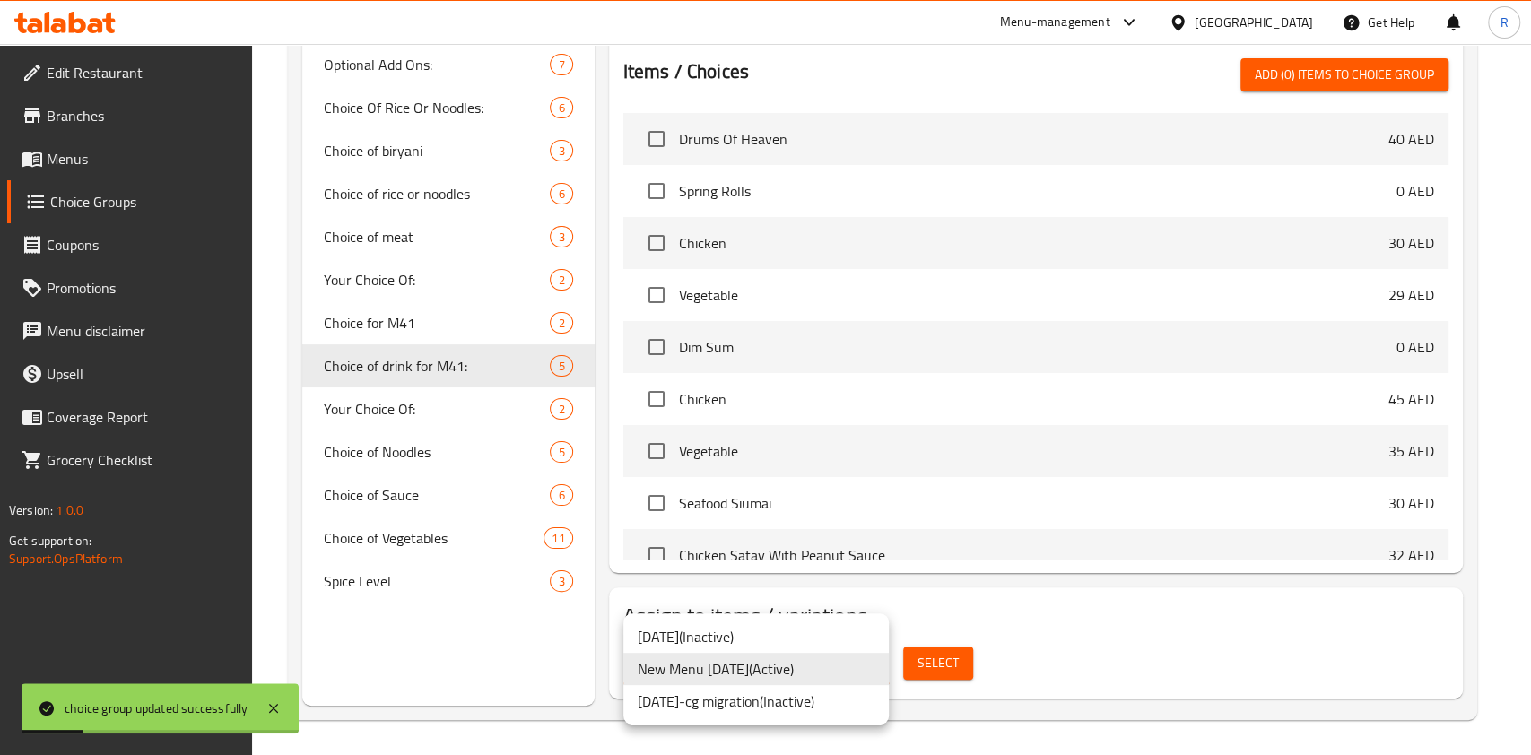
click at [999, 665] on div at bounding box center [765, 377] width 1531 height 755
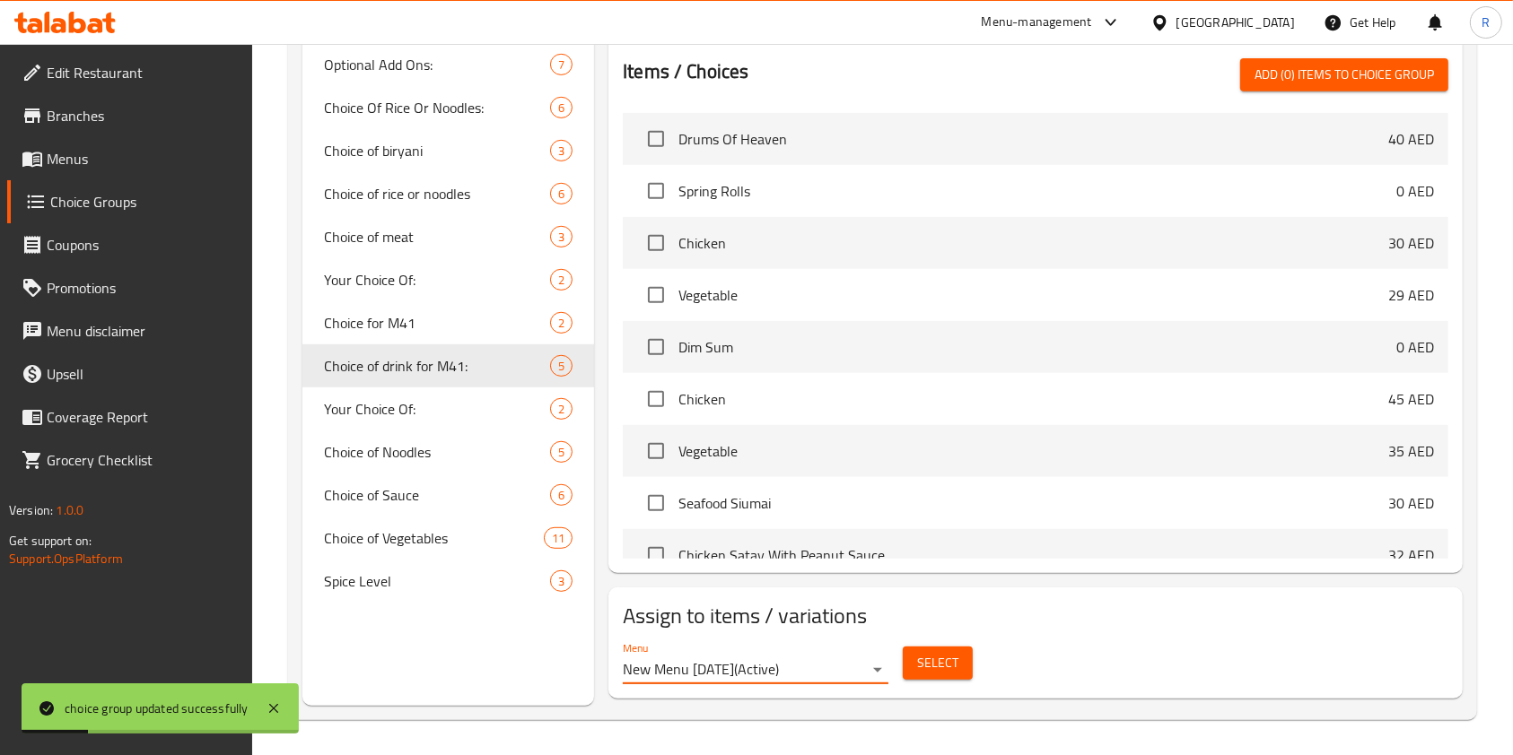
click at [929, 665] on span "Select" at bounding box center [937, 663] width 41 height 22
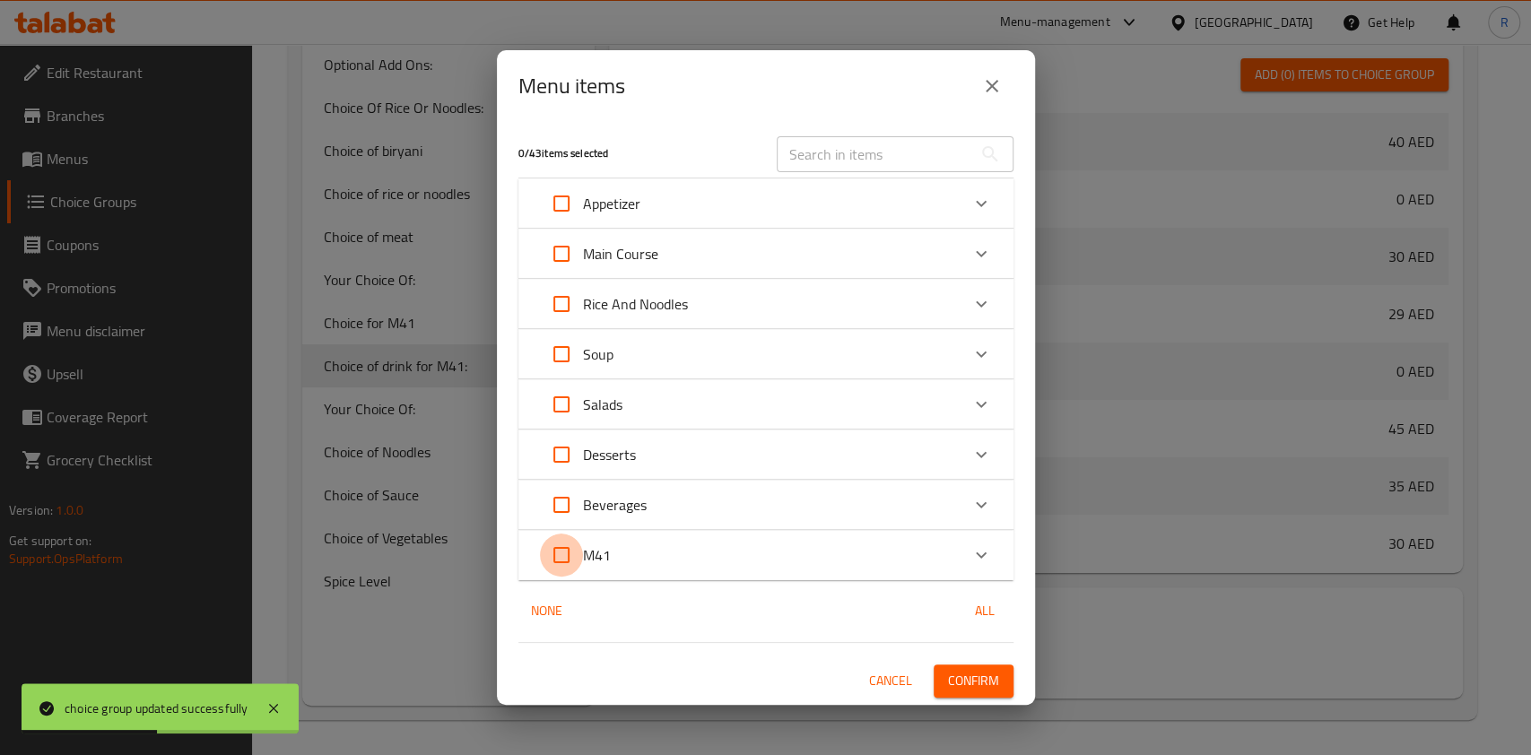
click at [564, 555] on input "Expand" at bounding box center [561, 555] width 43 height 43
checkbox input "true"
click at [990, 683] on span "Confirm" at bounding box center [973, 681] width 51 height 22
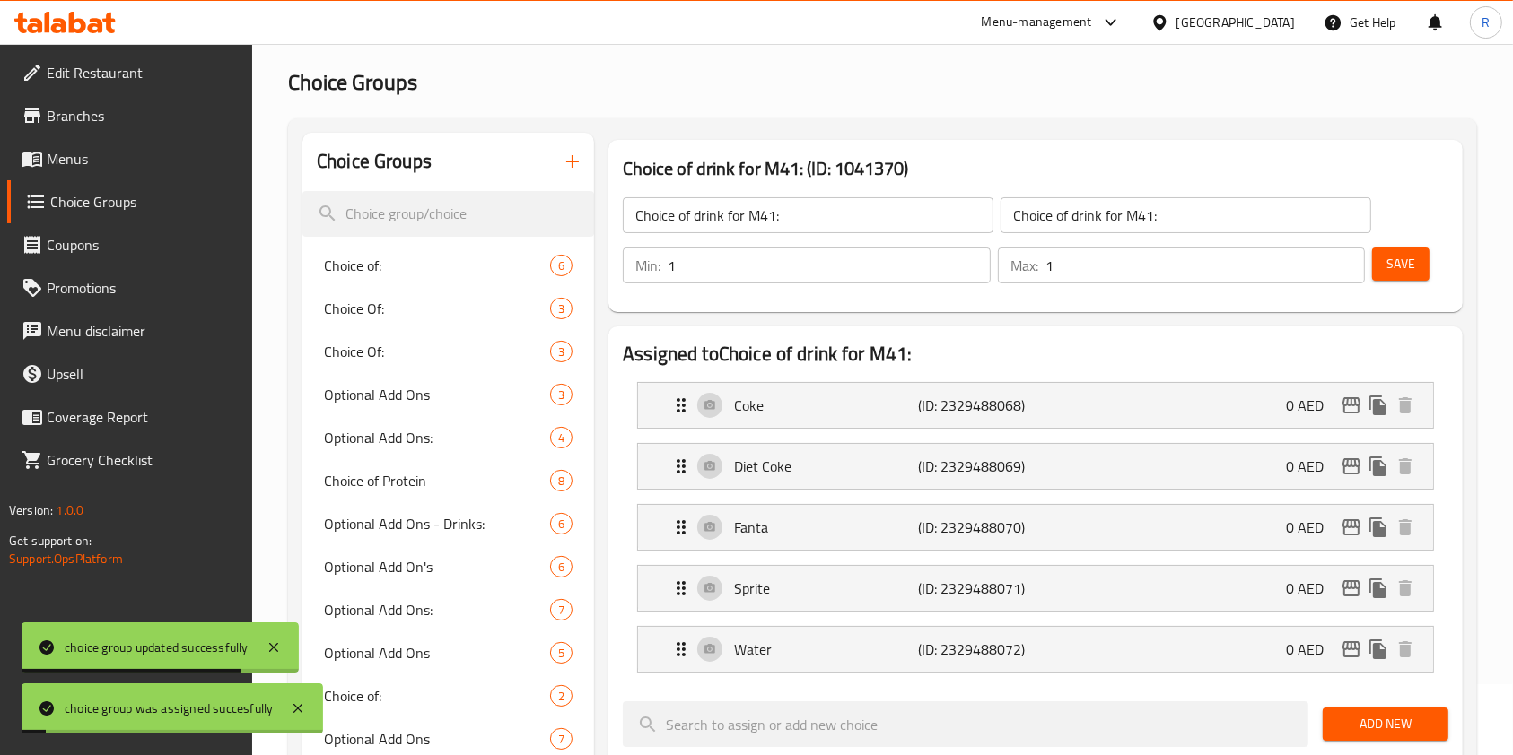
scroll to position [0, 0]
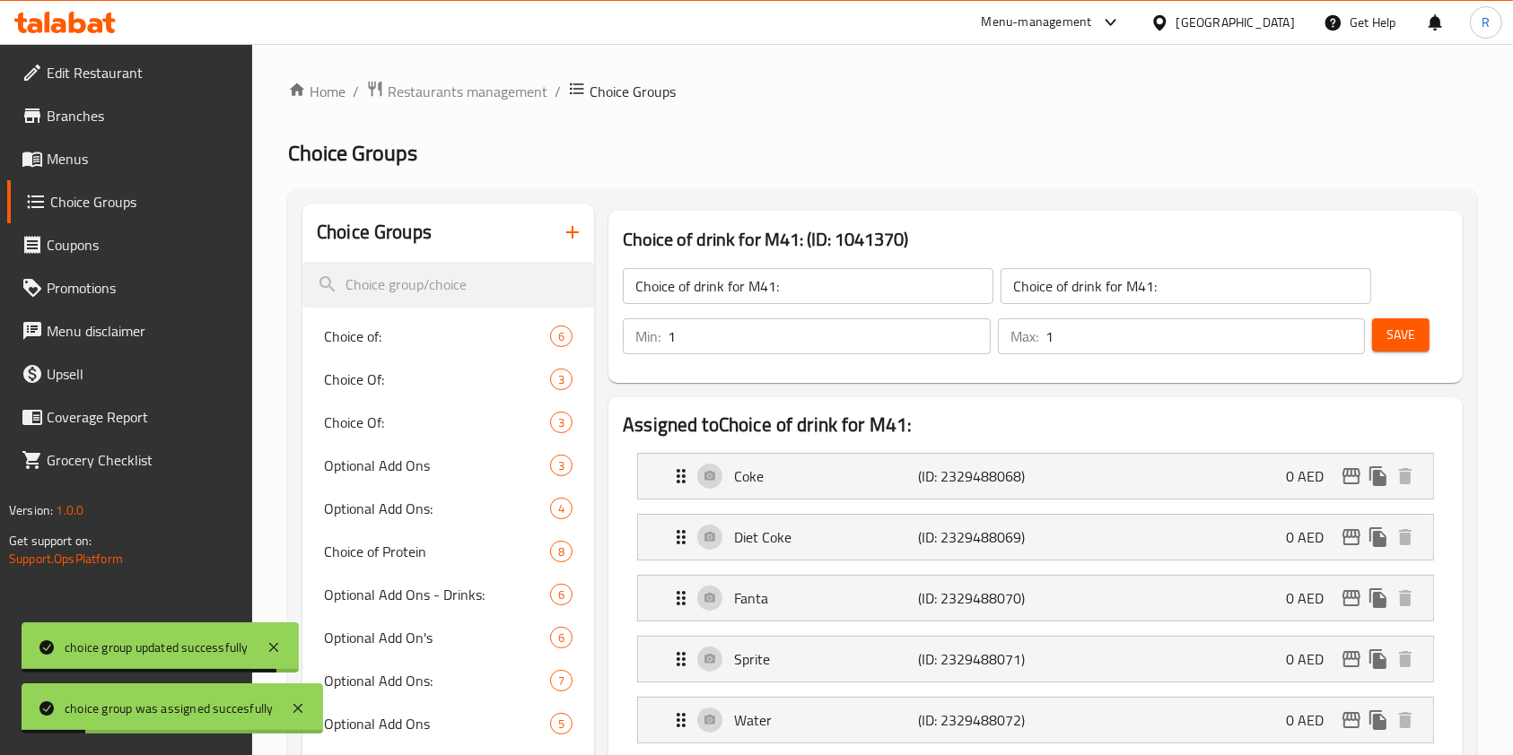
drag, startPoint x: 92, startPoint y: 154, endPoint x: 111, endPoint y: 179, distance: 31.4
click at [92, 154] on span "Menus" at bounding box center [143, 159] width 192 height 22
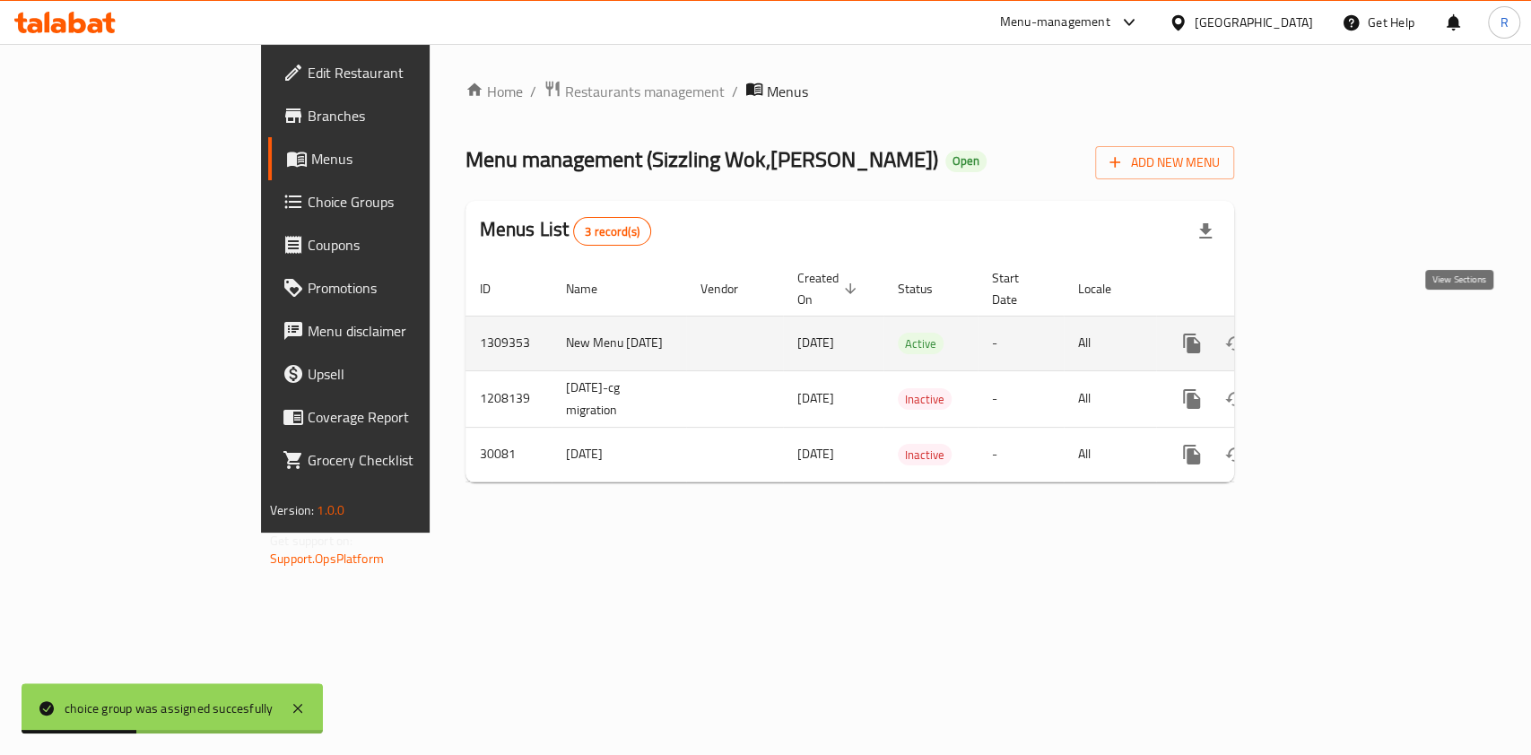
click at [1330, 336] on icon "enhanced table" at bounding box center [1321, 344] width 16 height 16
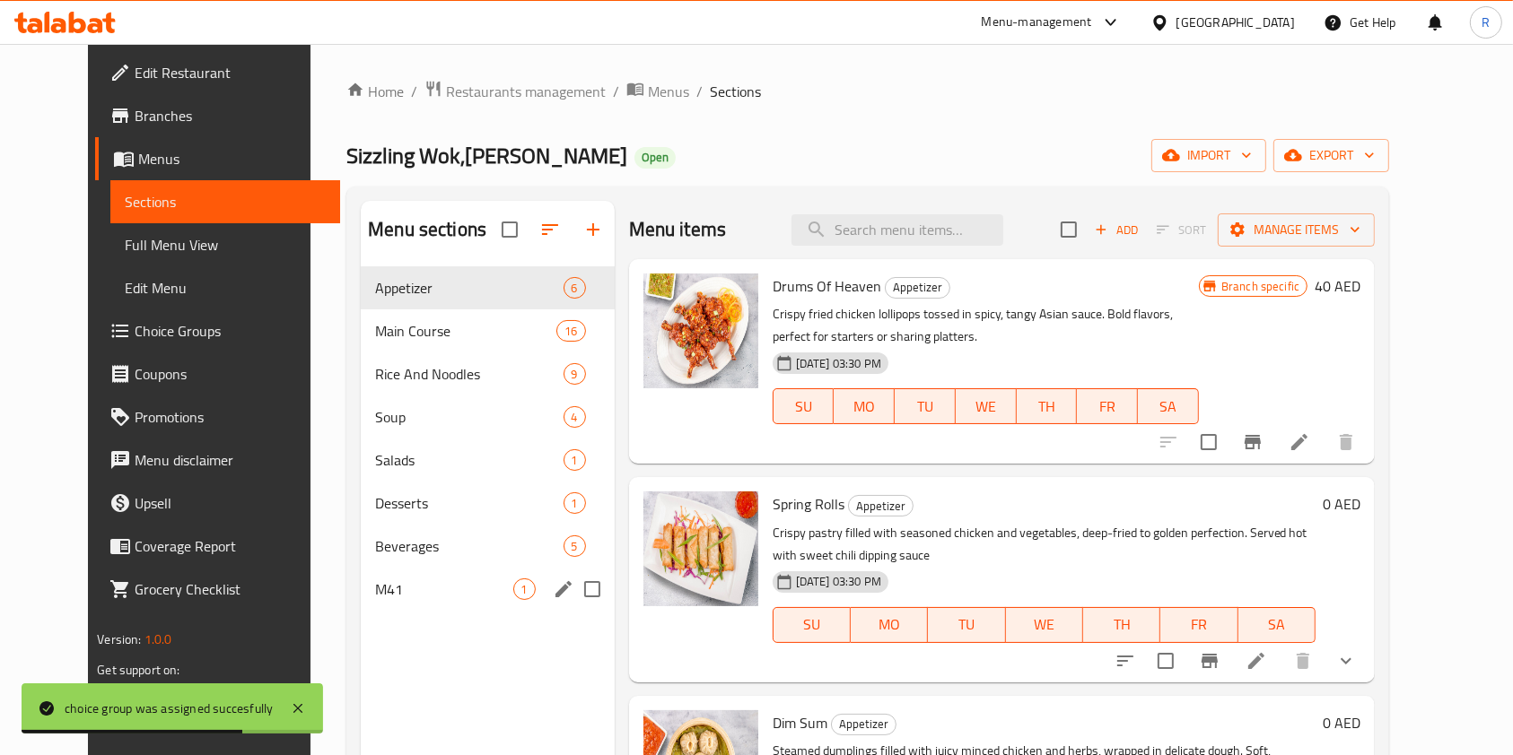
click at [424, 579] on span "M41" at bounding box center [443, 590] width 137 height 22
